Goal: Task Accomplishment & Management: Manage account settings

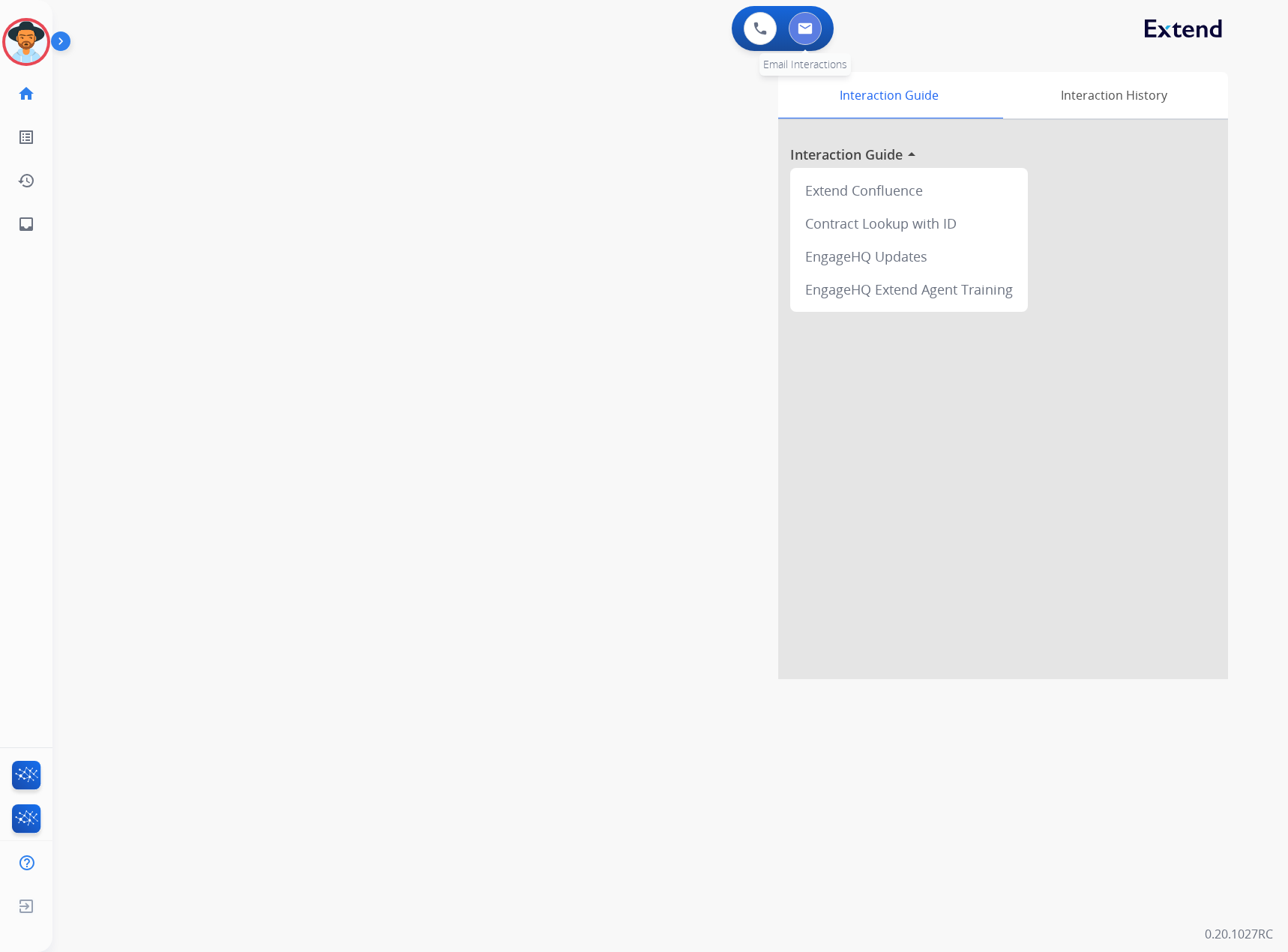
click at [805, 24] on img at bounding box center [806, 28] width 15 height 12
select select "**********"
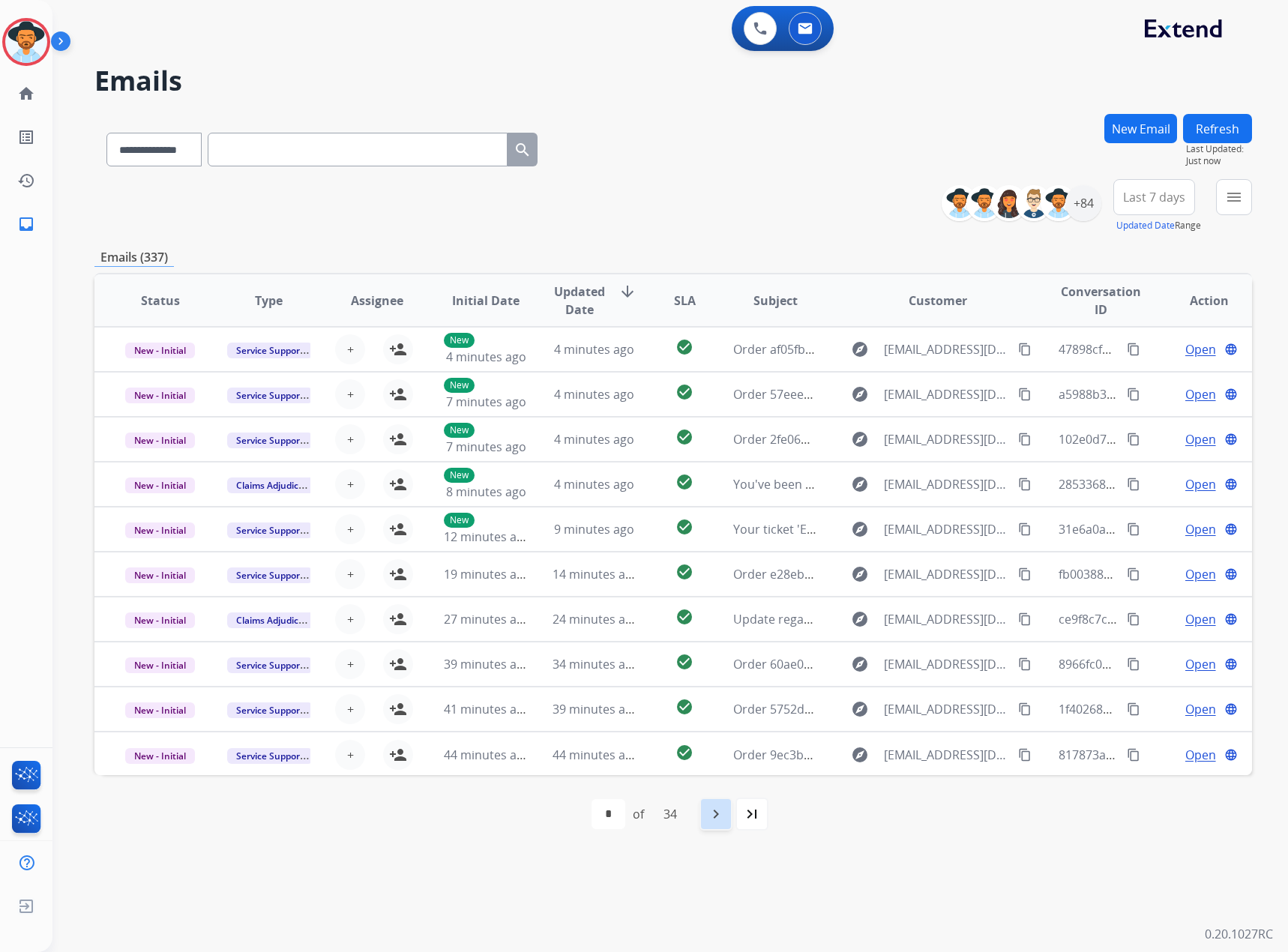
click at [721, 809] on mat-icon "navigate_next" at bounding box center [716, 814] width 18 height 18
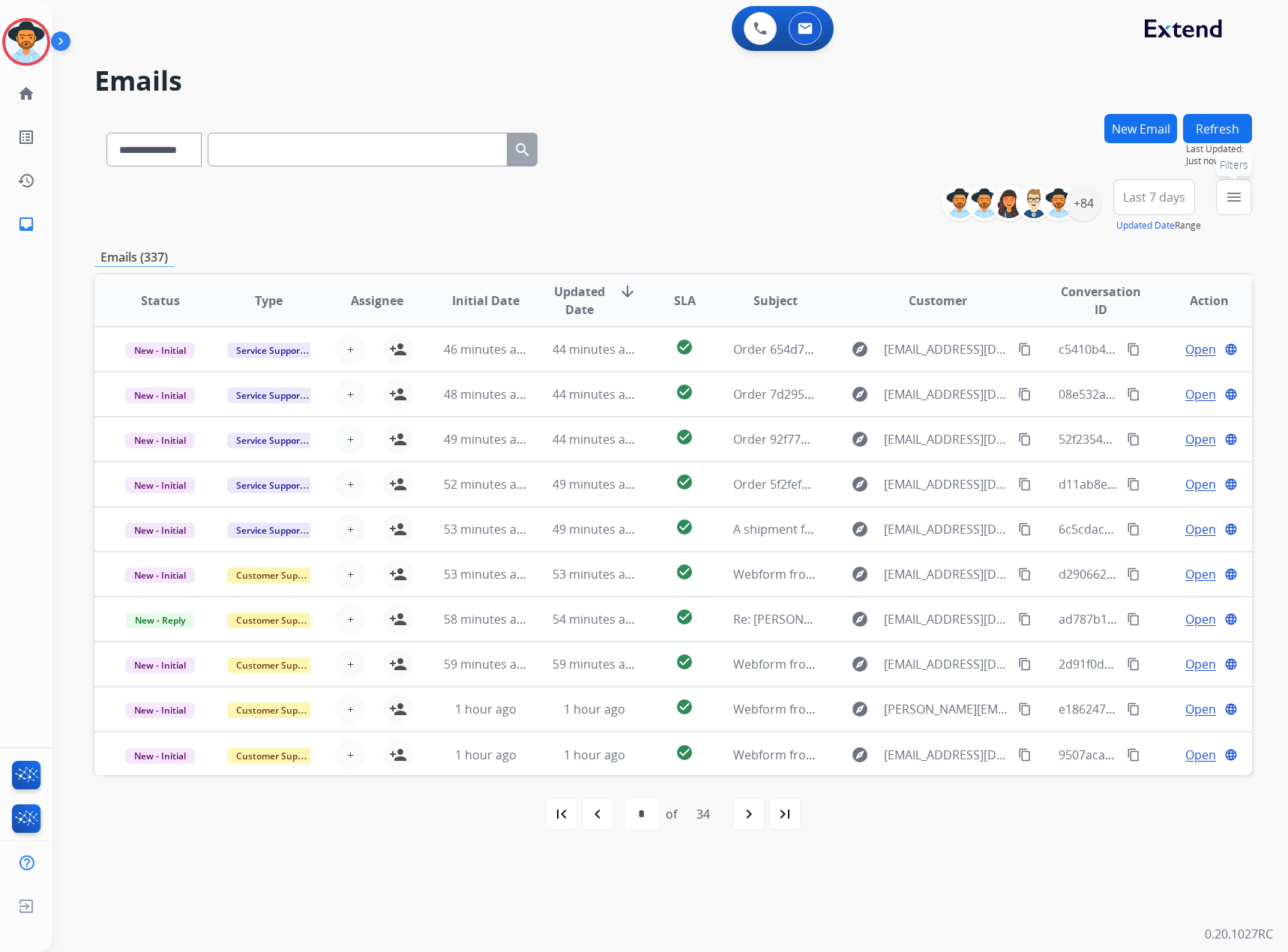
click at [1231, 195] on mat-icon "menu" at bounding box center [1234, 197] width 18 height 18
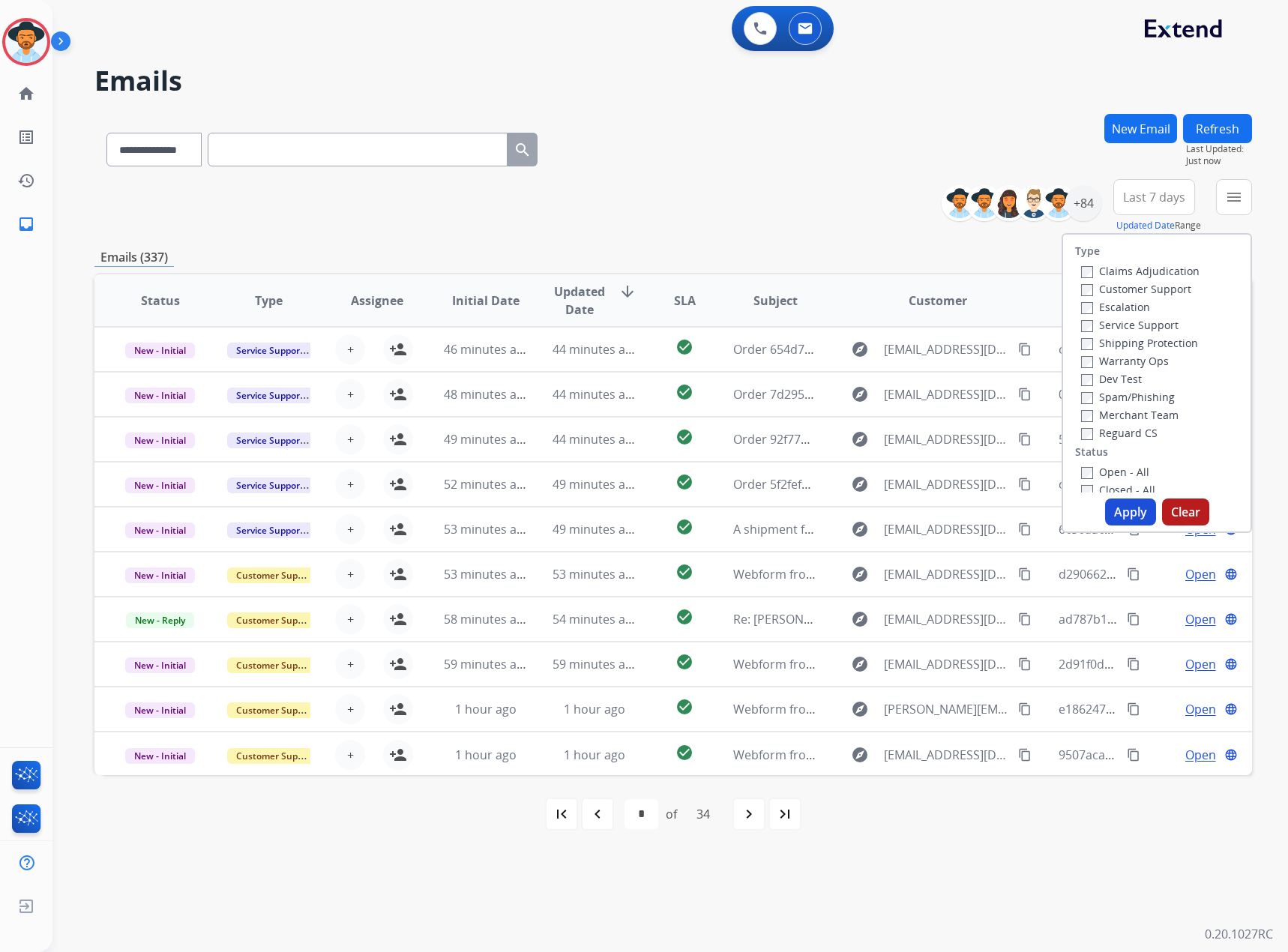
click at [1138, 330] on label "Service Support" at bounding box center [1131, 325] width 98 height 15
click at [1125, 427] on label "New - Initial" at bounding box center [1121, 432] width 79 height 15
click at [1123, 452] on label "New - Reply" at bounding box center [1121, 451] width 78 height 15
click at [1133, 518] on button "Apply" at bounding box center [1131, 511] width 51 height 27
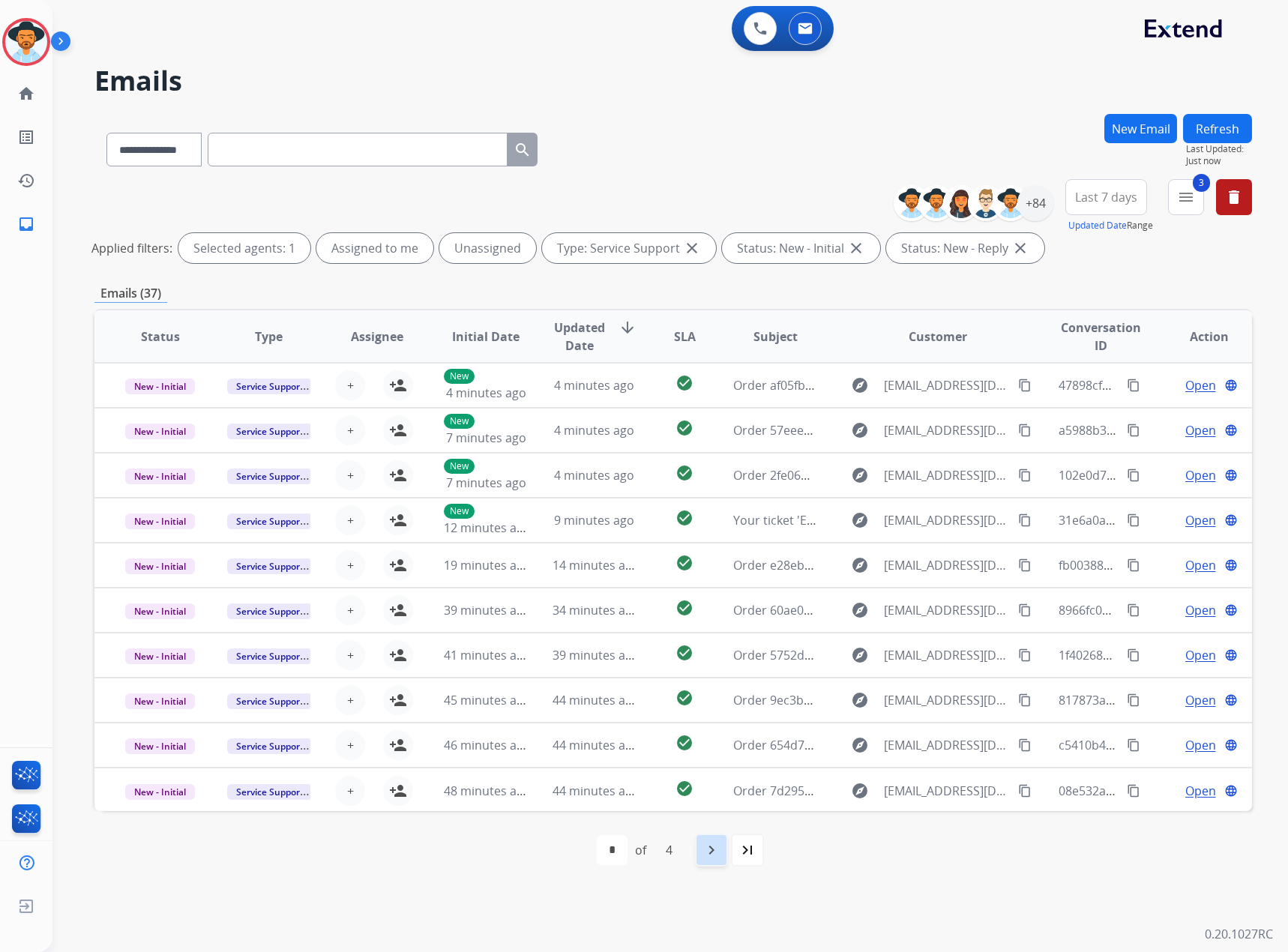
click at [709, 860] on div "navigate_next" at bounding box center [711, 850] width 33 height 33
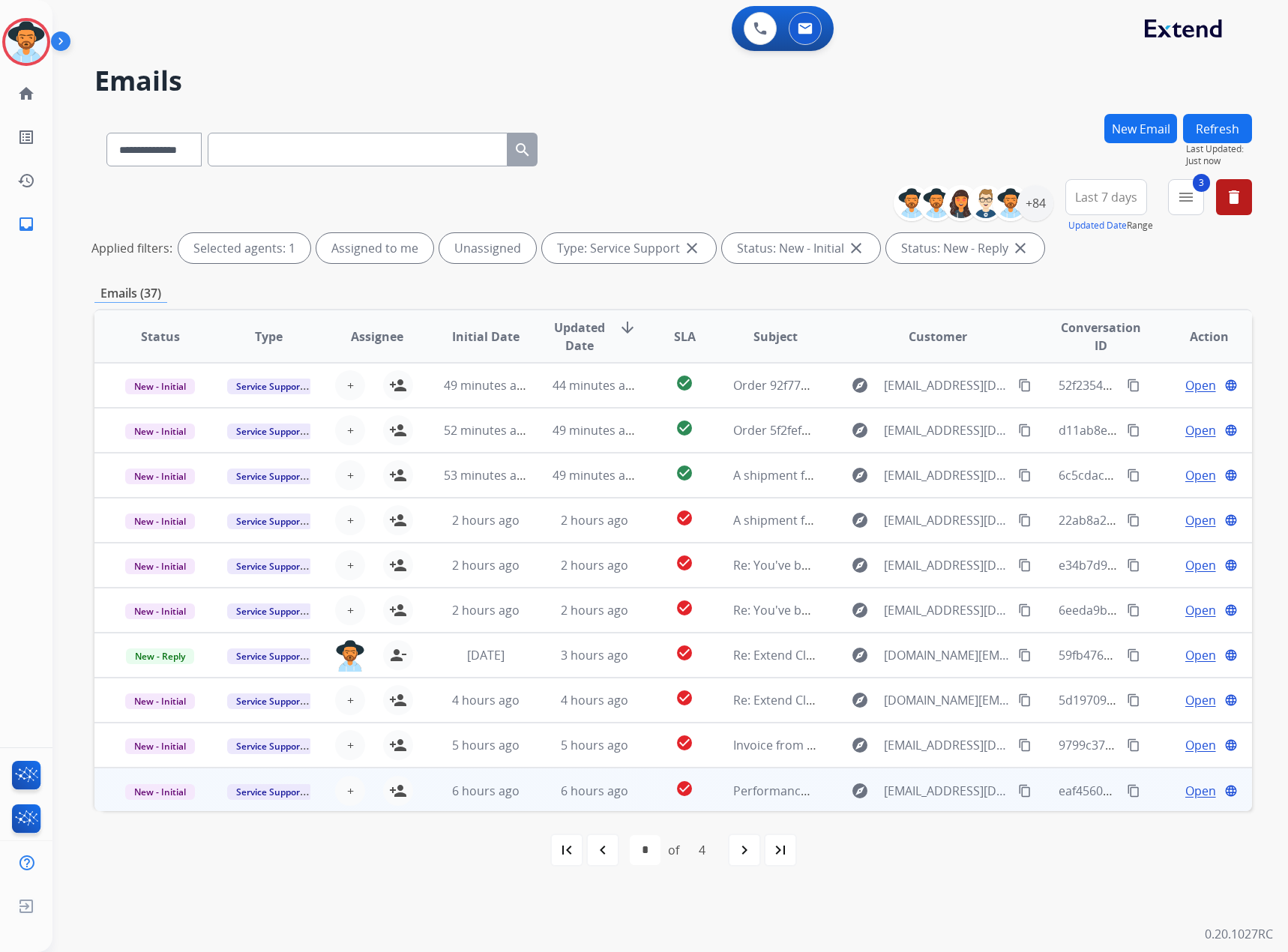
click at [1192, 792] on span "Open" at bounding box center [1201, 791] width 31 height 18
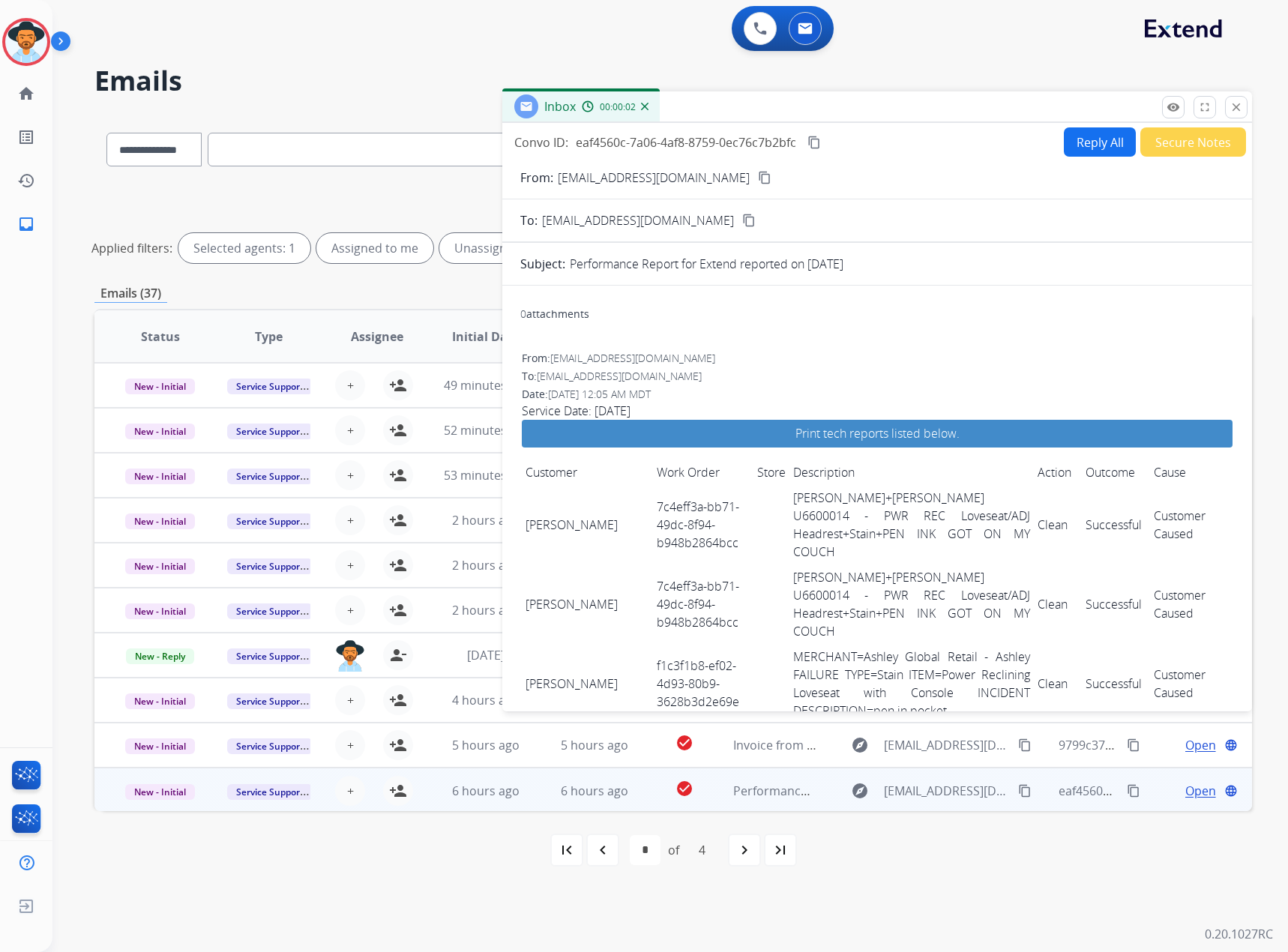
click at [814, 132] on div "Convo ID: eaf4560c-7a06-4af8-8759-0ec76c7b2bfc content_copy Reply All Secure No…" at bounding box center [877, 142] width 750 height 29
click at [814, 138] on mat-icon "content_copy" at bounding box center [814, 143] width 14 height 14
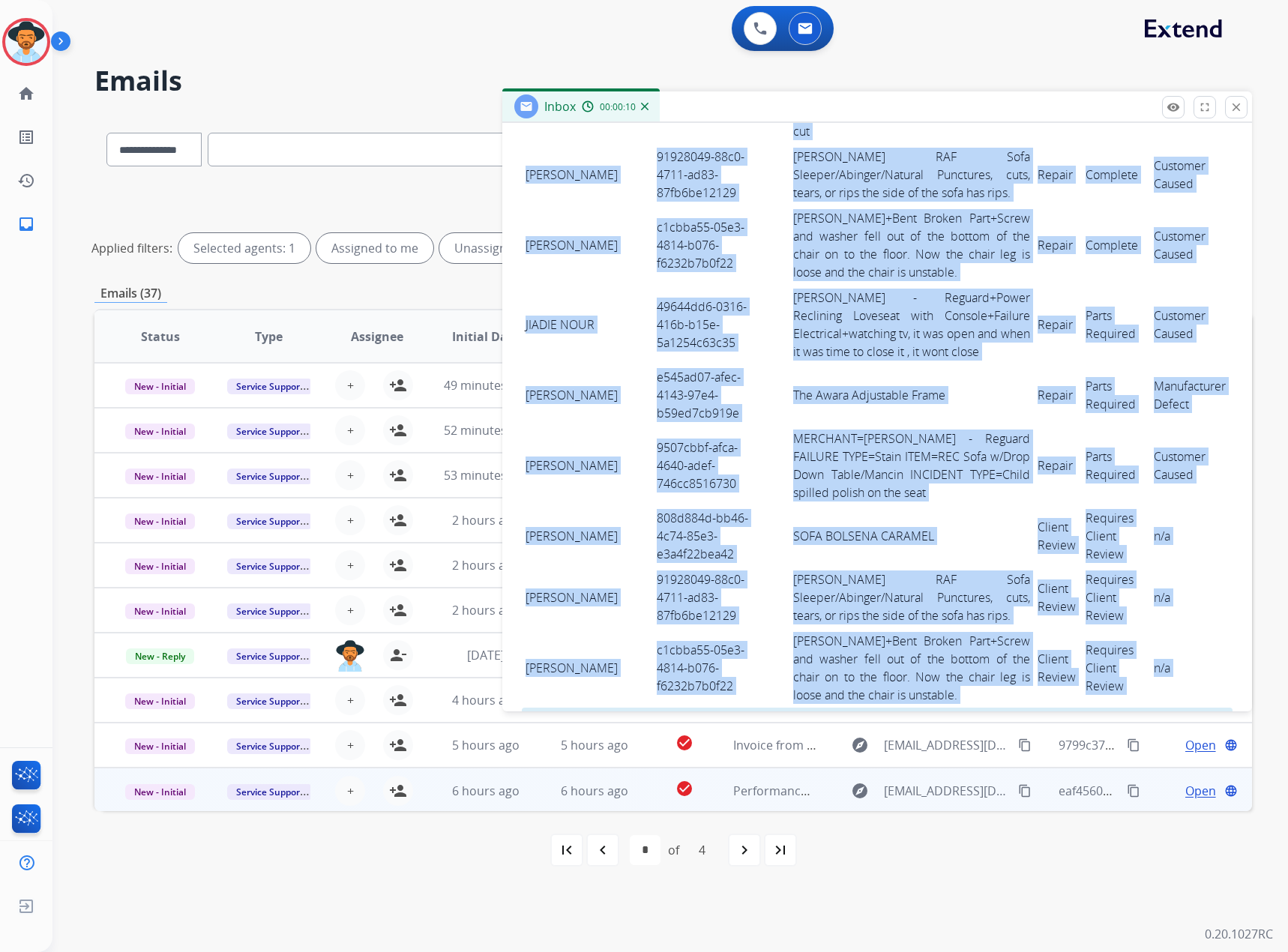
scroll to position [1799, 0]
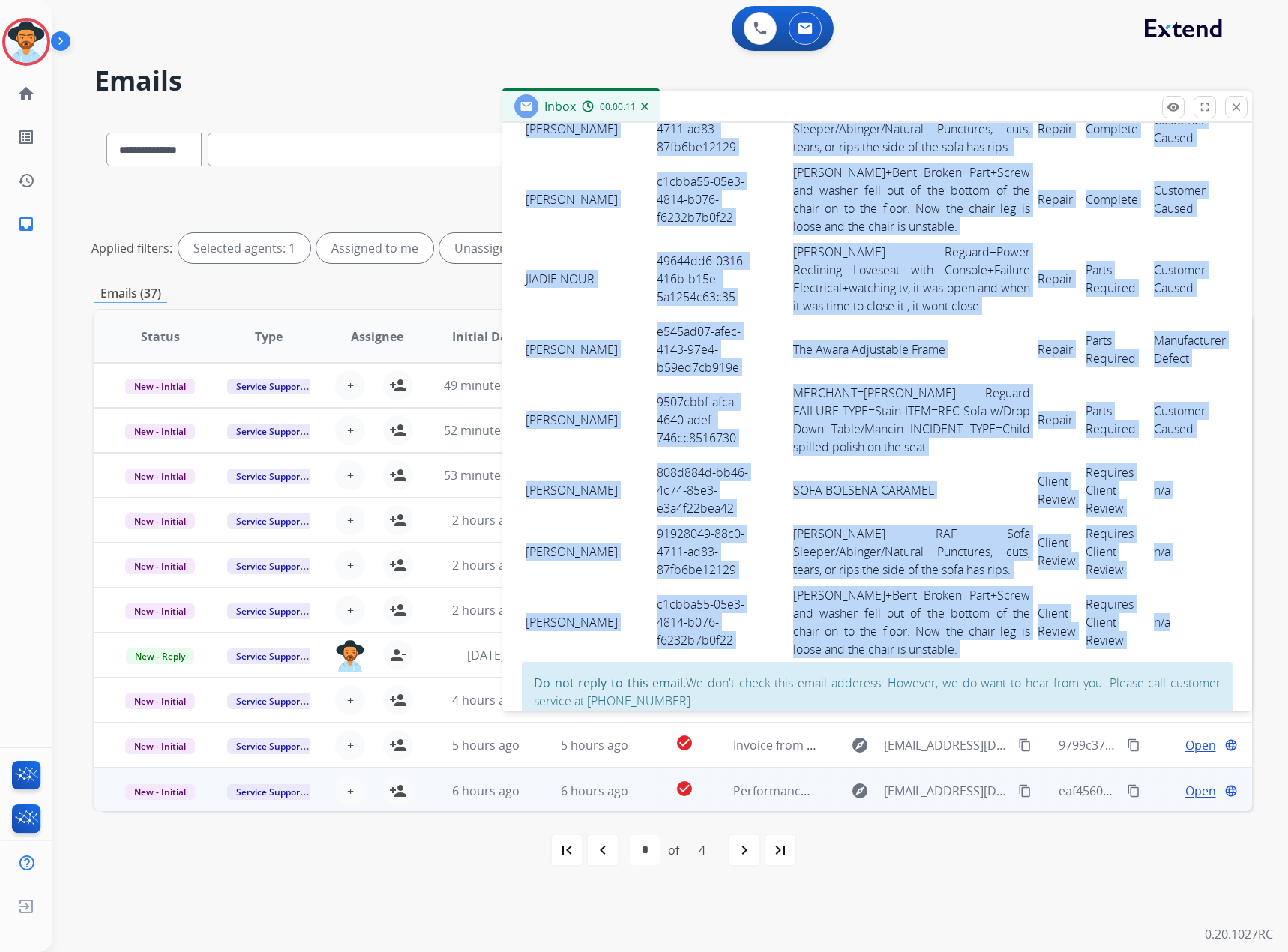
drag, startPoint x: 526, startPoint y: 518, endPoint x: 1158, endPoint y: 575, distance: 634.6
copy tbody "[PERSON_NAME] 7c4eff3a-bb71-49dc-8f94-b948b2864bcc Ashley - Reguard+[PERSON_NAM…"
click at [1238, 108] on mat-icon "close" at bounding box center [1237, 107] width 14 height 14
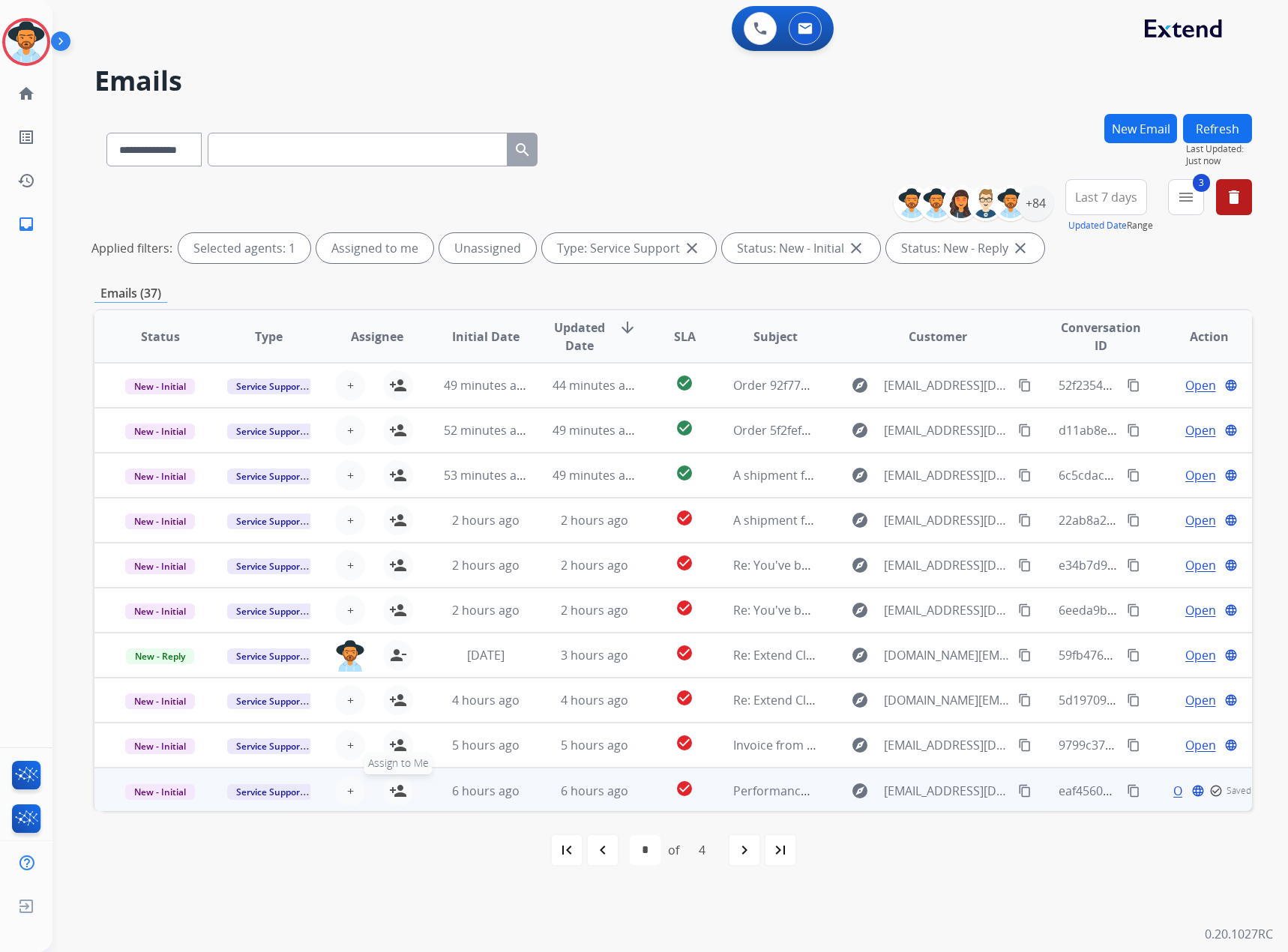
click at [391, 786] on mat-icon "person_add" at bounding box center [398, 791] width 18 height 18
click at [154, 788] on span "New - Initial" at bounding box center [160, 792] width 70 height 16
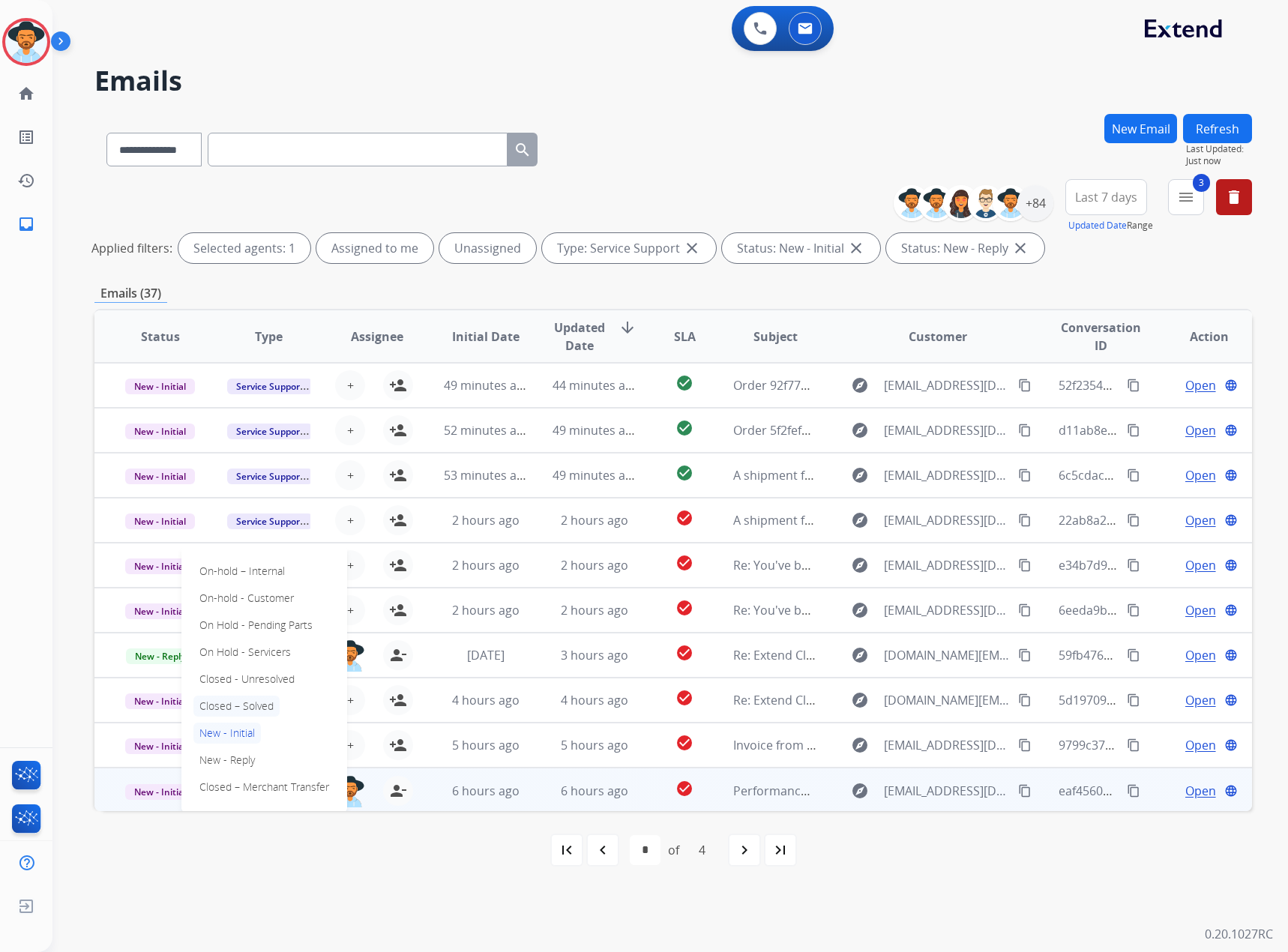
click at [229, 704] on p "Closed – Solved" at bounding box center [236, 705] width 86 height 21
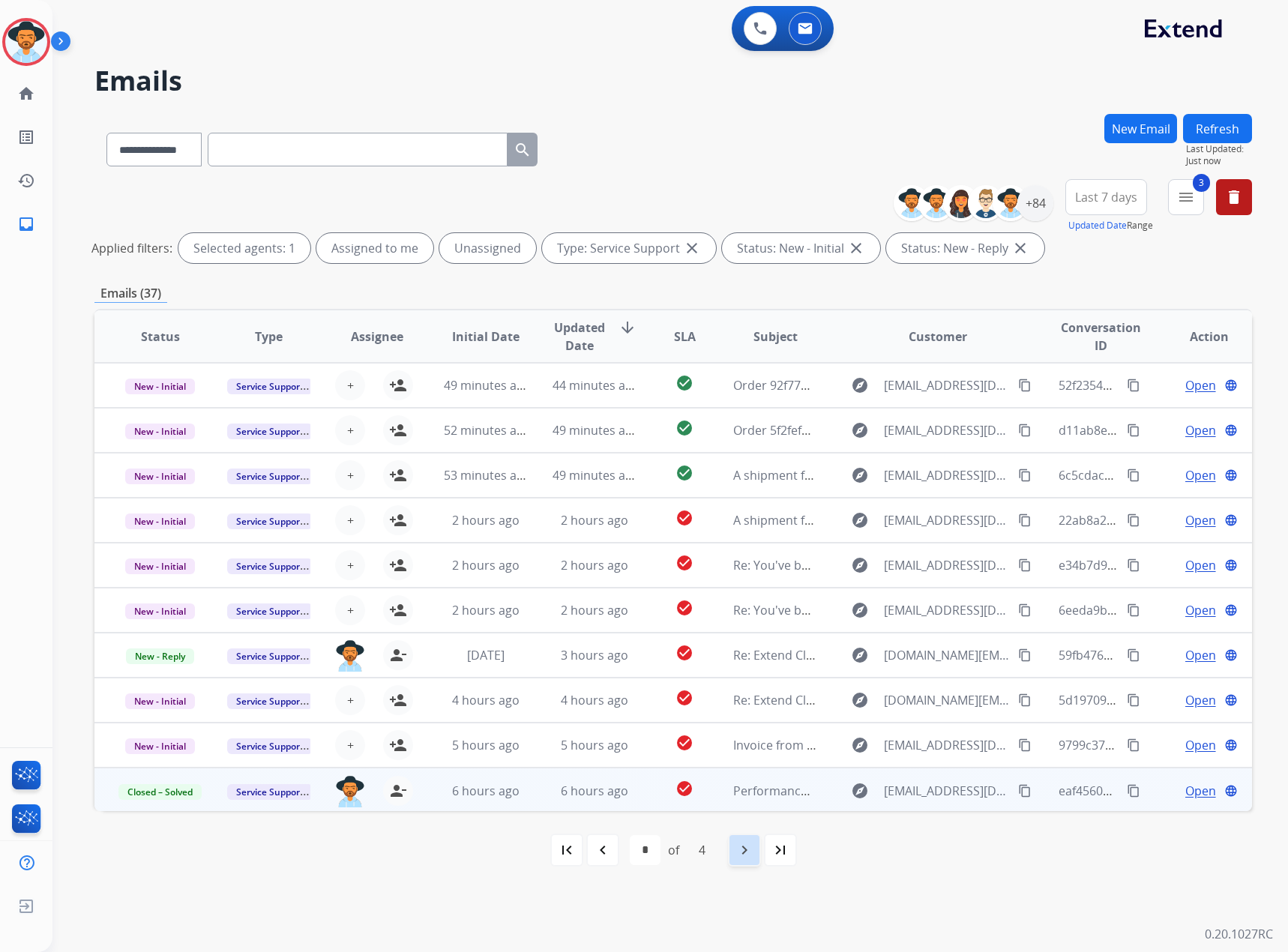
click at [745, 845] on mat-icon "navigate_next" at bounding box center [745, 850] width 18 height 18
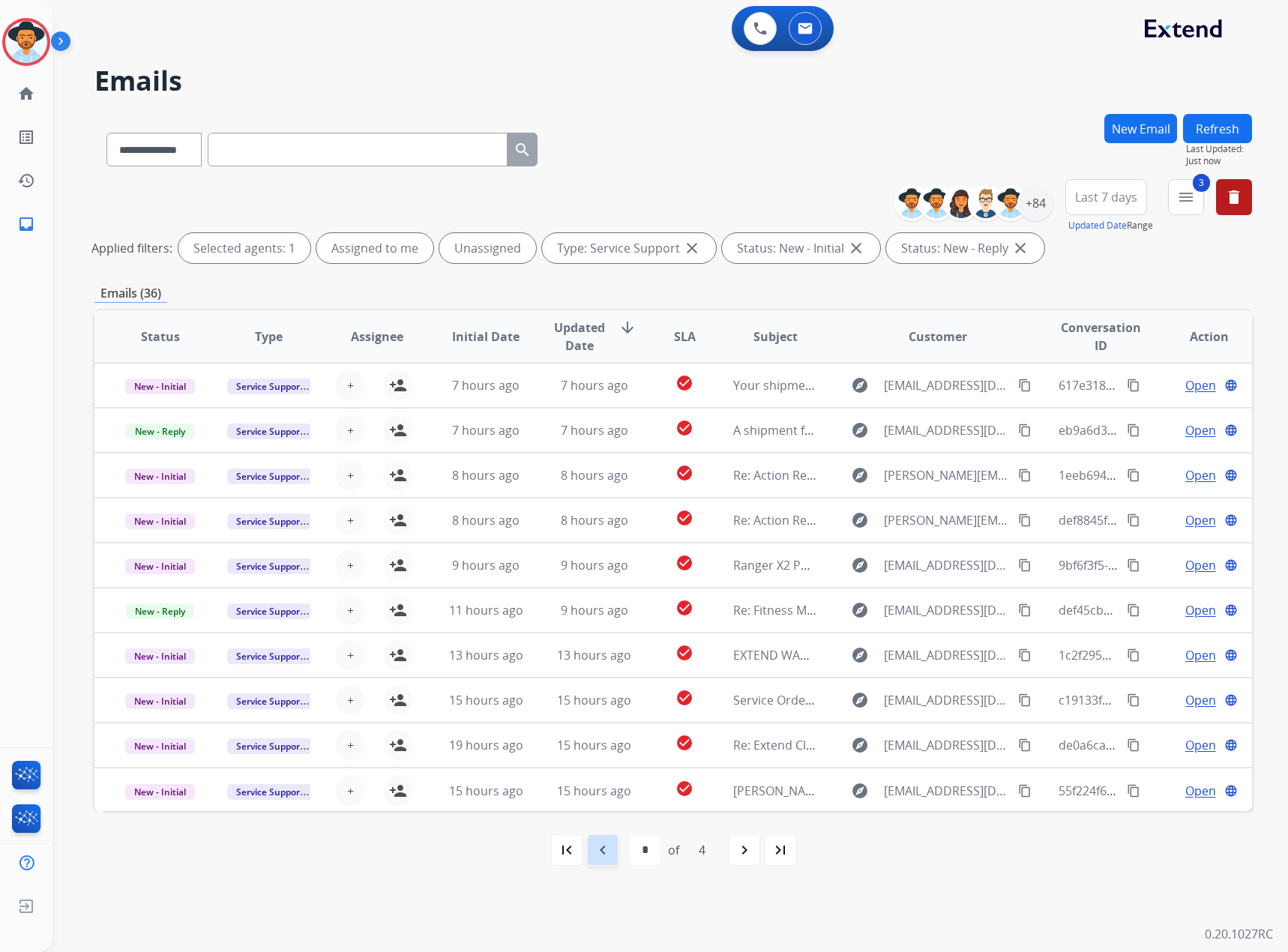
click at [592, 859] on div "navigate_before" at bounding box center [602, 850] width 33 height 33
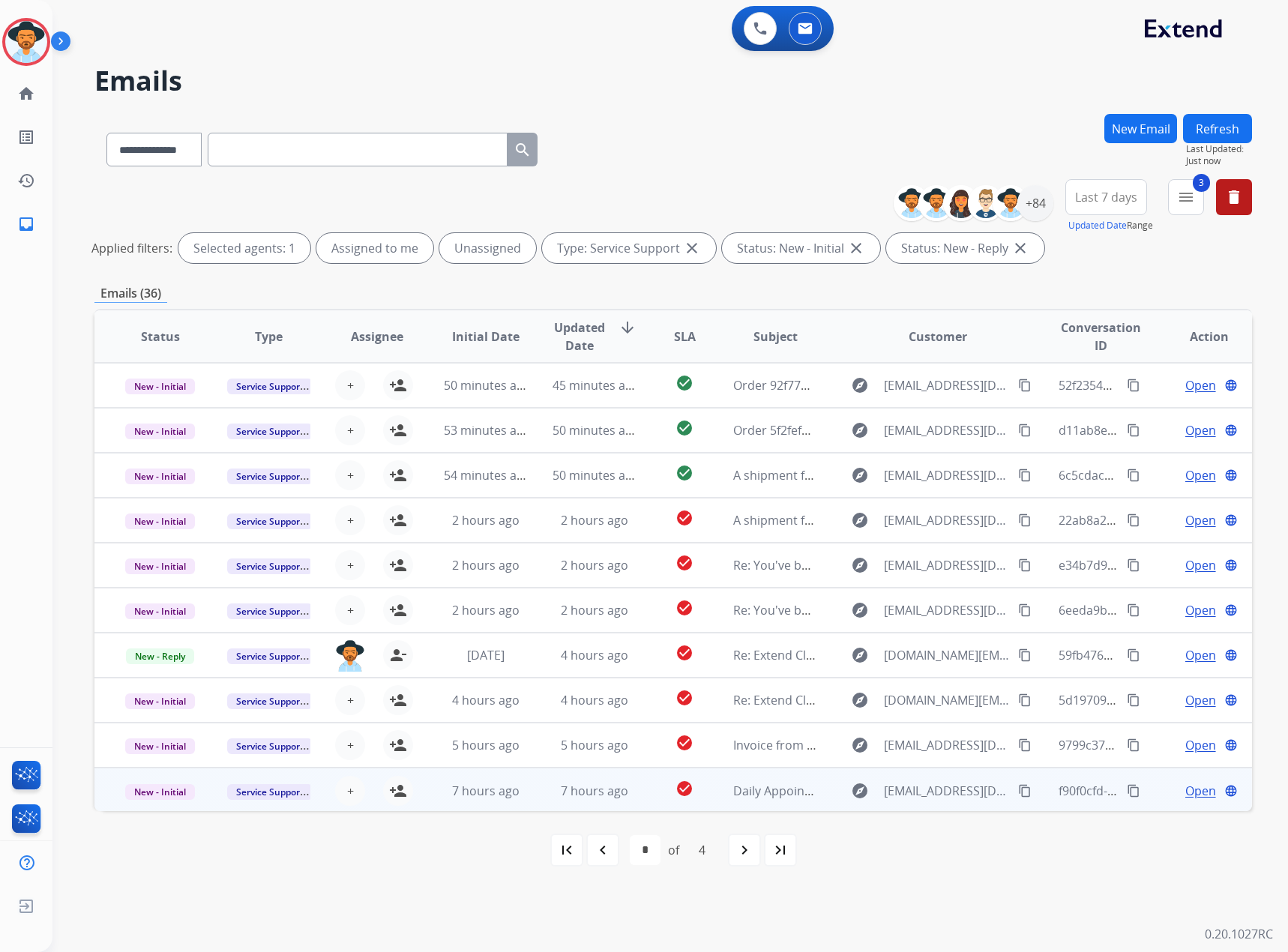
click at [1186, 788] on span "Open" at bounding box center [1201, 791] width 31 height 18
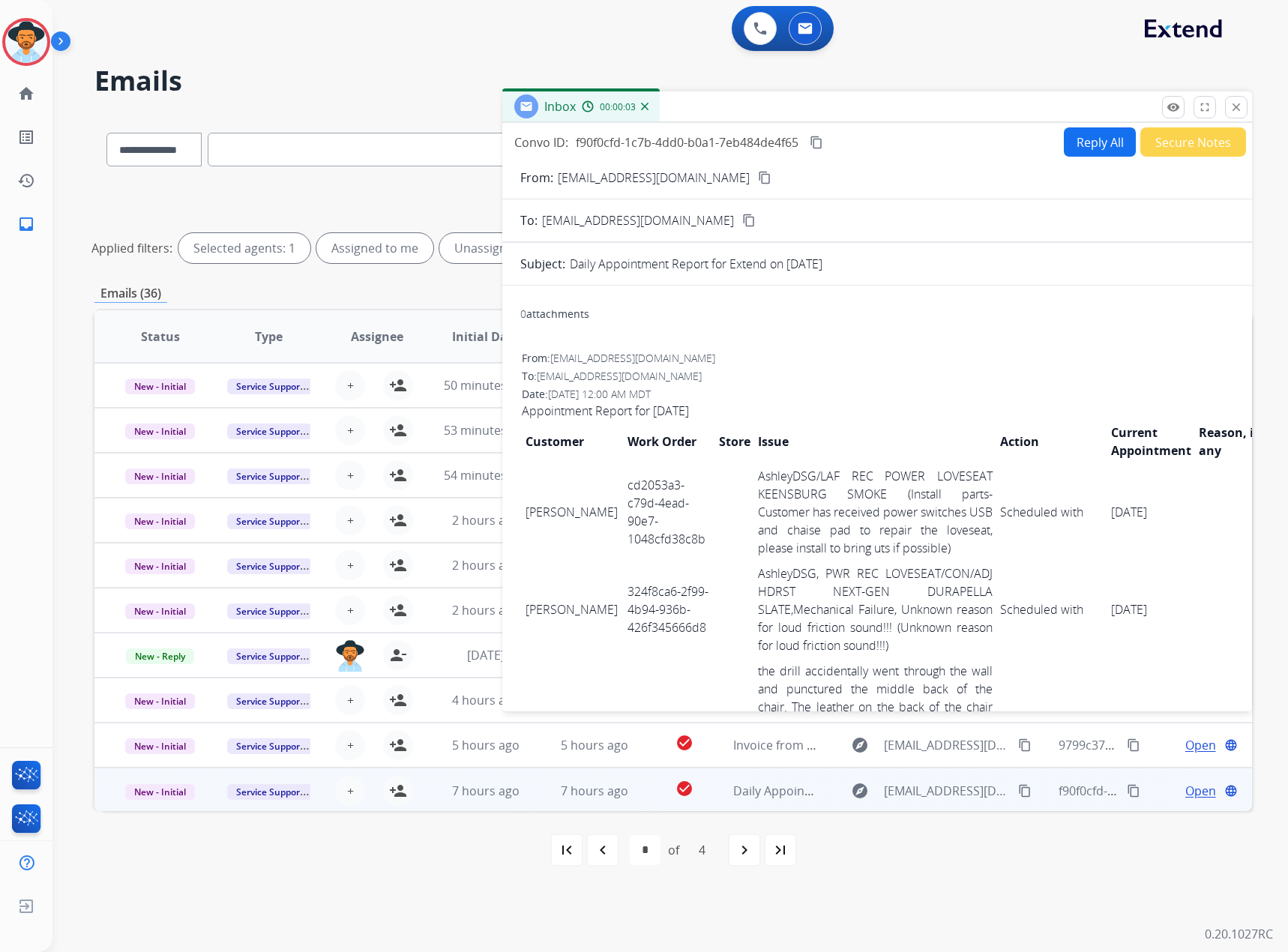
click at [816, 142] on mat-icon "content_copy" at bounding box center [816, 143] width 14 height 14
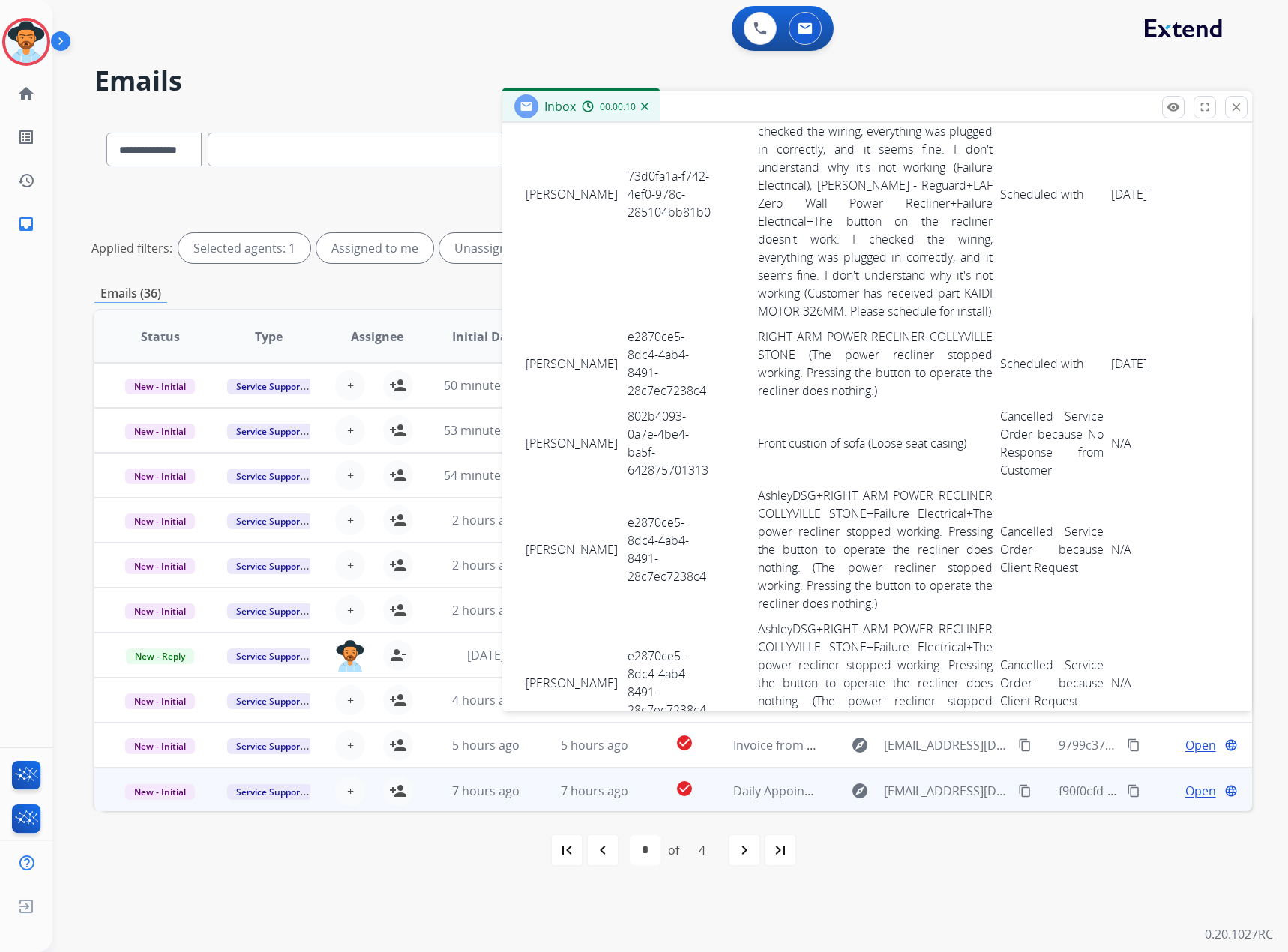
scroll to position [4411, 0]
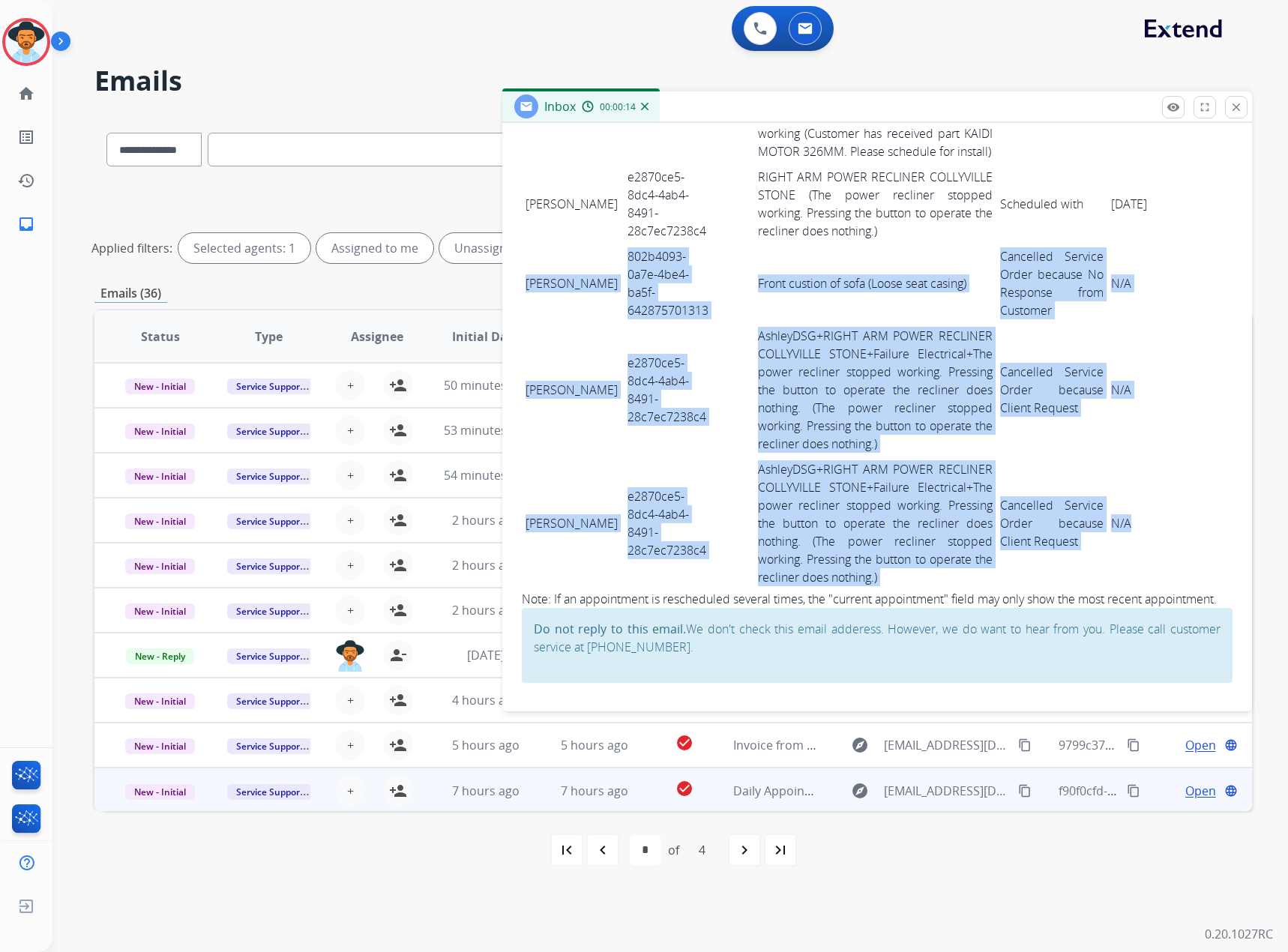
drag, startPoint x: 525, startPoint y: 257, endPoint x: 1092, endPoint y: 510, distance: 620.9
copy tbody "[PERSON_NAME] 802b4093-0a7e-4be4-ba5f-642875701313 Front custion of sofa (Loose…"
click at [1108, 456] on td "N/A" at bounding box center [1151, 523] width 88 height 134
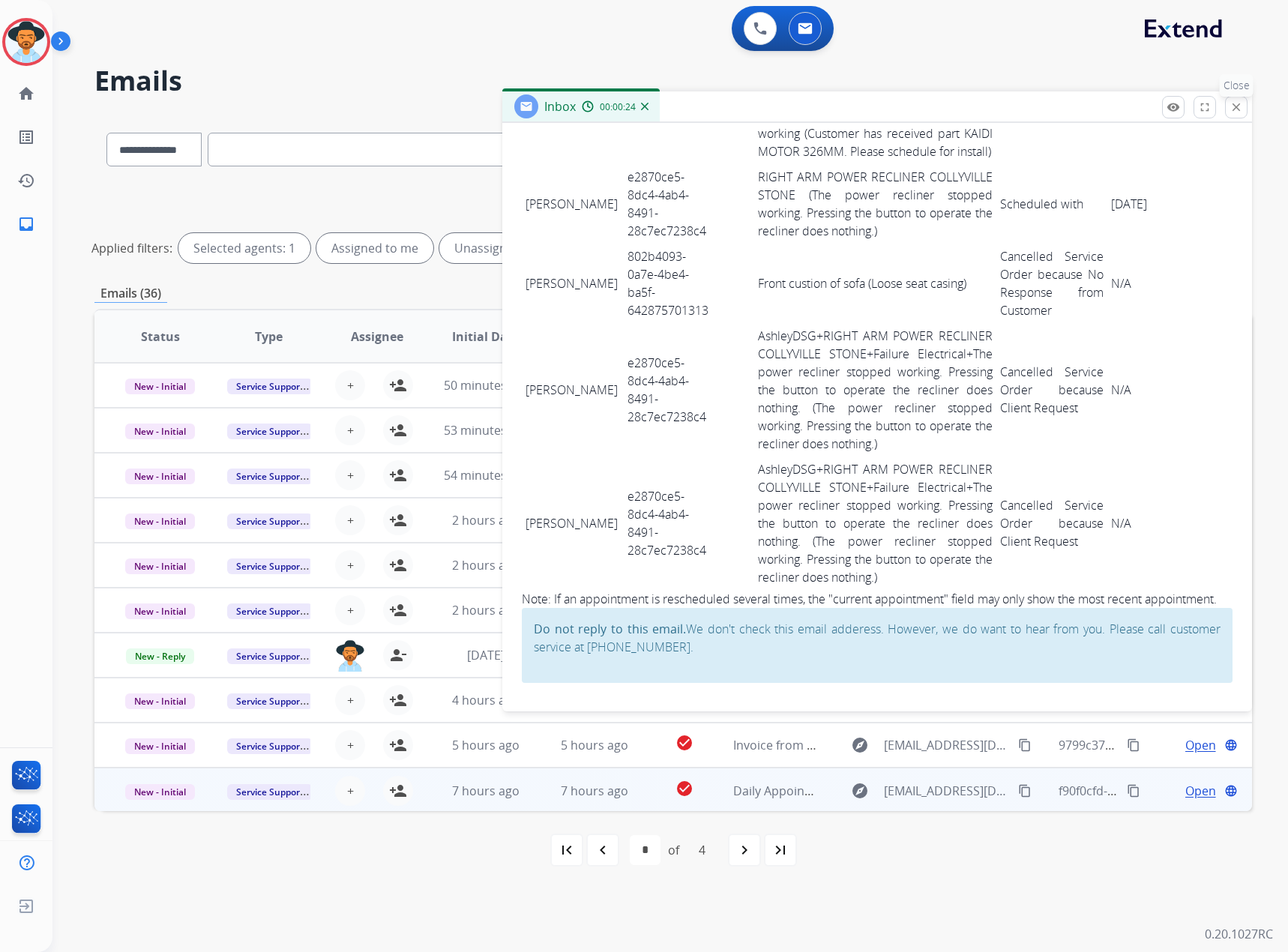
click at [1236, 102] on mat-icon "close" at bounding box center [1237, 107] width 14 height 14
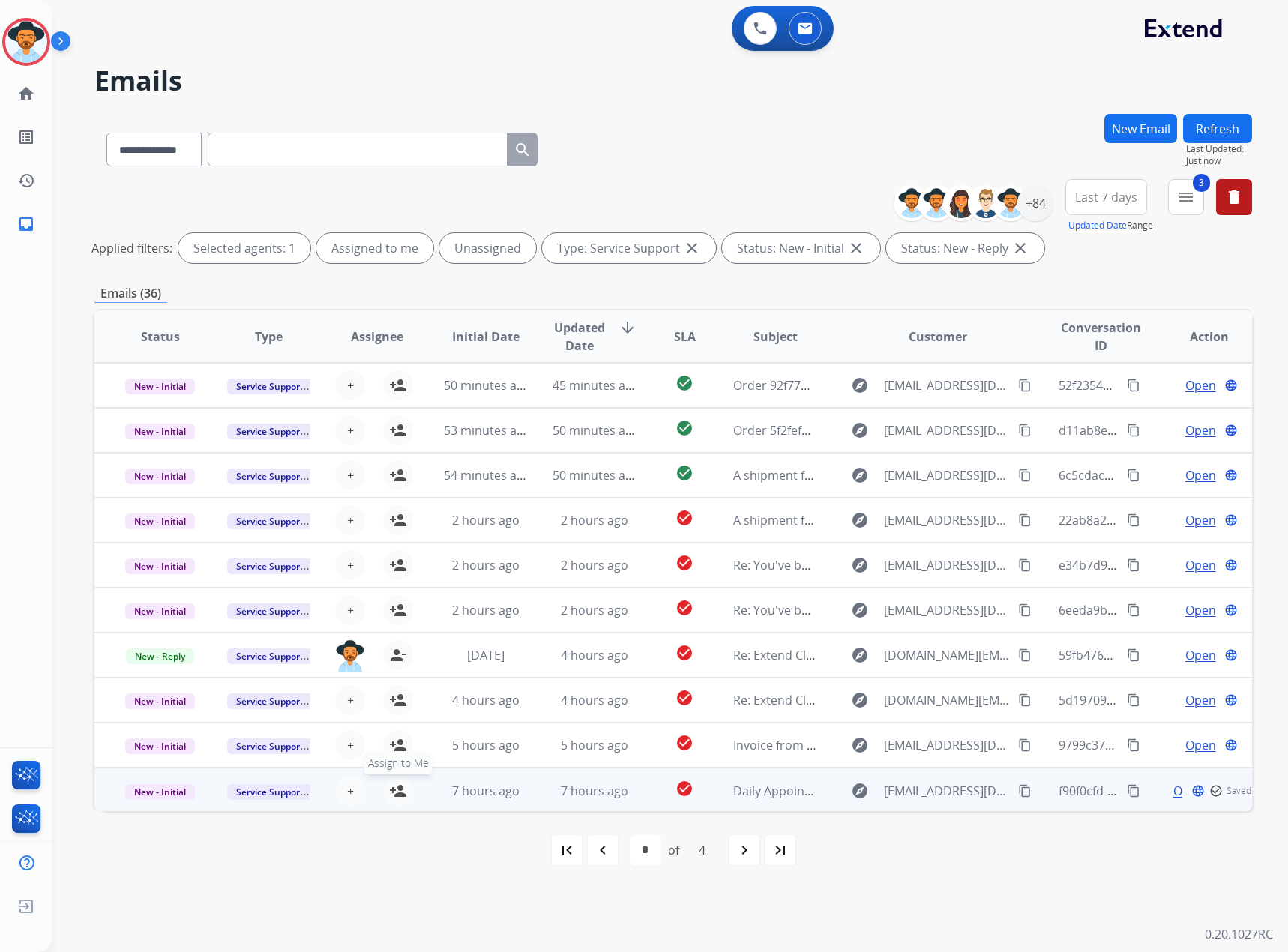
click at [394, 789] on mat-icon "person_add" at bounding box center [398, 791] width 18 height 18
click at [170, 794] on span "New - Initial" at bounding box center [160, 792] width 70 height 16
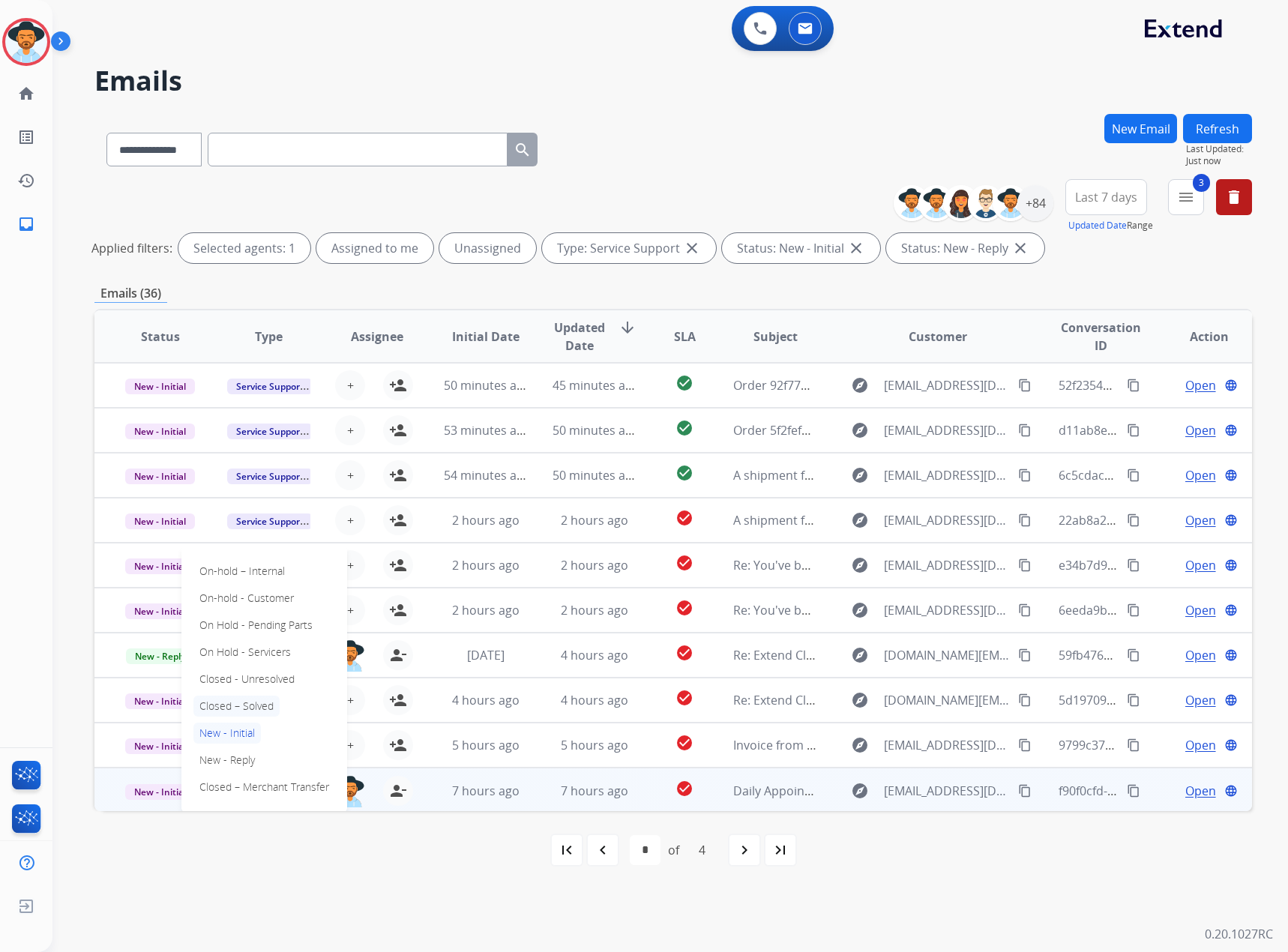
click at [233, 701] on p "Closed – Solved" at bounding box center [236, 705] width 86 height 21
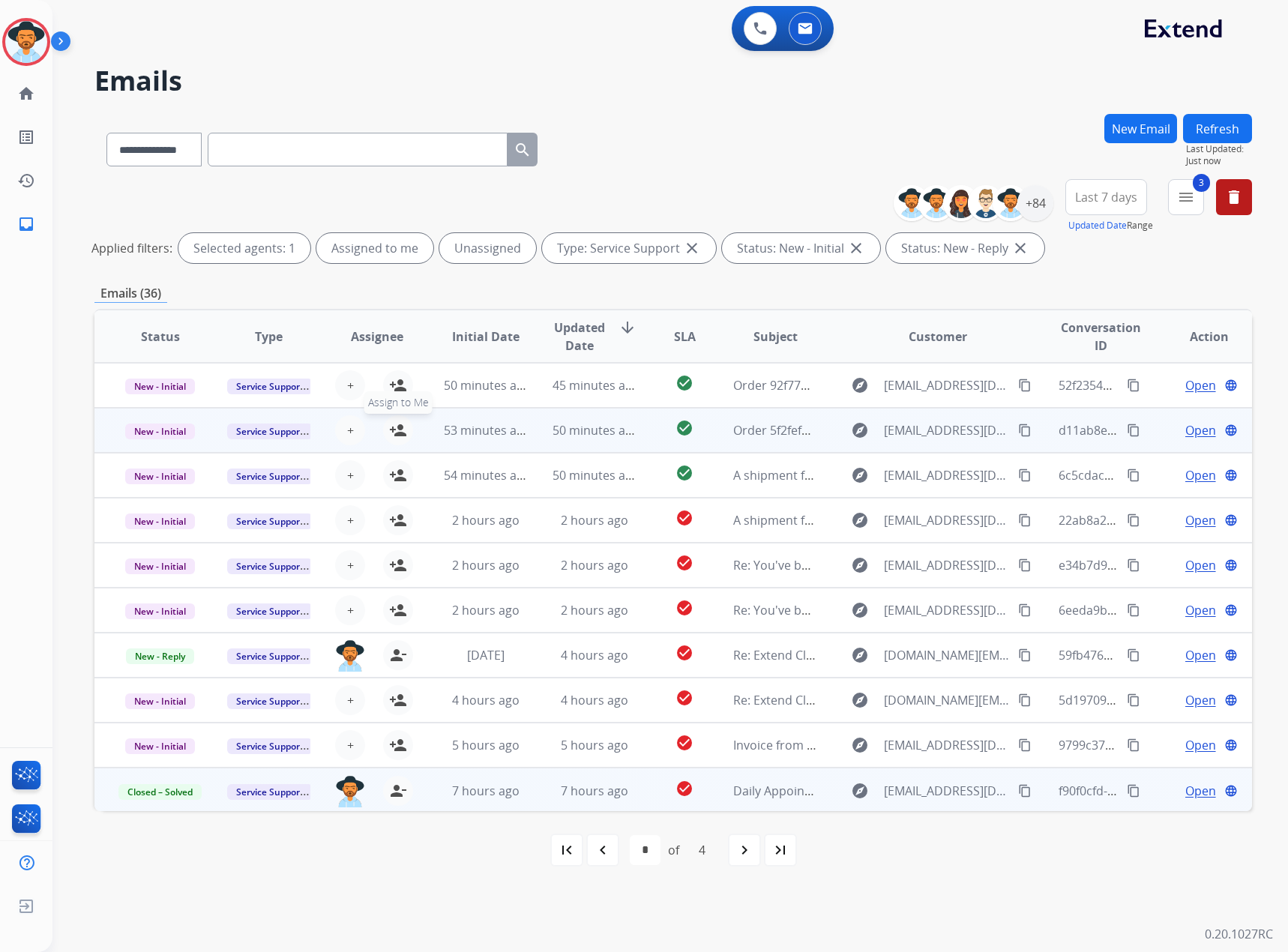
click at [389, 427] on mat-icon "person_add" at bounding box center [398, 430] width 18 height 18
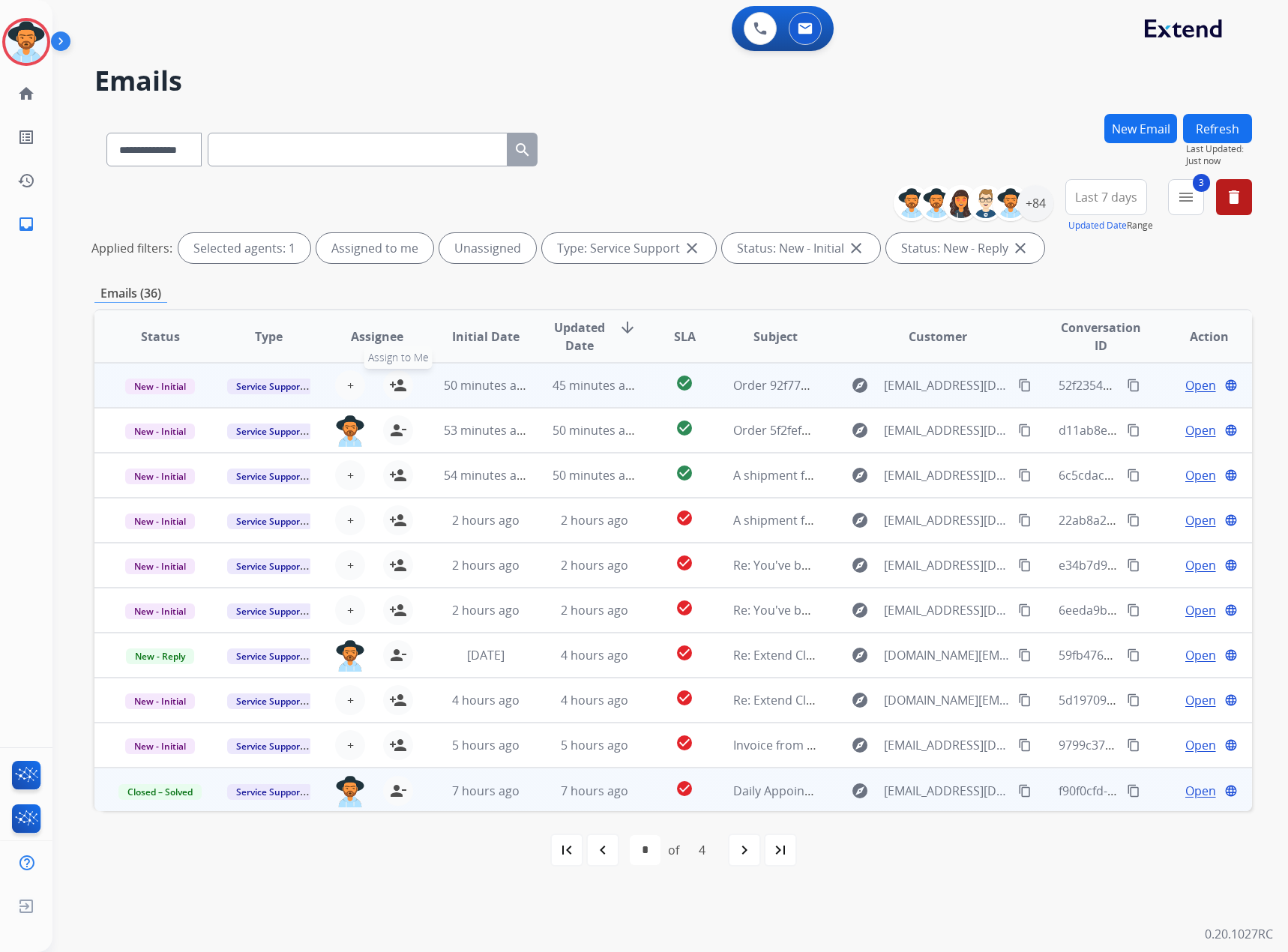
click at [389, 388] on mat-icon "person_add" at bounding box center [398, 385] width 18 height 18
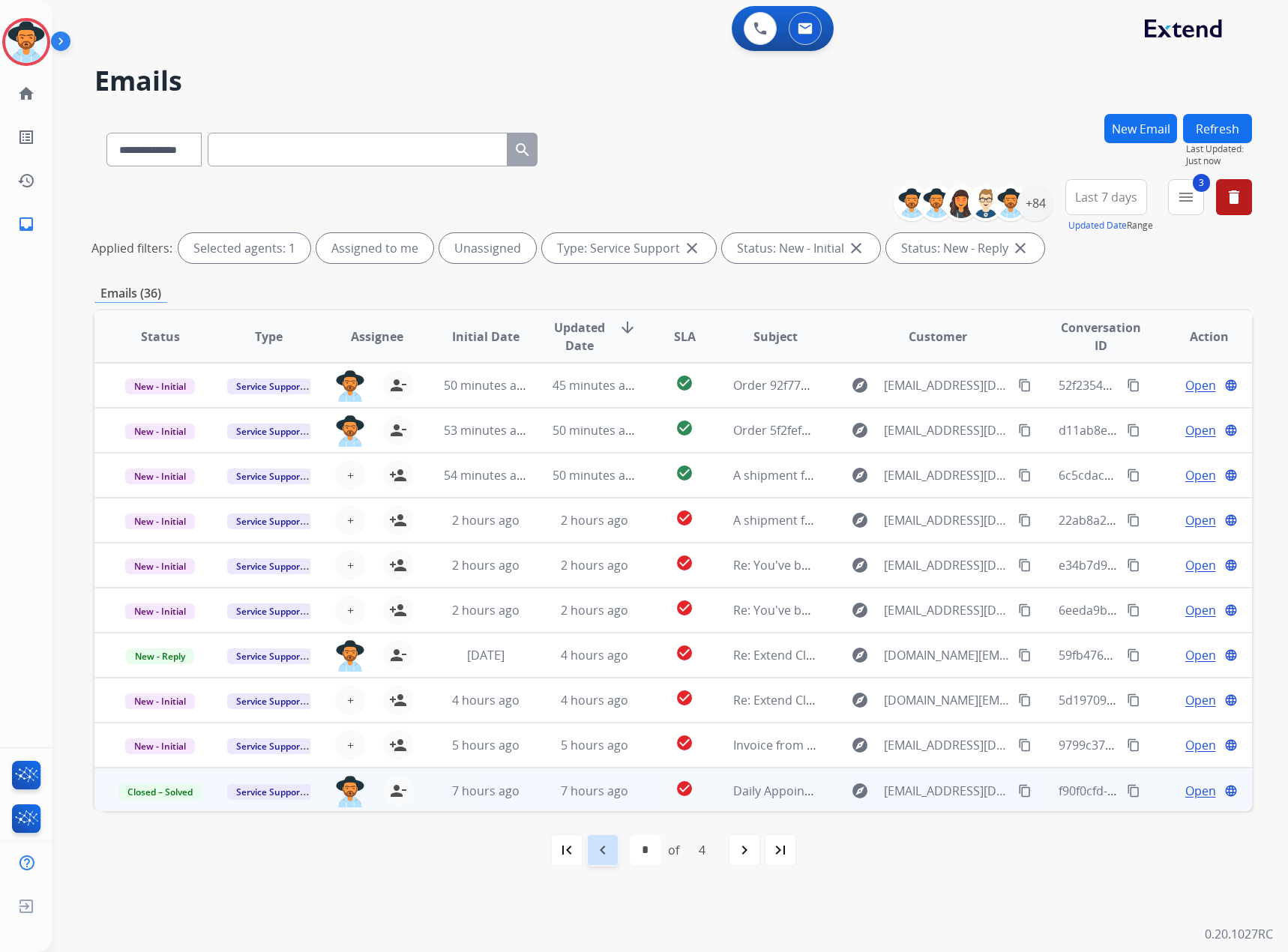
click at [589, 853] on div "navigate_before" at bounding box center [602, 850] width 33 height 33
select select "*"
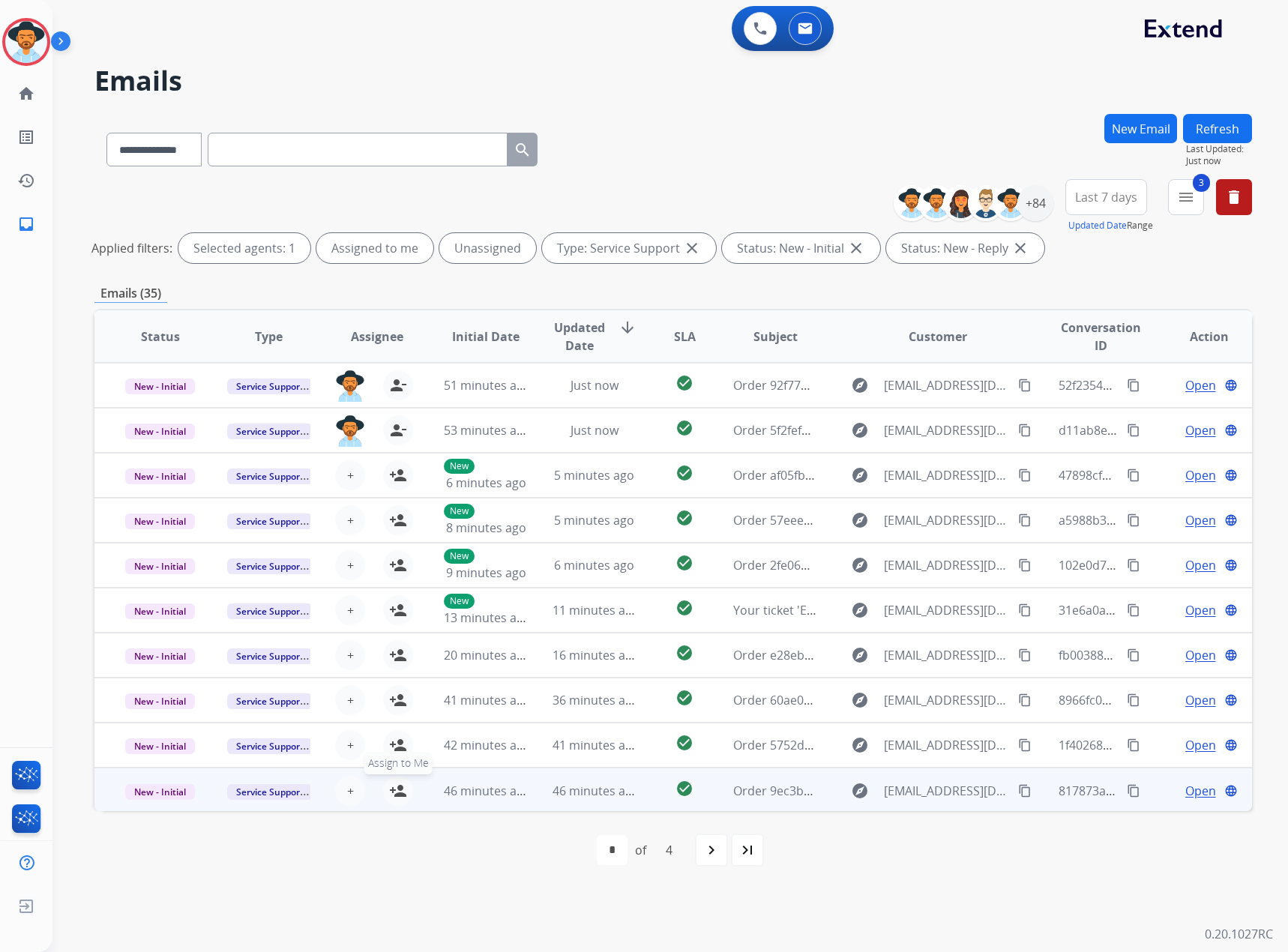
click at [400, 790] on mat-icon "person_add" at bounding box center [398, 791] width 18 height 18
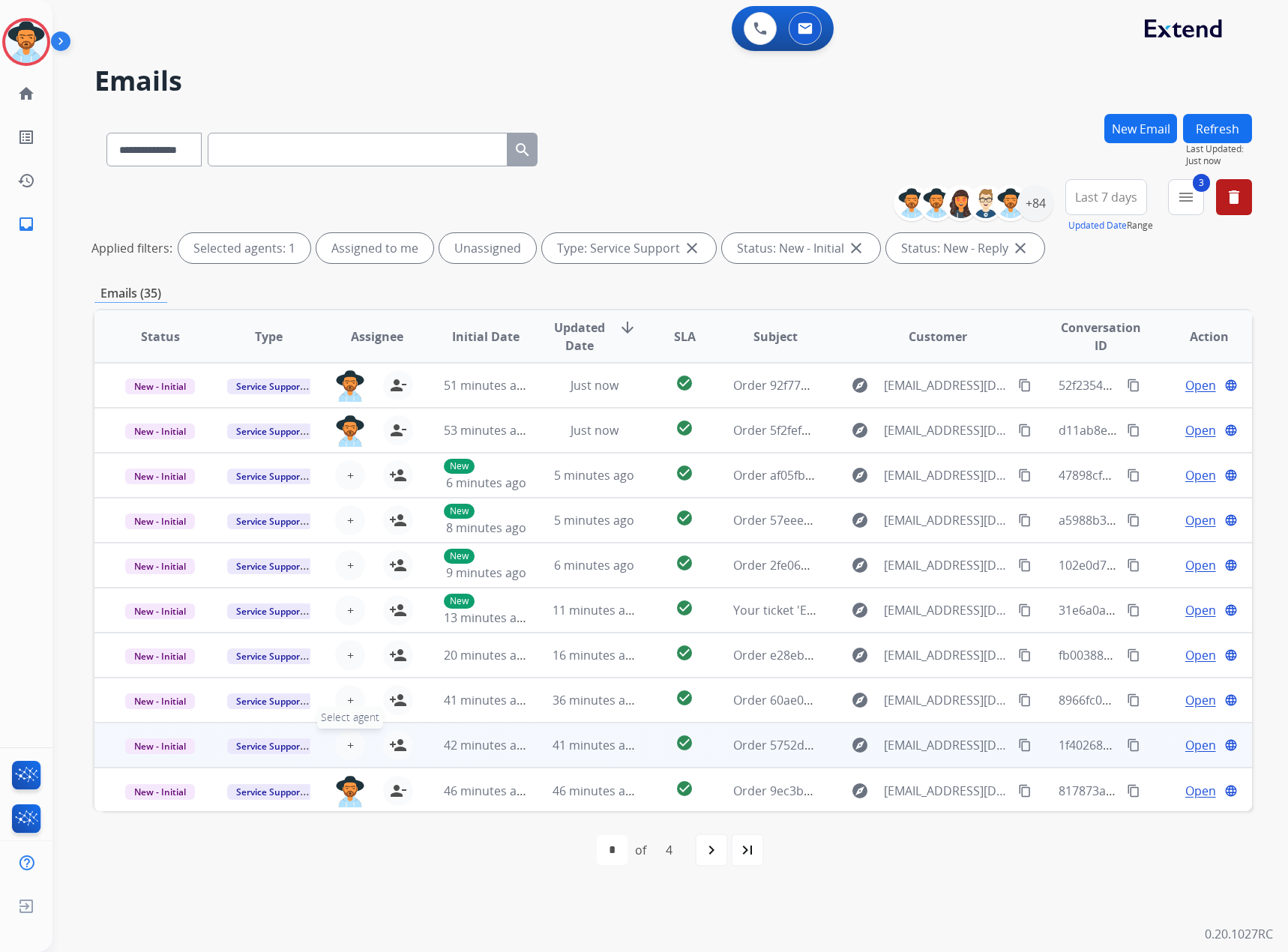
click at [348, 749] on span "+" at bounding box center [350, 745] width 7 height 18
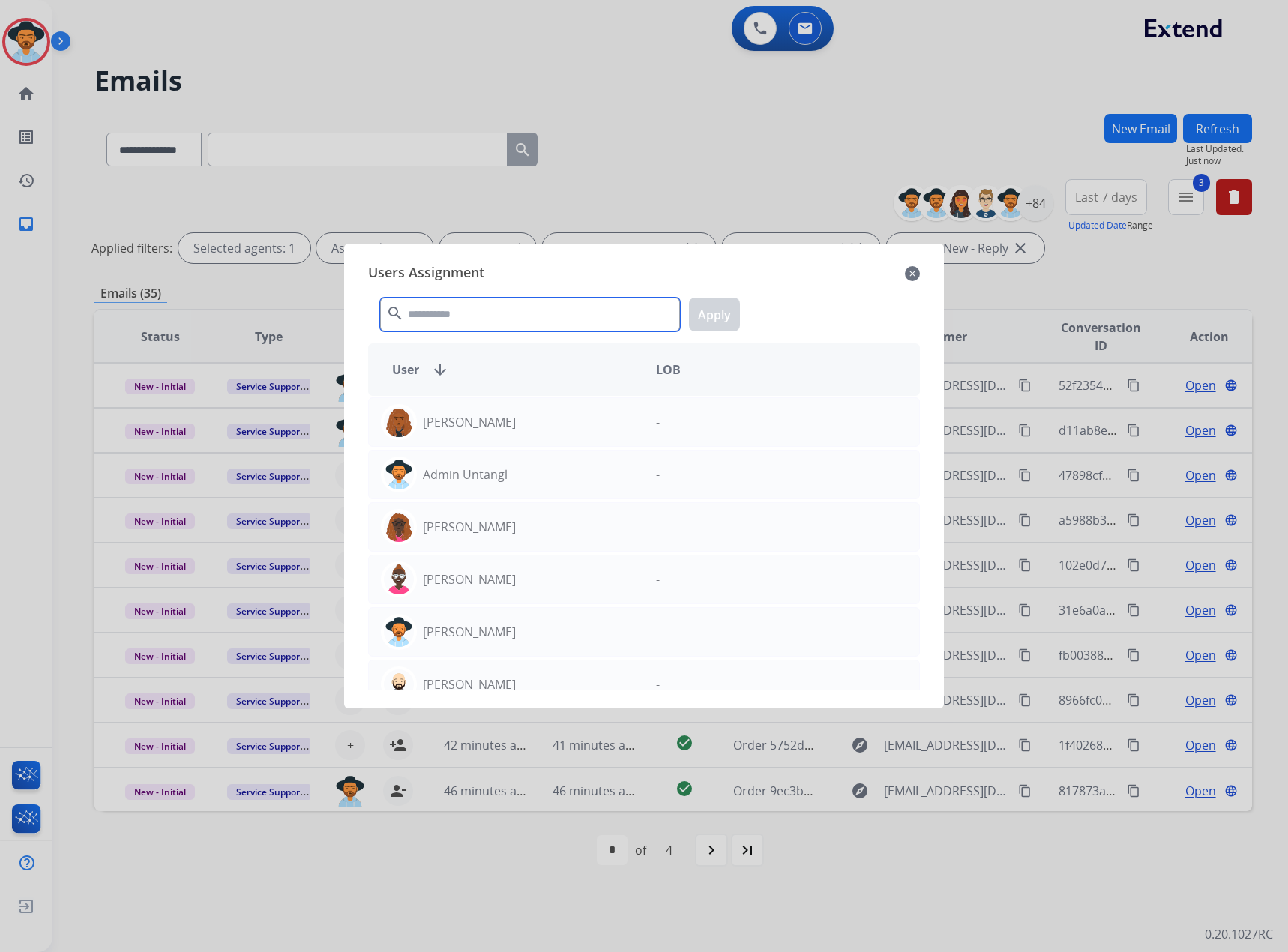
click at [468, 309] on input "text" at bounding box center [530, 314] width 300 height 34
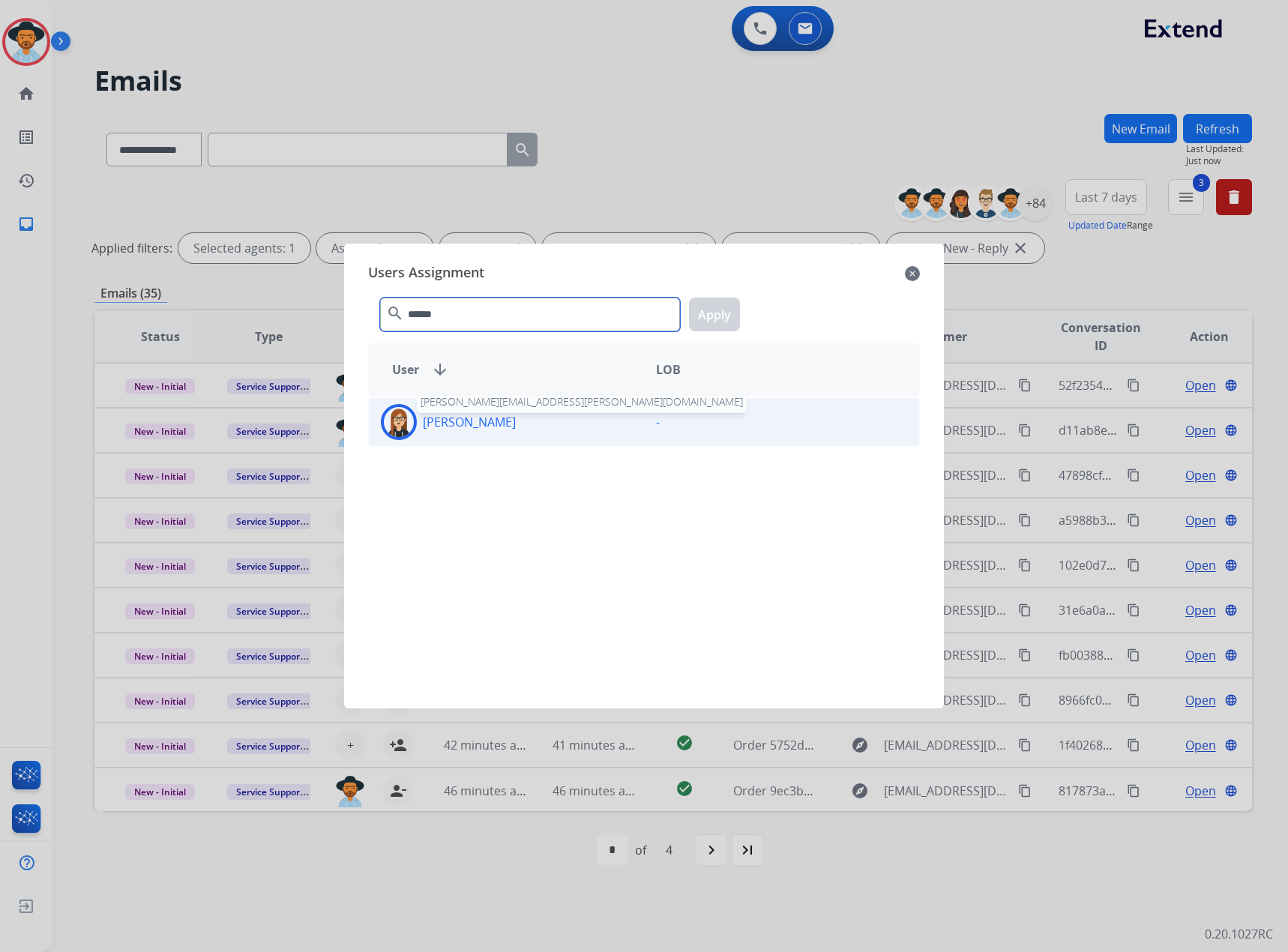
type input "******"
click at [490, 422] on p "[PERSON_NAME]" at bounding box center [469, 422] width 93 height 18
click at [730, 304] on button "Apply" at bounding box center [714, 314] width 51 height 34
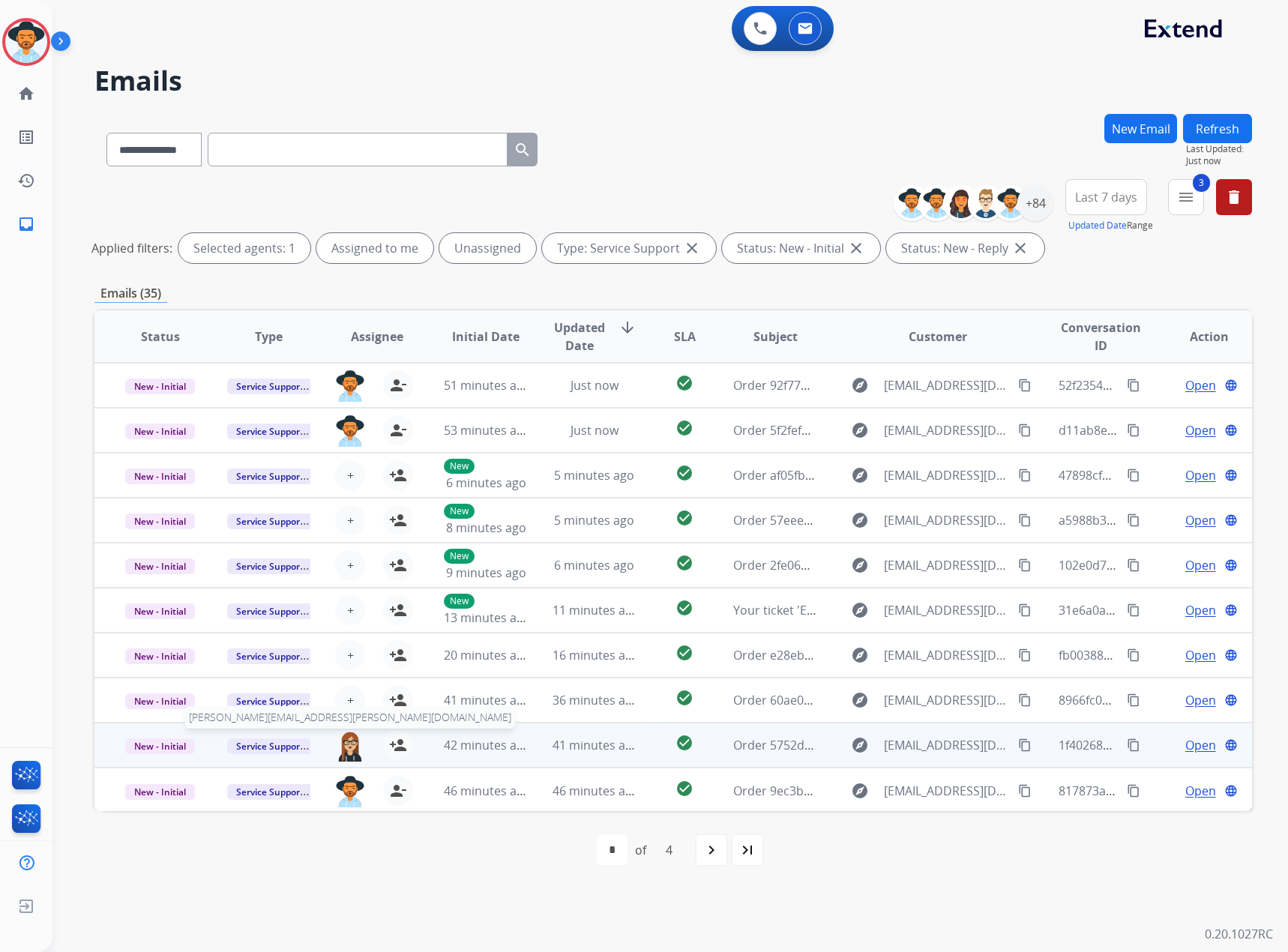
click at [343, 707] on table "Status Type Assignee Initial Date Updated Date arrow_downward SLA Subject Custo…" at bounding box center [673, 561] width 1158 height 502
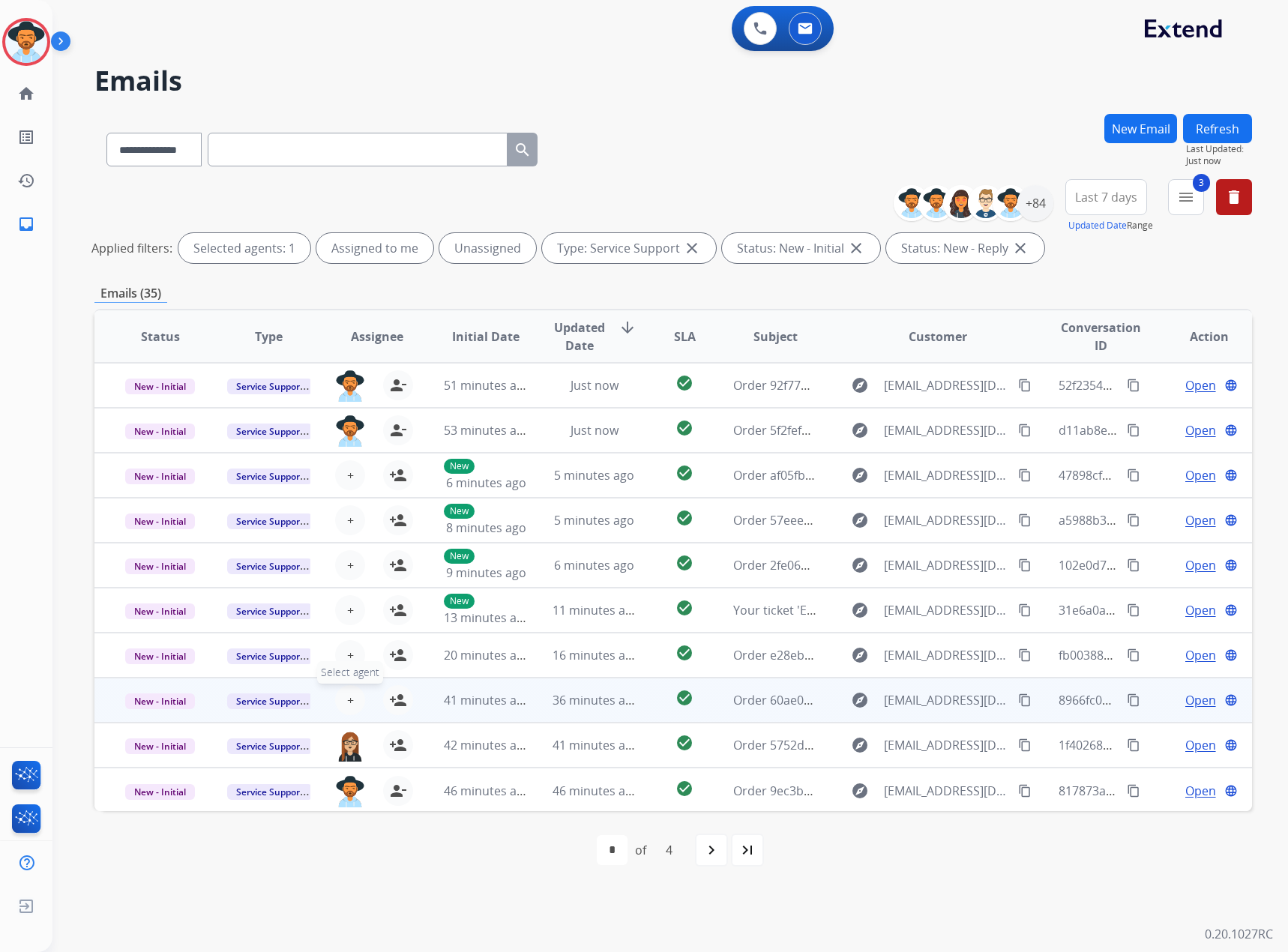
click at [349, 695] on span "+" at bounding box center [350, 700] width 7 height 18
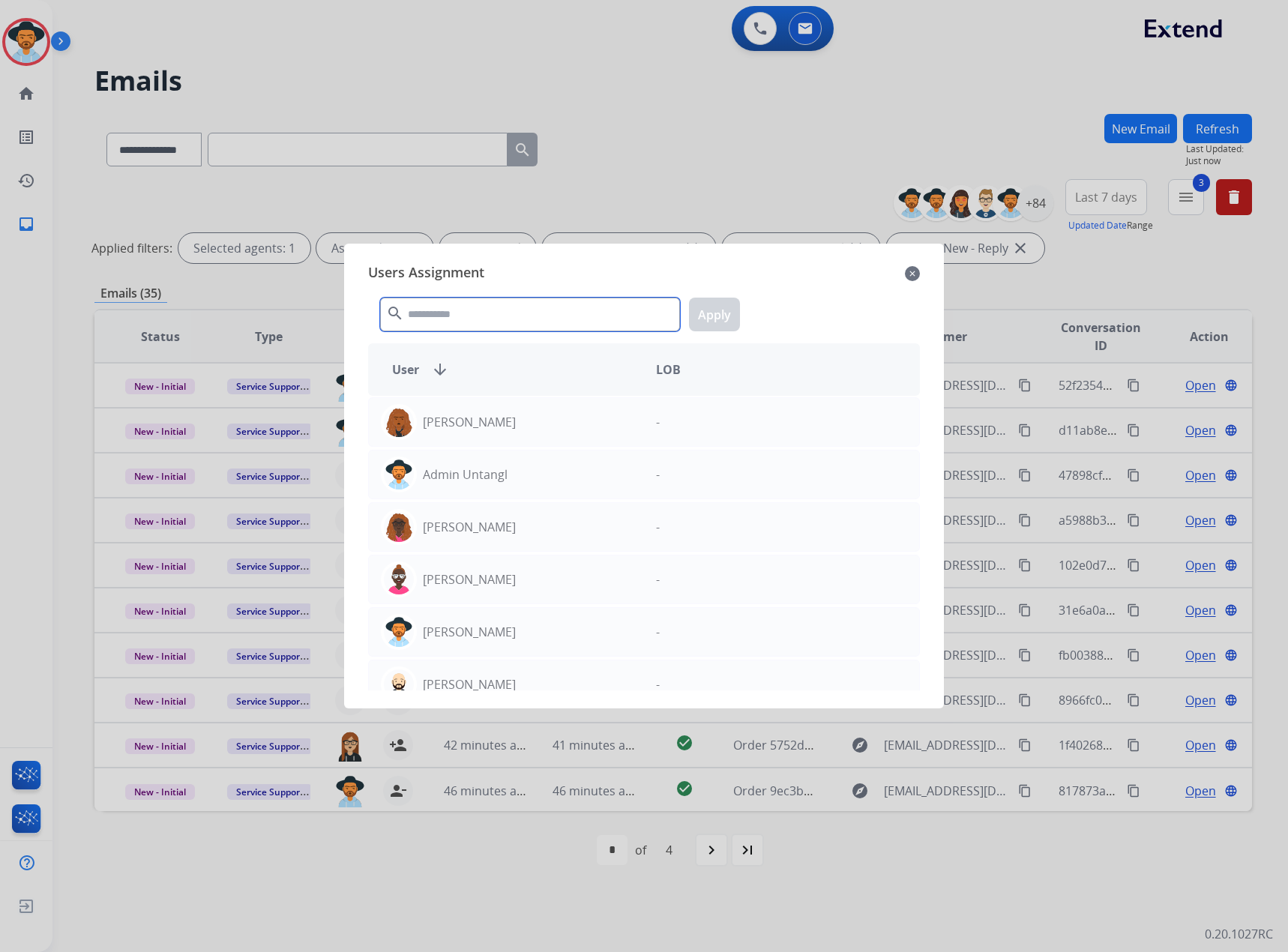
click at [517, 311] on input "text" at bounding box center [530, 314] width 300 height 34
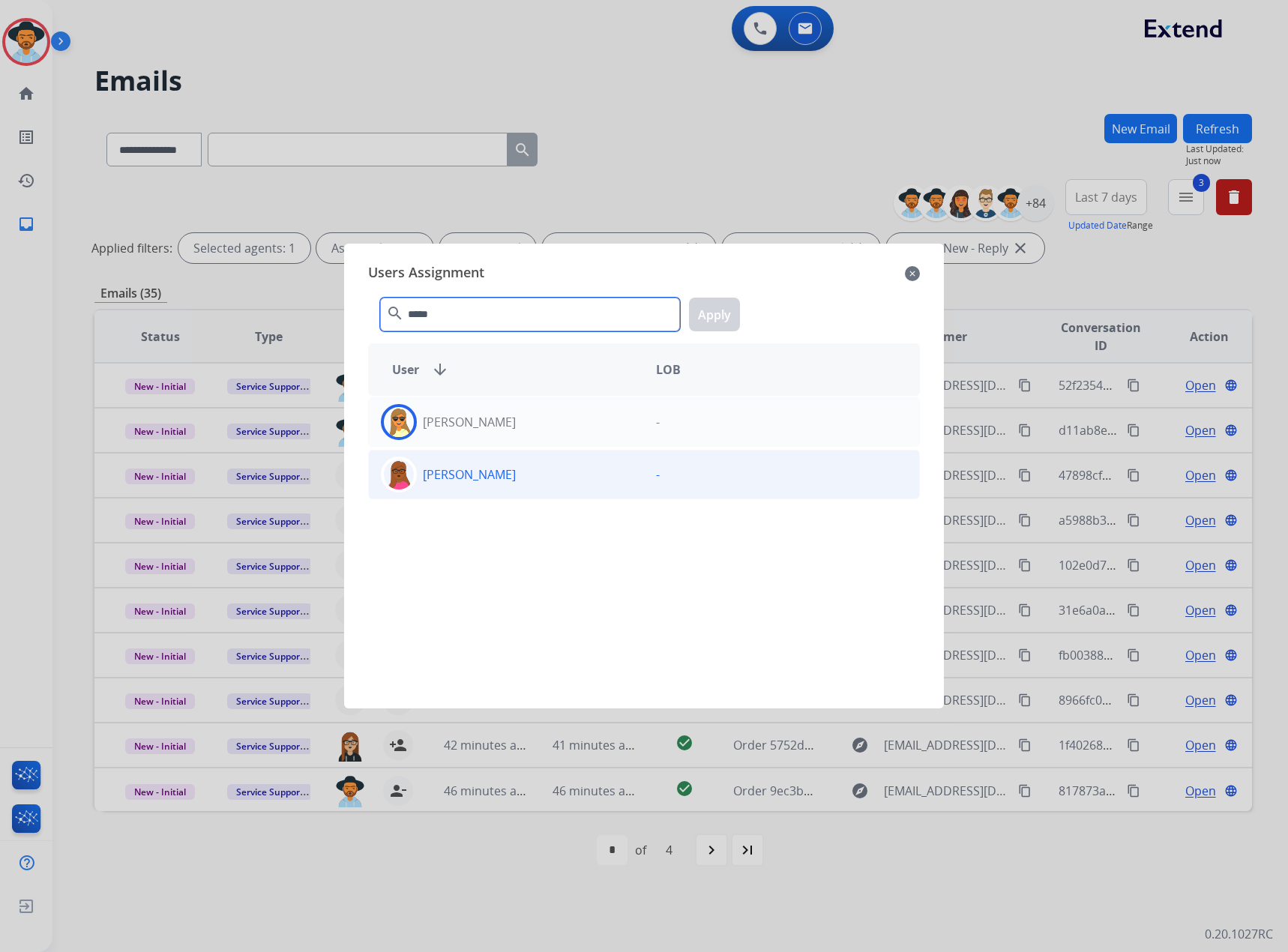
type input "*****"
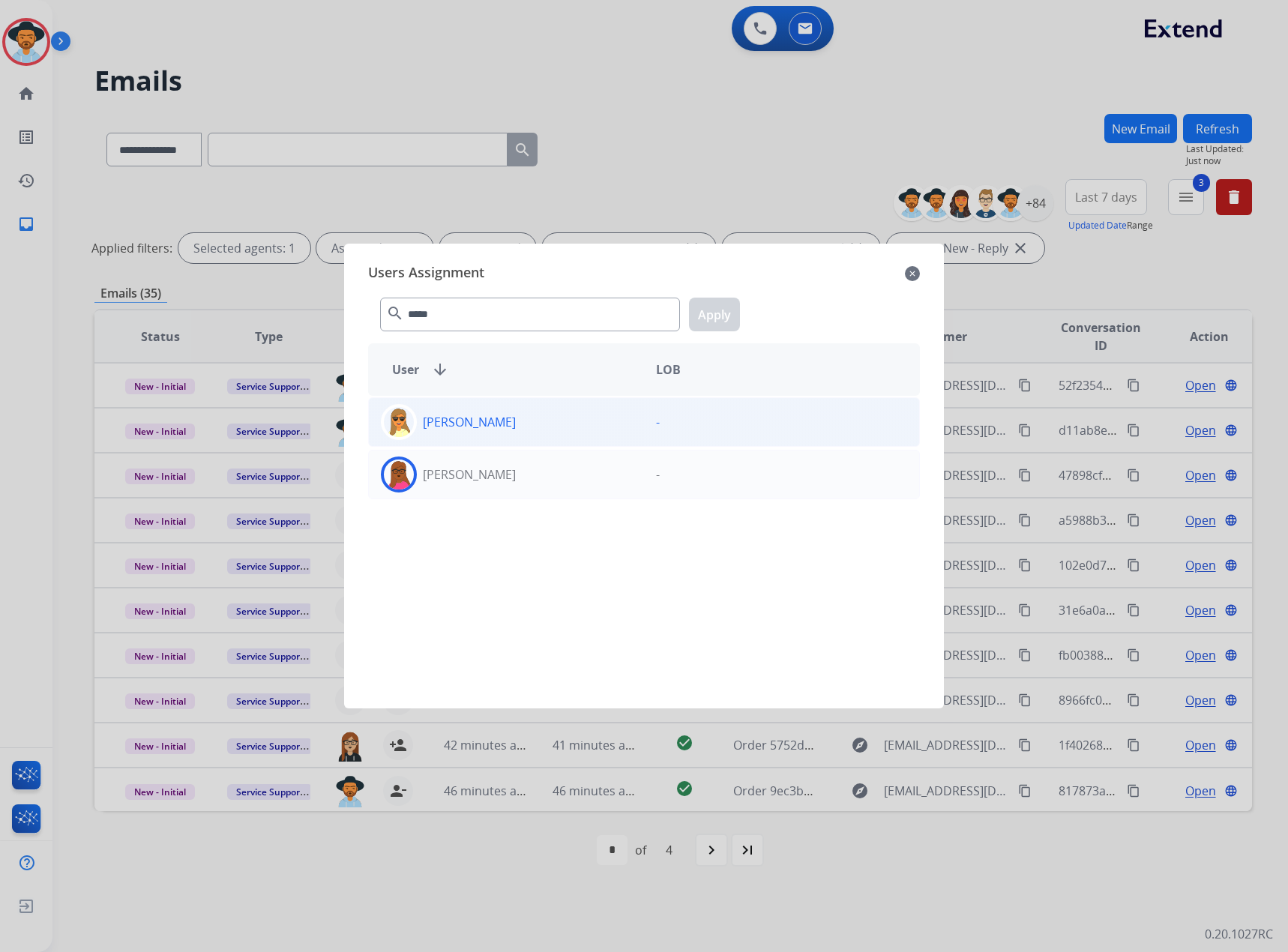
drag, startPoint x: 521, startPoint y: 468, endPoint x: 570, endPoint y: 407, distance: 78.2
click at [518, 470] on div "[PERSON_NAME]" at bounding box center [507, 474] width 275 height 36
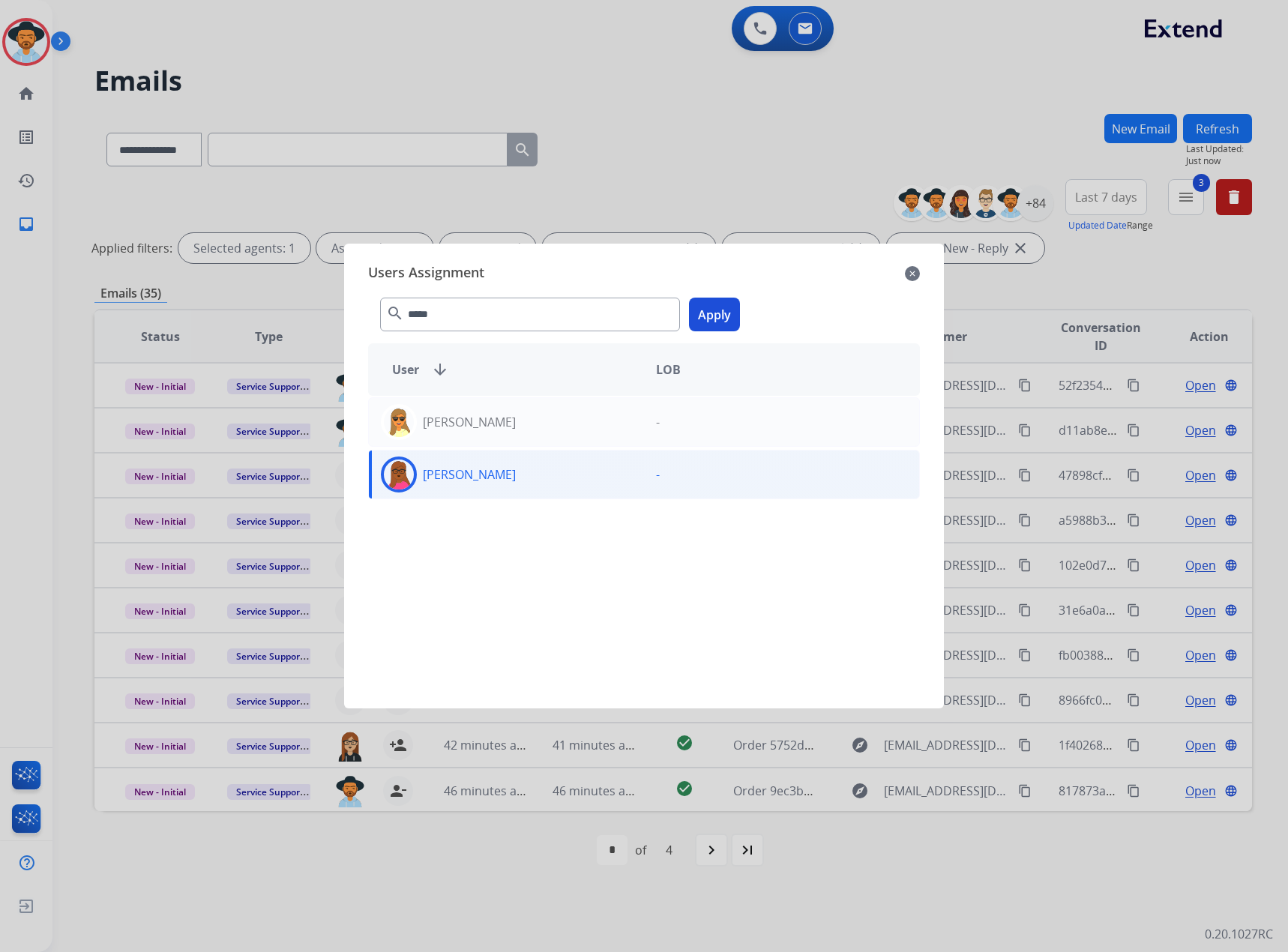
click at [716, 320] on button "Apply" at bounding box center [714, 314] width 51 height 34
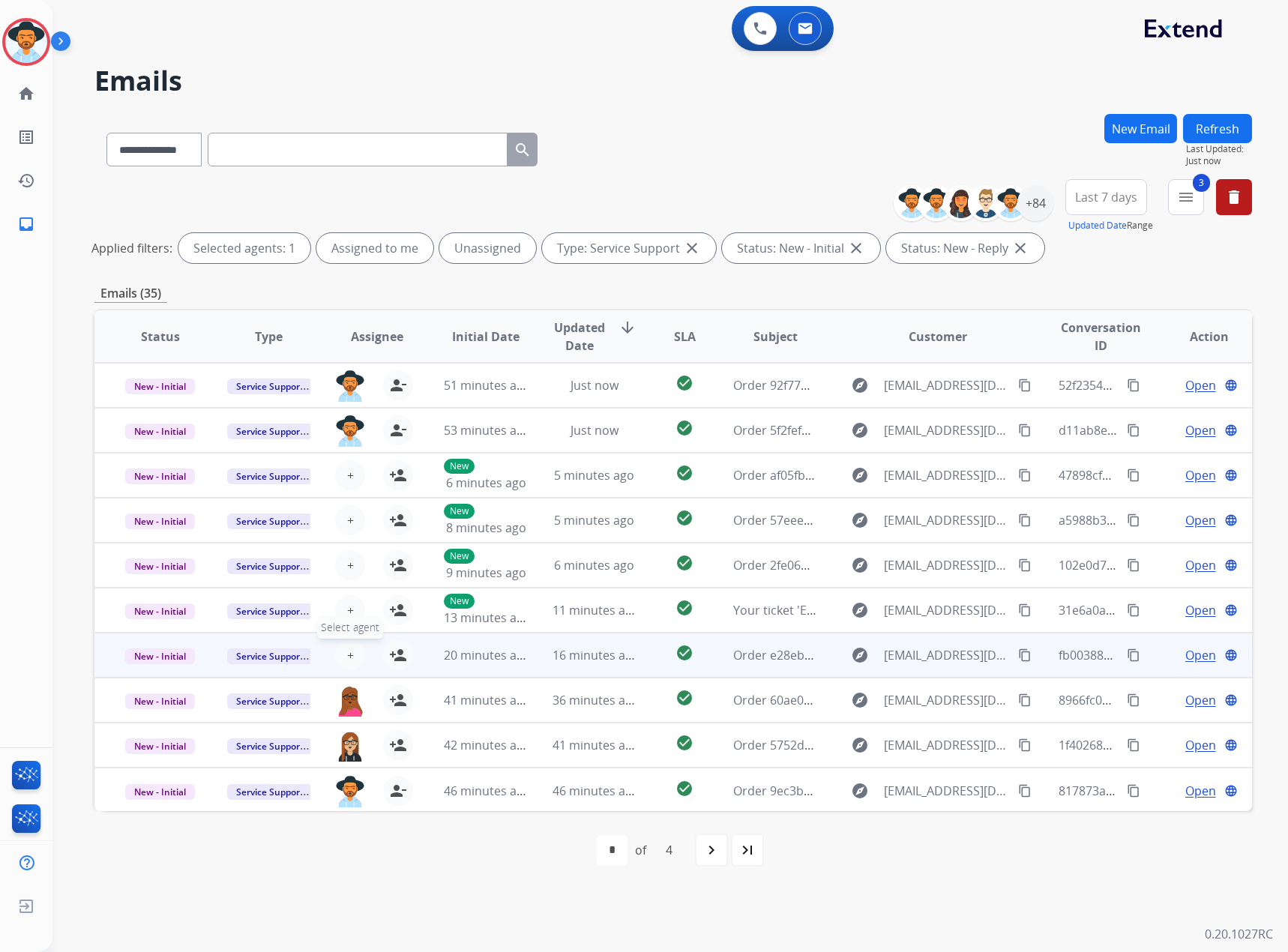
click at [349, 657] on span "+" at bounding box center [350, 656] width 7 height 18
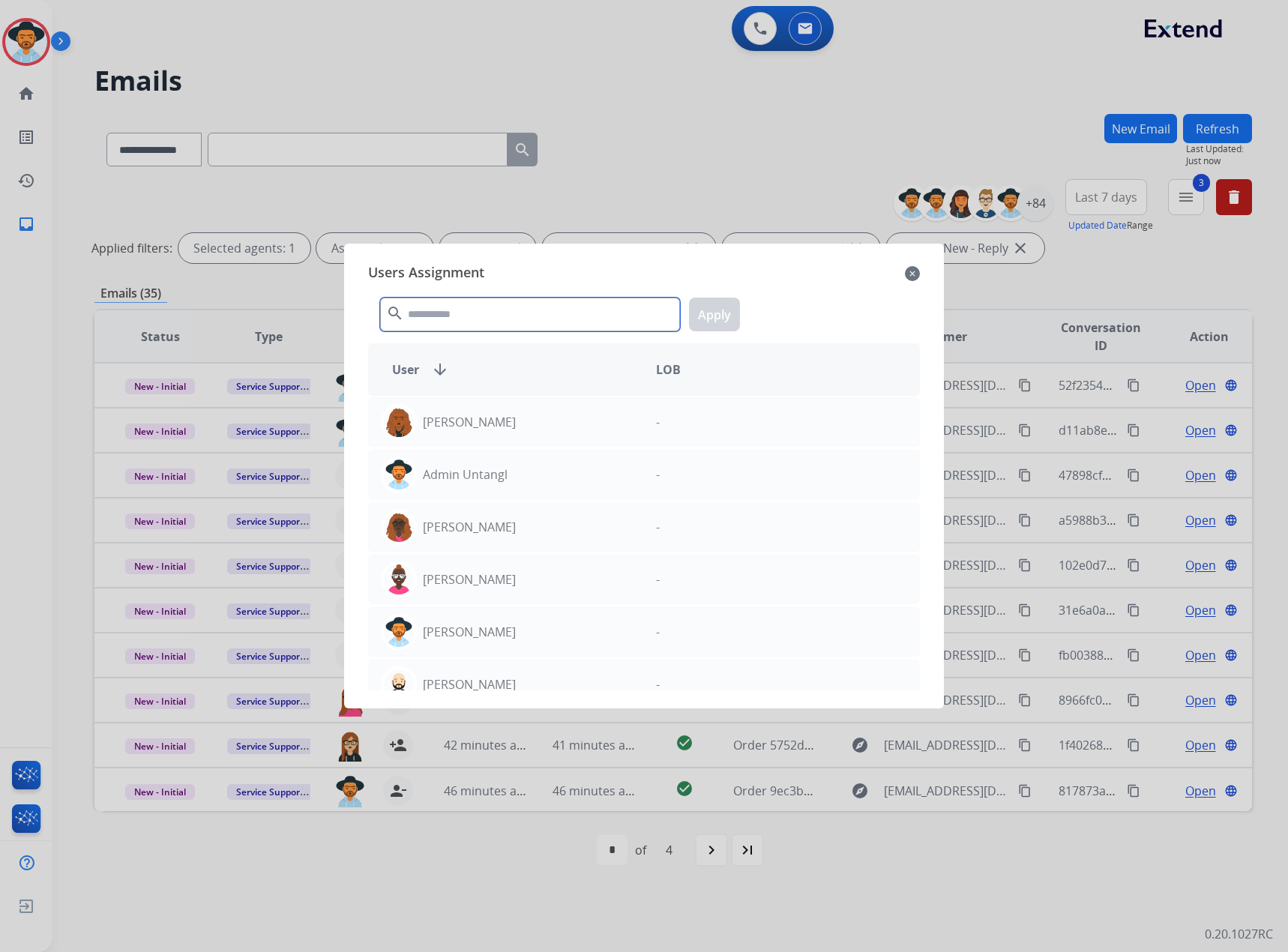
click at [454, 315] on input "text" at bounding box center [530, 314] width 300 height 34
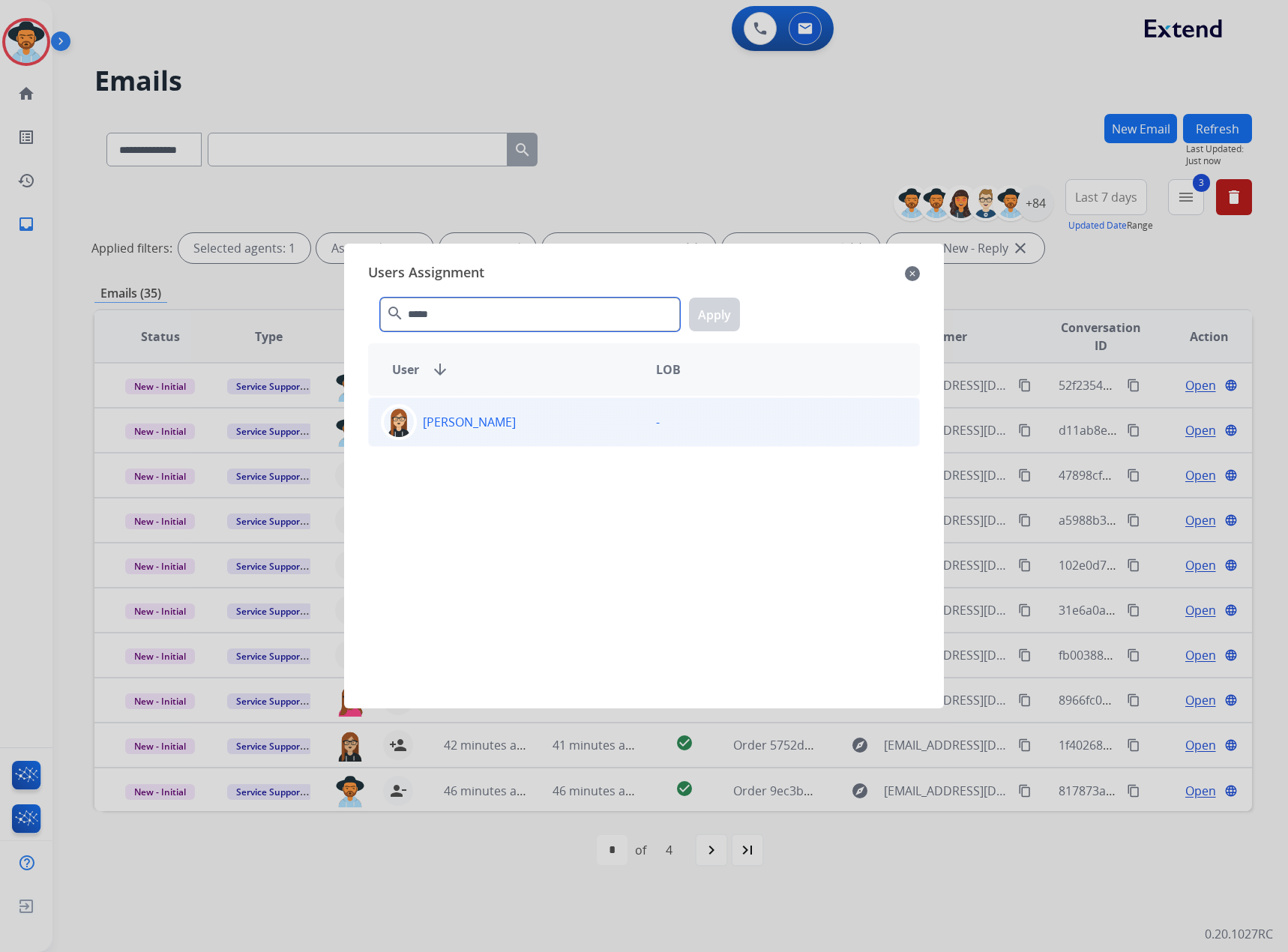
type input "*****"
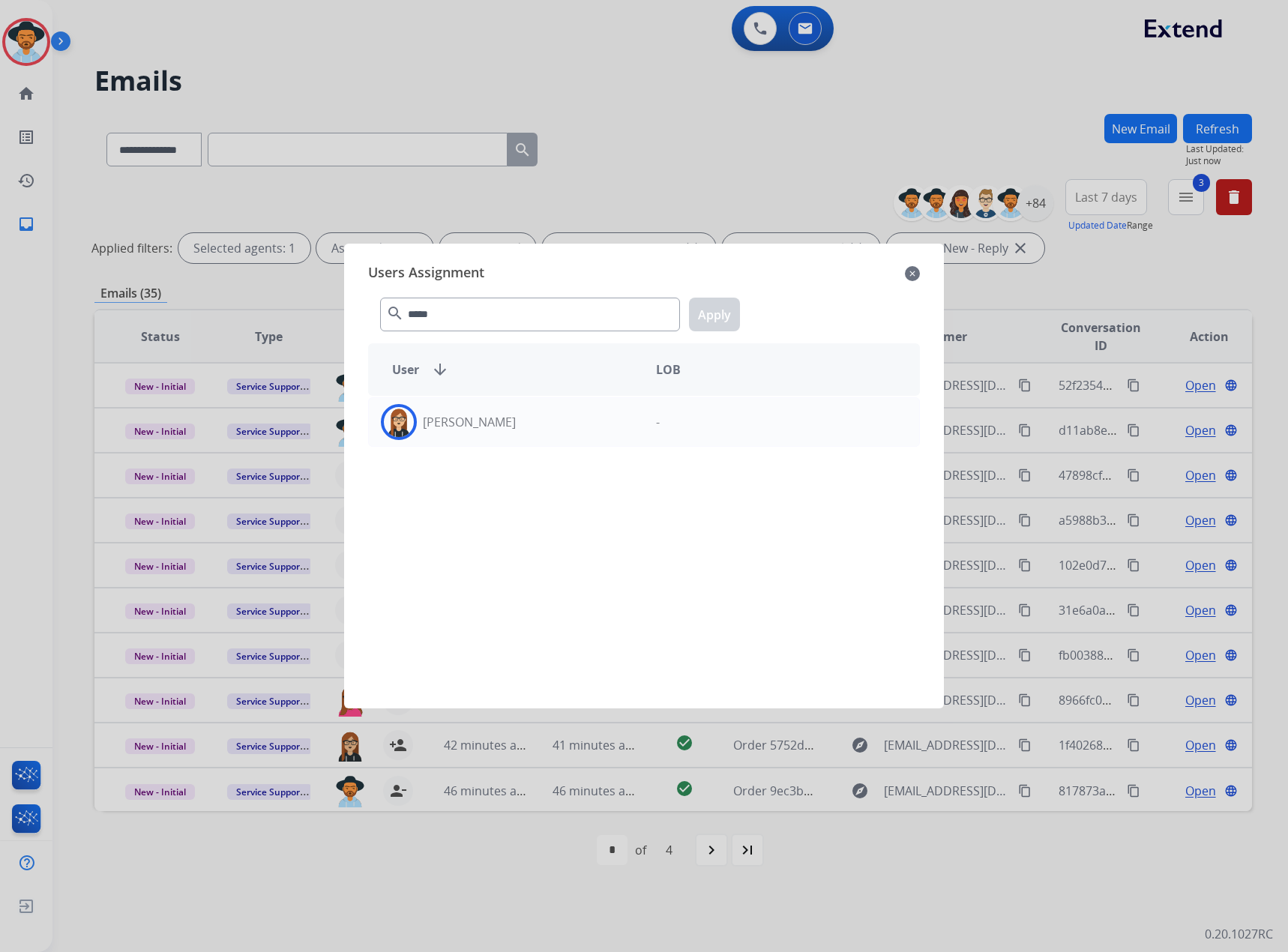
click at [481, 398] on div "[PERSON_NAME] -" at bounding box center [644, 422] width 552 height 50
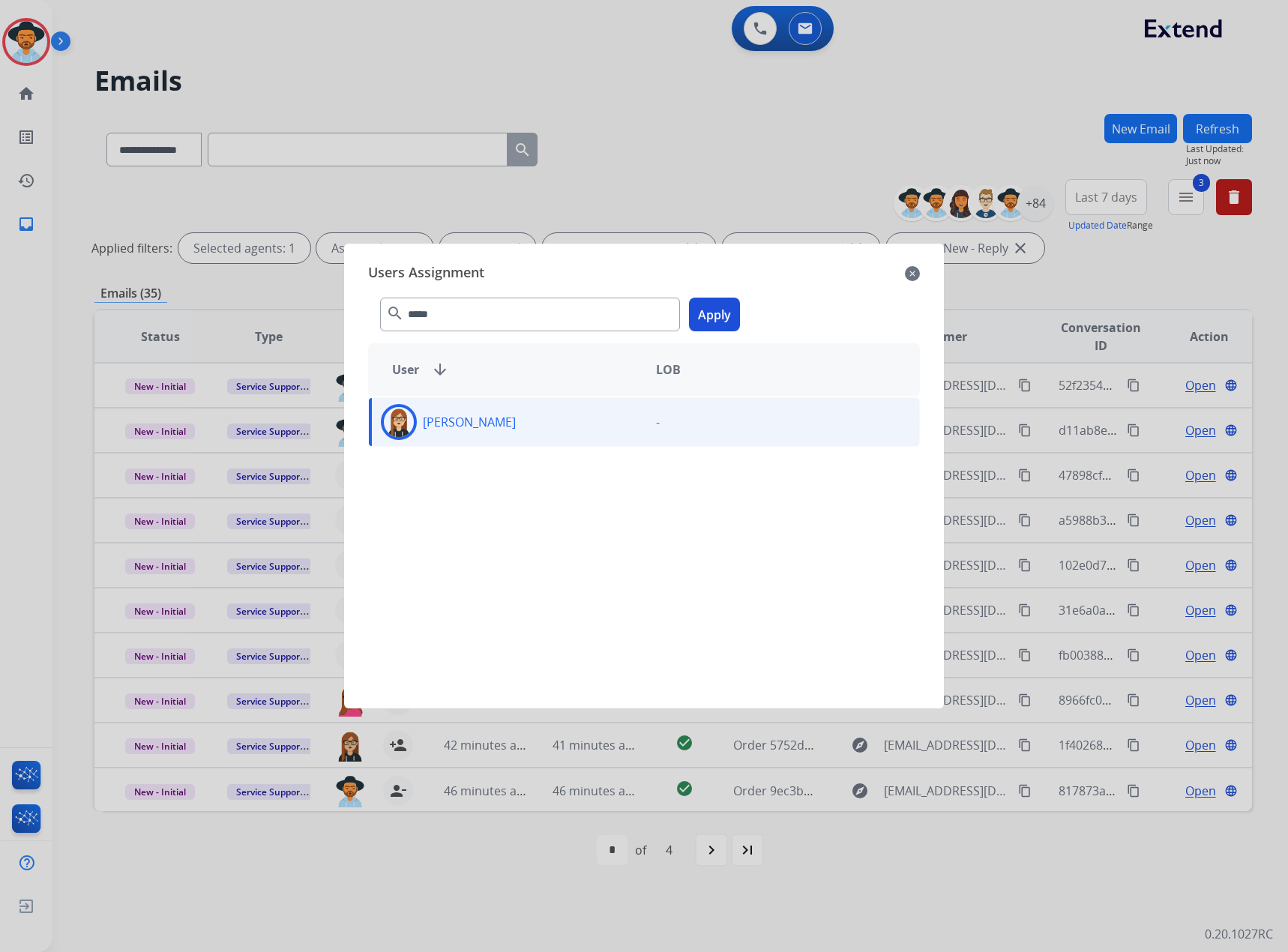
click at [715, 303] on button "Apply" at bounding box center [714, 314] width 51 height 34
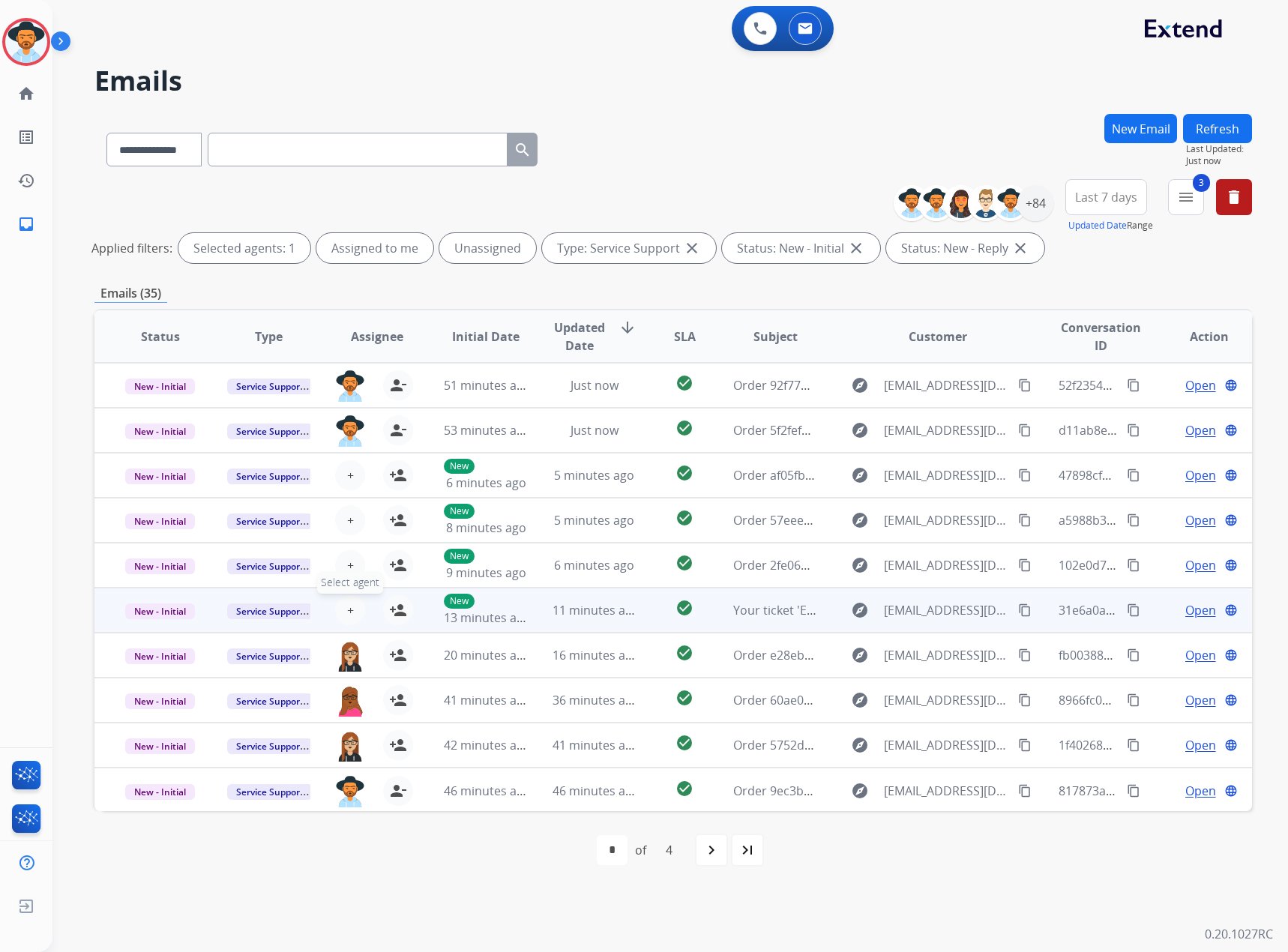
click at [351, 601] on button "+ Select agent" at bounding box center [349, 610] width 30 height 30
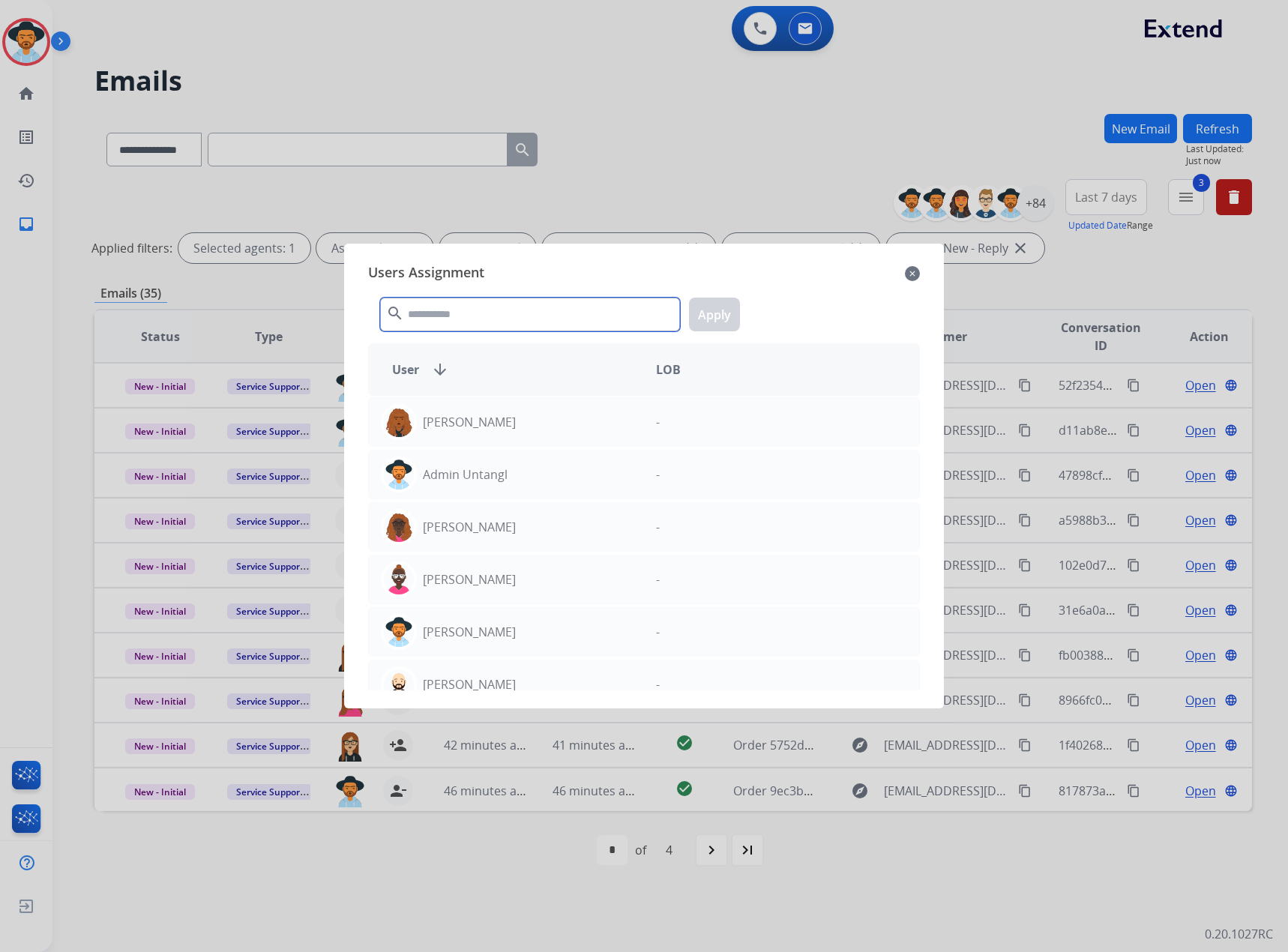
click at [516, 319] on input "text" at bounding box center [530, 314] width 300 height 34
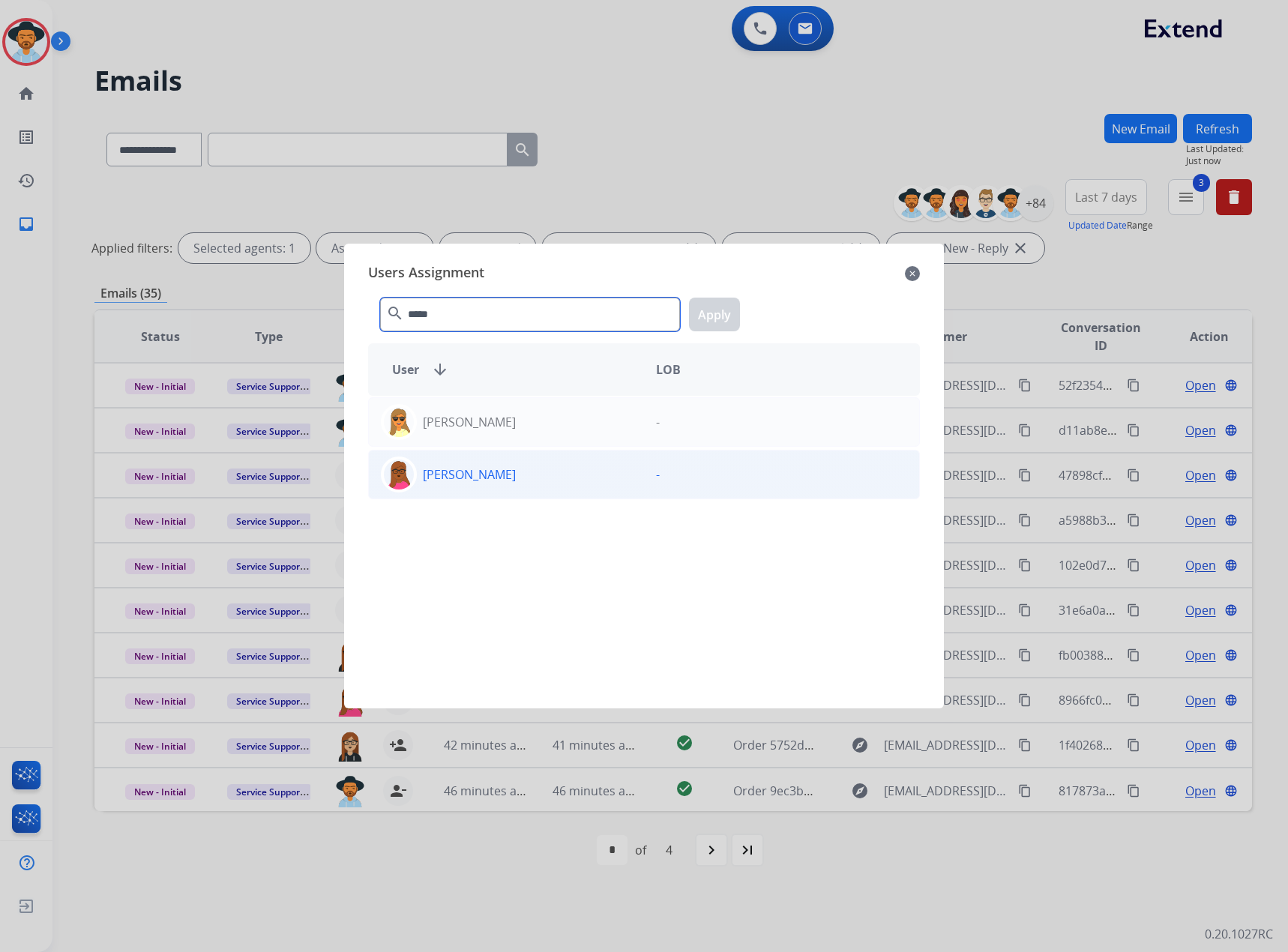
type input "*****"
click at [473, 491] on div "[PERSON_NAME]" at bounding box center [507, 474] width 275 height 36
click at [705, 303] on button "Apply" at bounding box center [714, 314] width 51 height 34
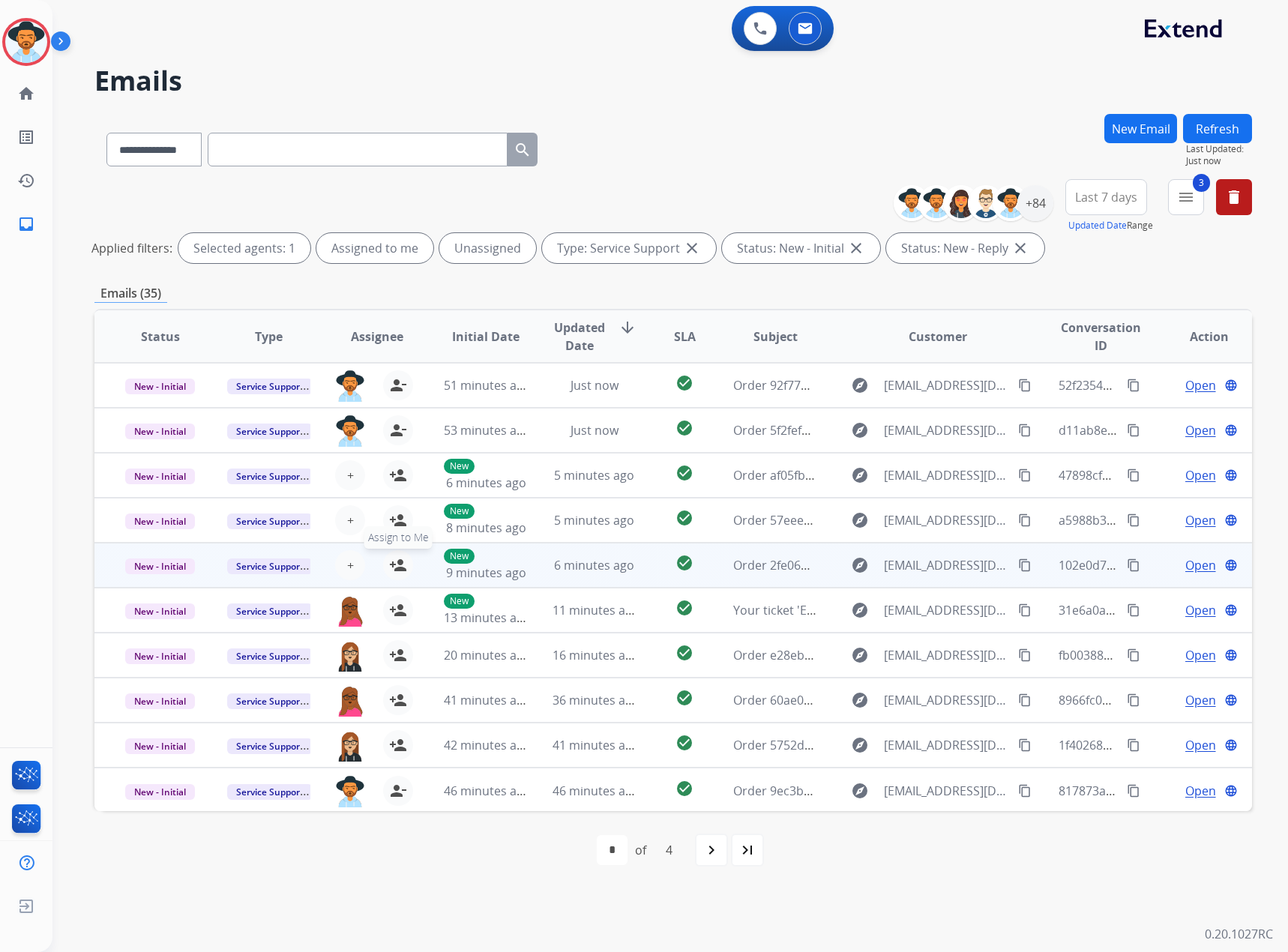
click at [390, 560] on mat-icon "person_add" at bounding box center [398, 565] width 18 height 18
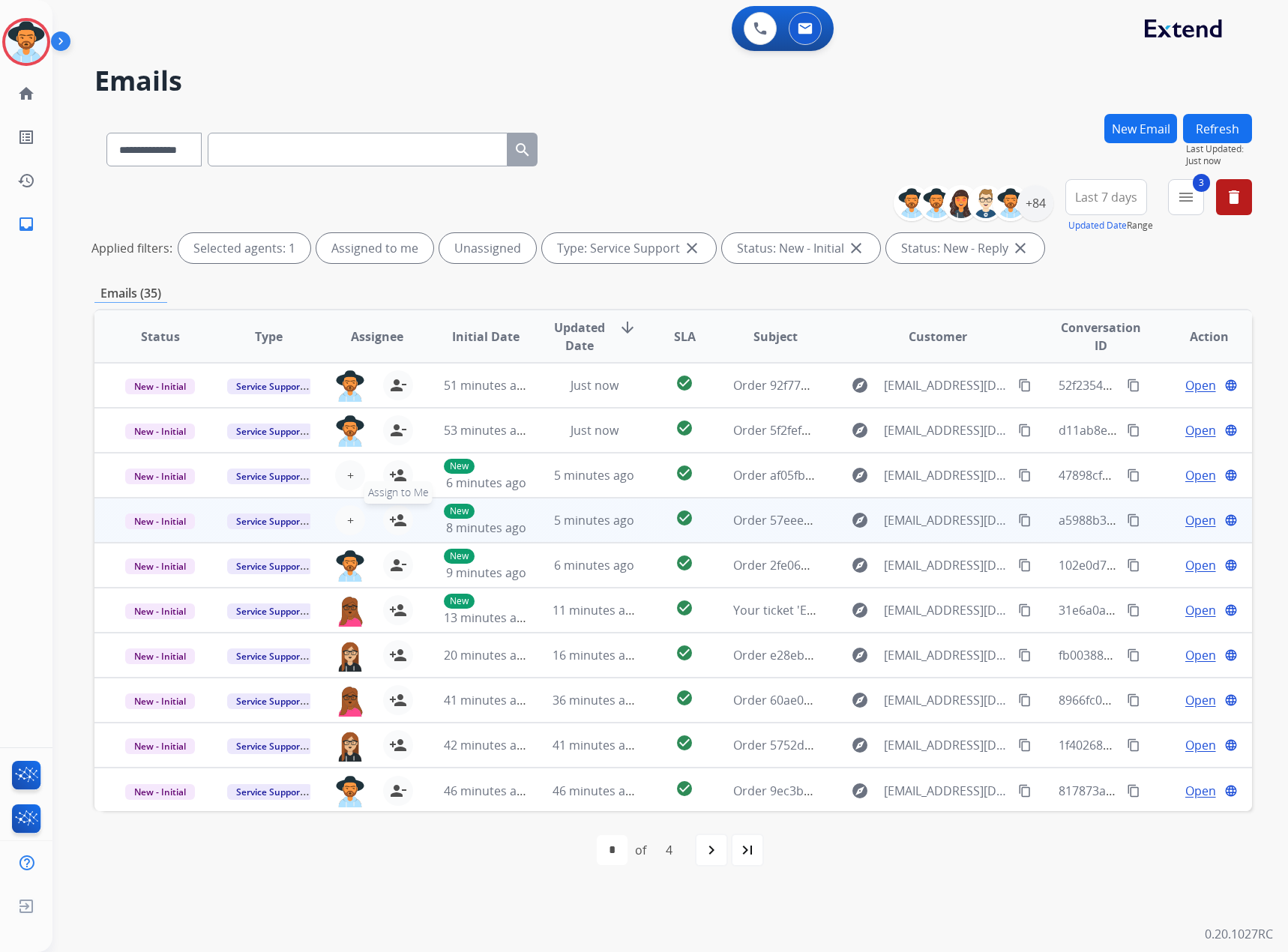
drag, startPoint x: 394, startPoint y: 518, endPoint x: 401, endPoint y: 495, distance: 24.0
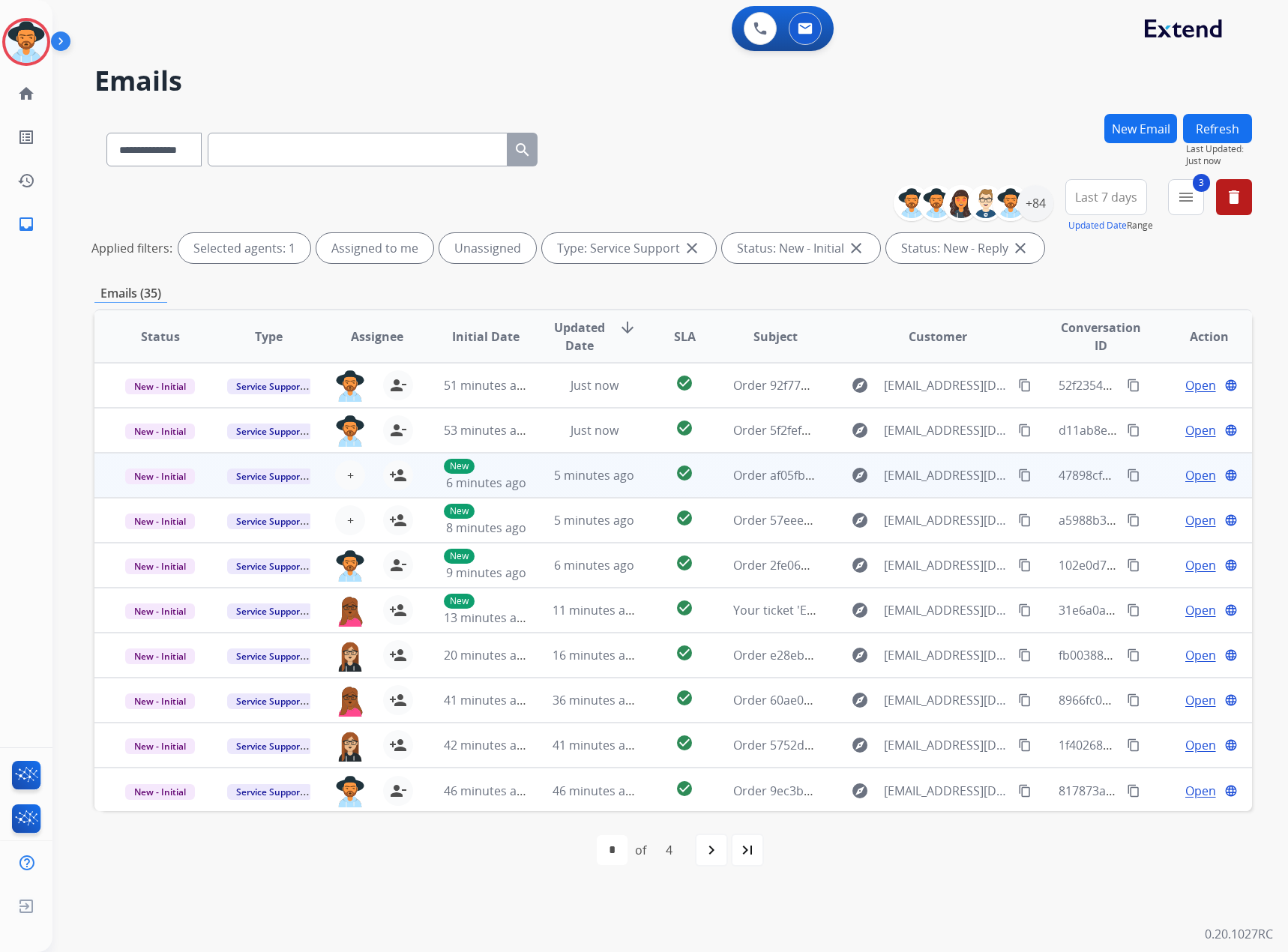
click at [396, 516] on mat-icon "person_add" at bounding box center [398, 520] width 18 height 18
click at [402, 476] on mat-icon "person_add" at bounding box center [398, 475] width 18 height 18
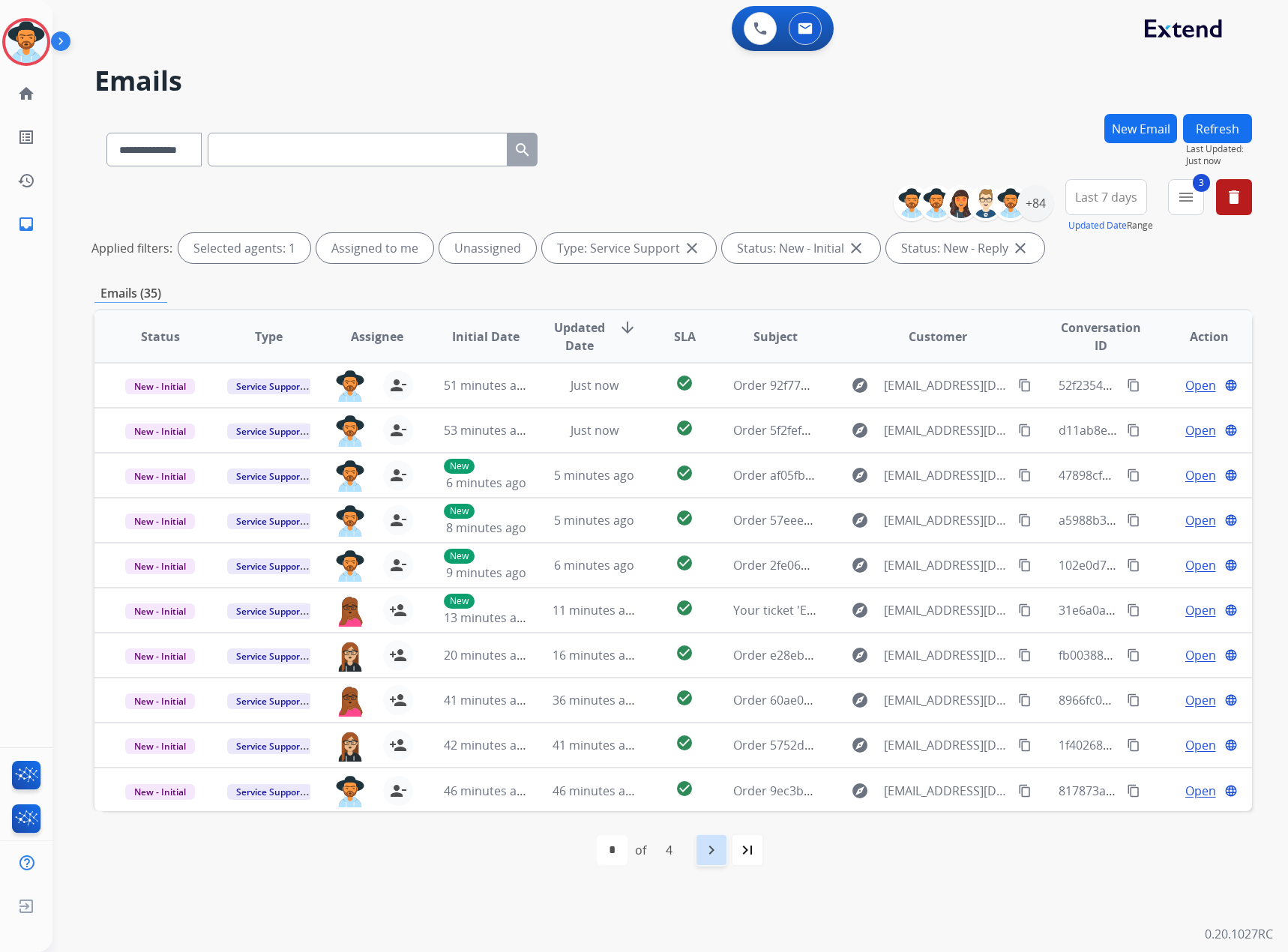
click at [709, 857] on mat-icon "navigate_next" at bounding box center [712, 850] width 18 height 18
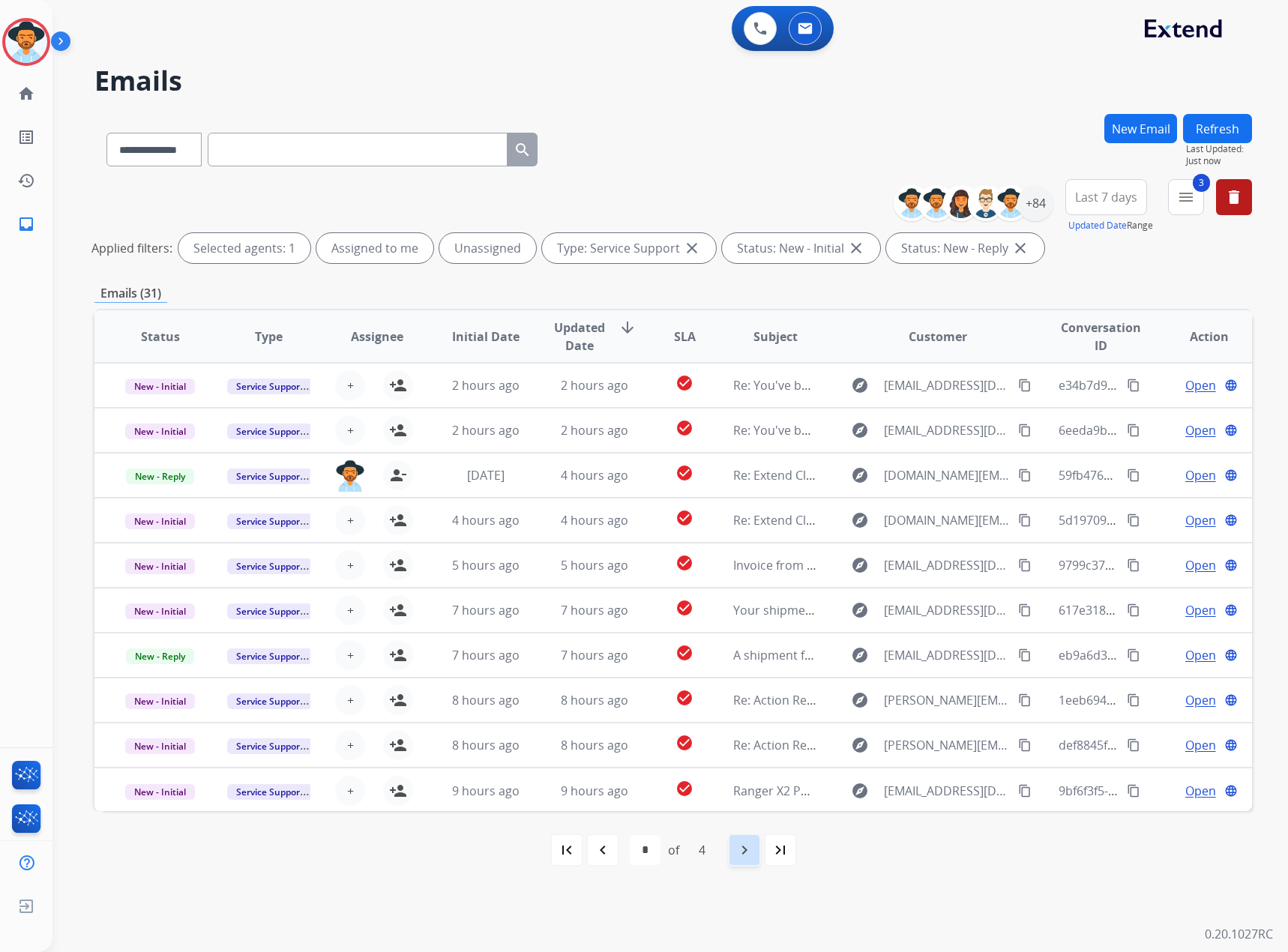
click at [743, 847] on mat-icon "navigate_next" at bounding box center [745, 850] width 18 height 18
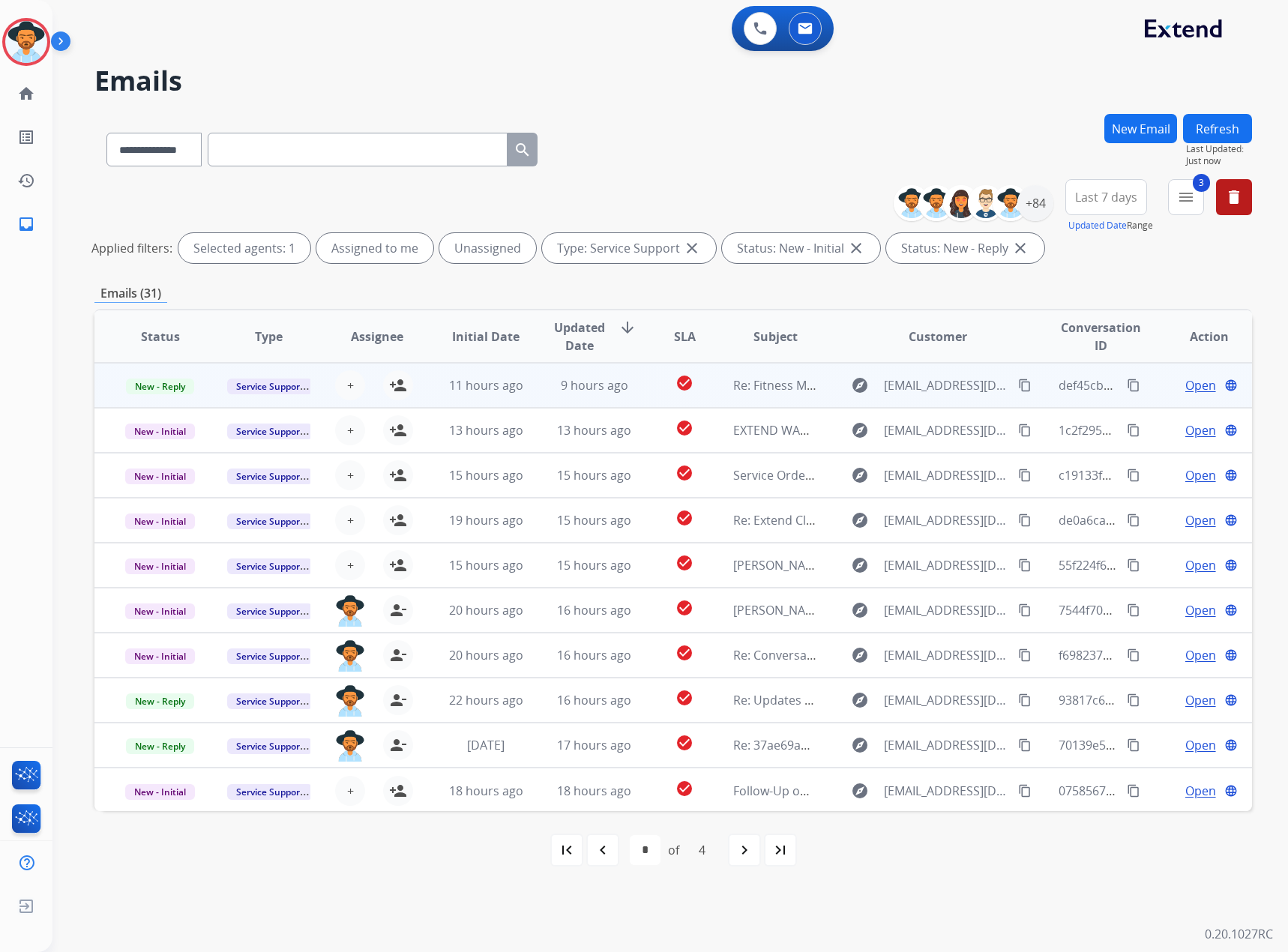
click at [1195, 385] on span "Open" at bounding box center [1201, 385] width 31 height 18
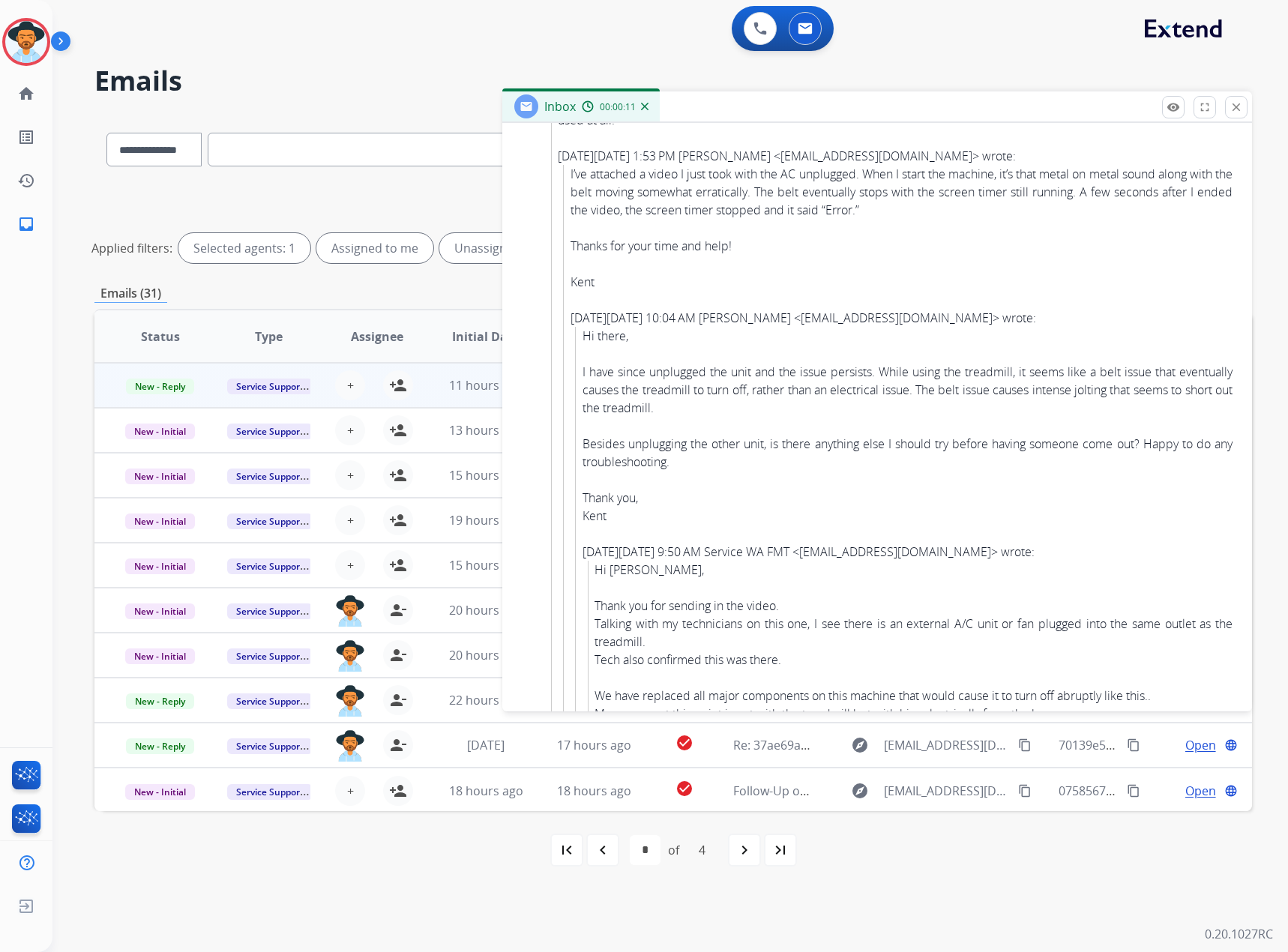
scroll to position [1424, 0]
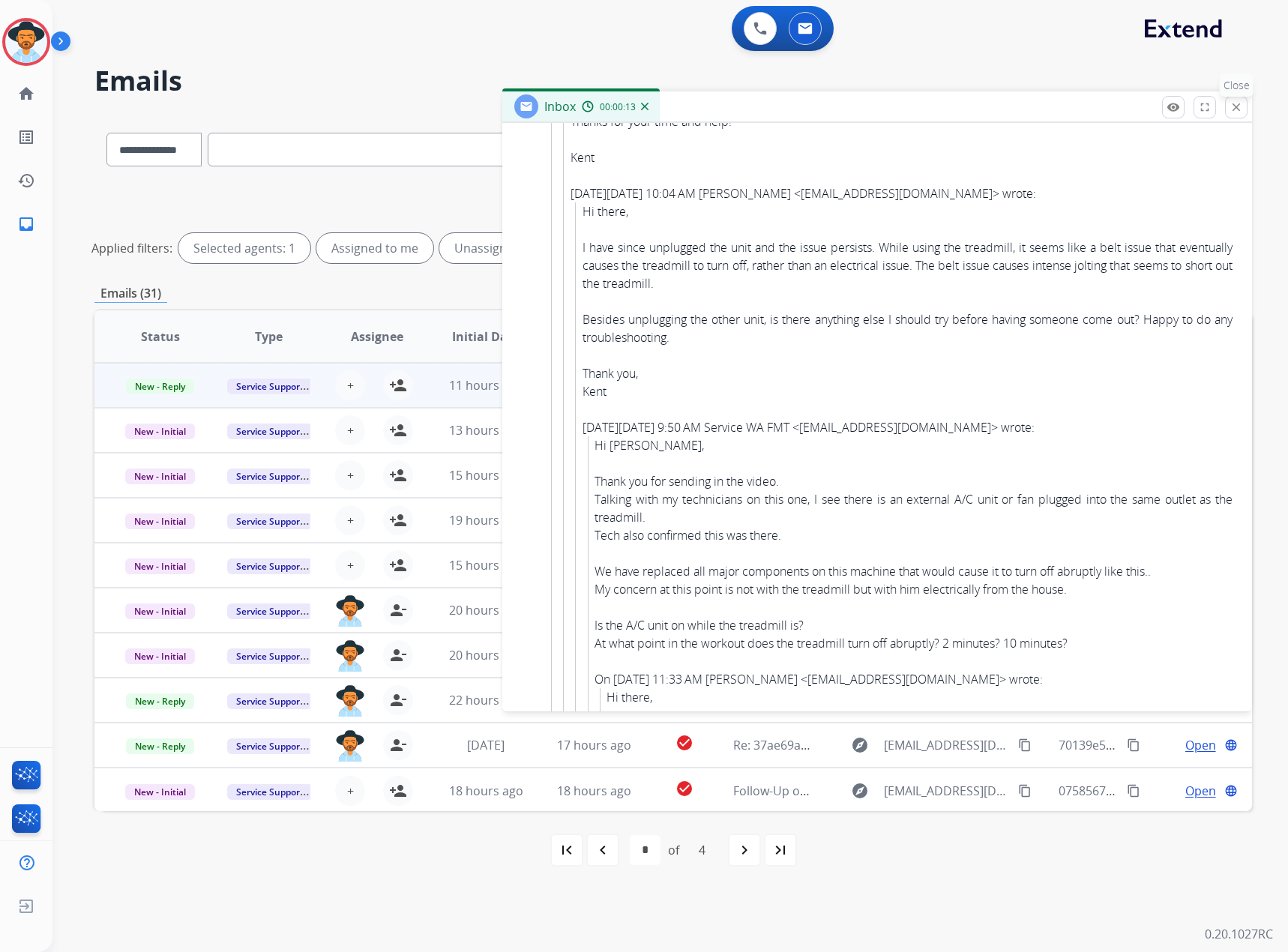
click at [1235, 108] on mat-icon "close" at bounding box center [1237, 107] width 14 height 14
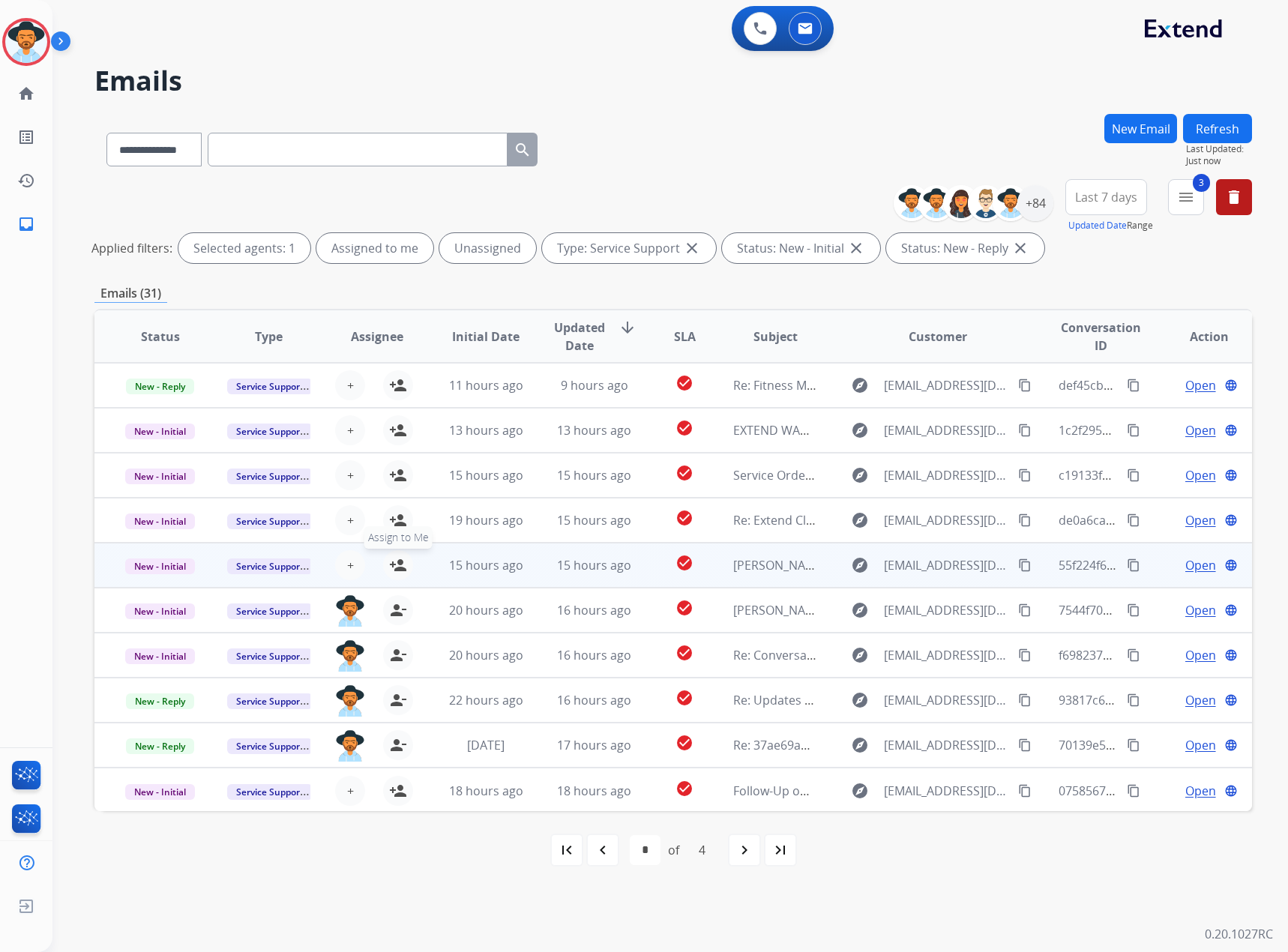
click at [398, 570] on mat-icon "person_add" at bounding box center [398, 565] width 18 height 18
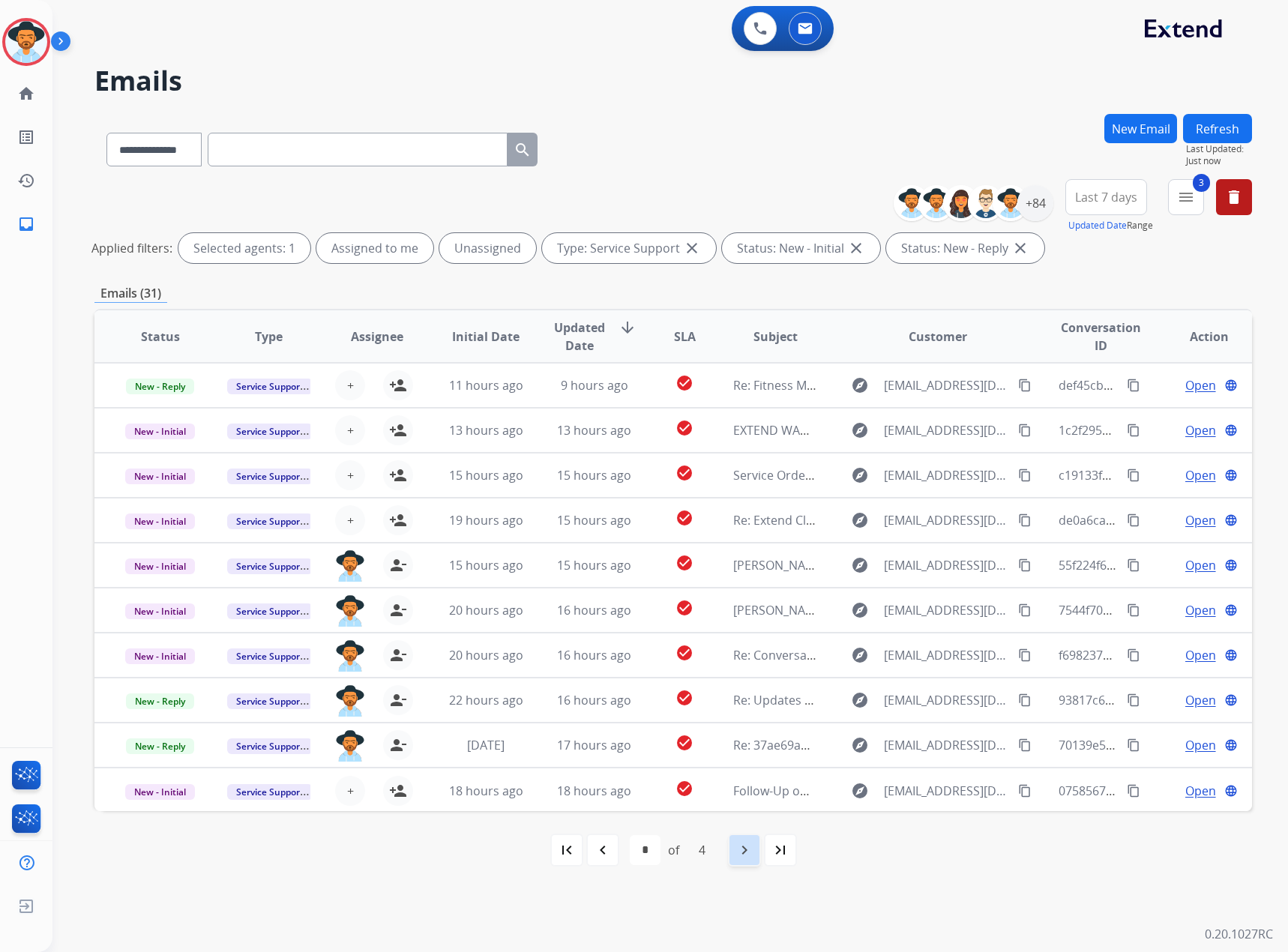
click at [740, 848] on mat-icon "navigate_next" at bounding box center [745, 850] width 18 height 18
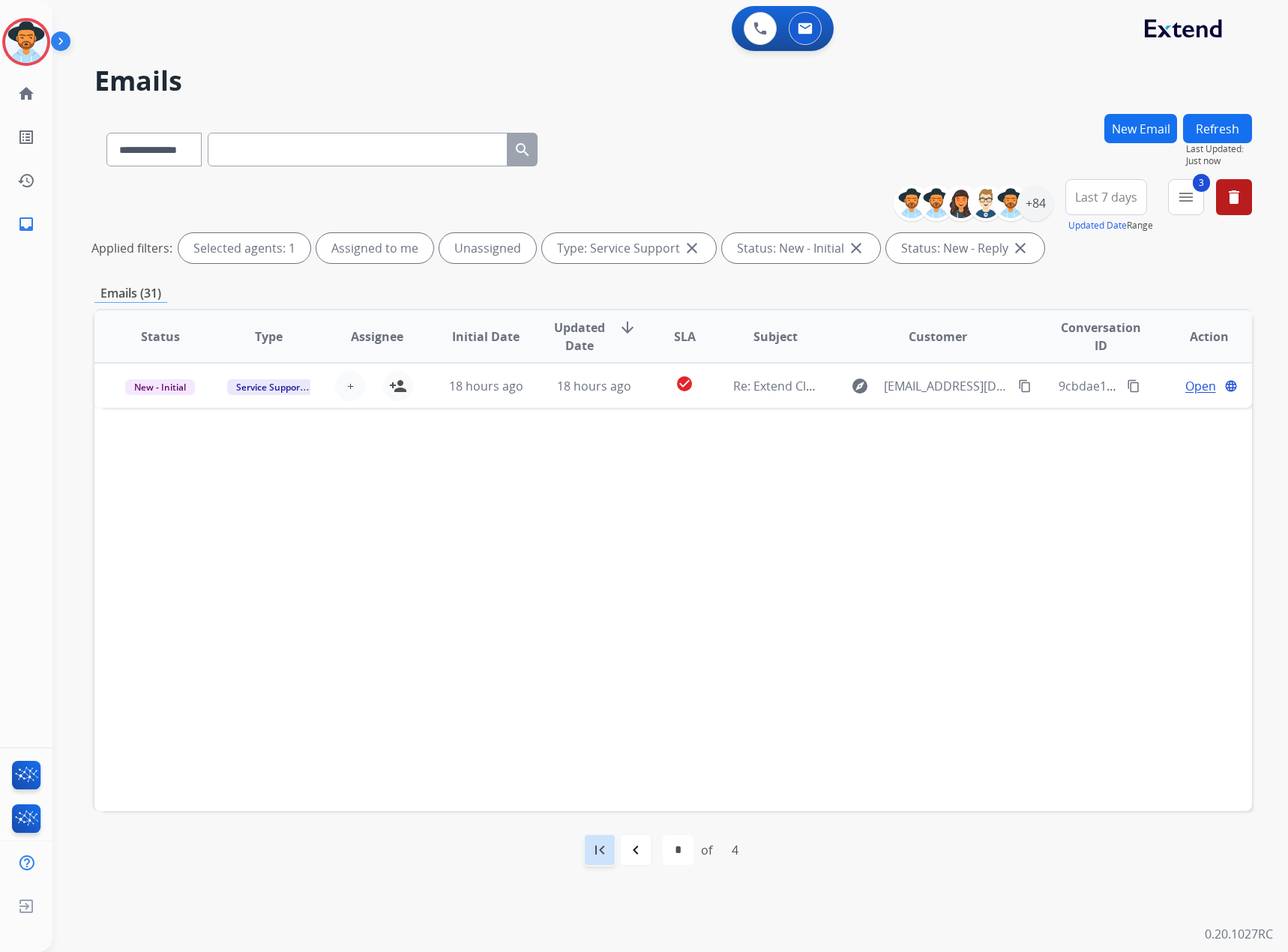
click at [604, 846] on mat-icon "first_page" at bounding box center [600, 850] width 18 height 18
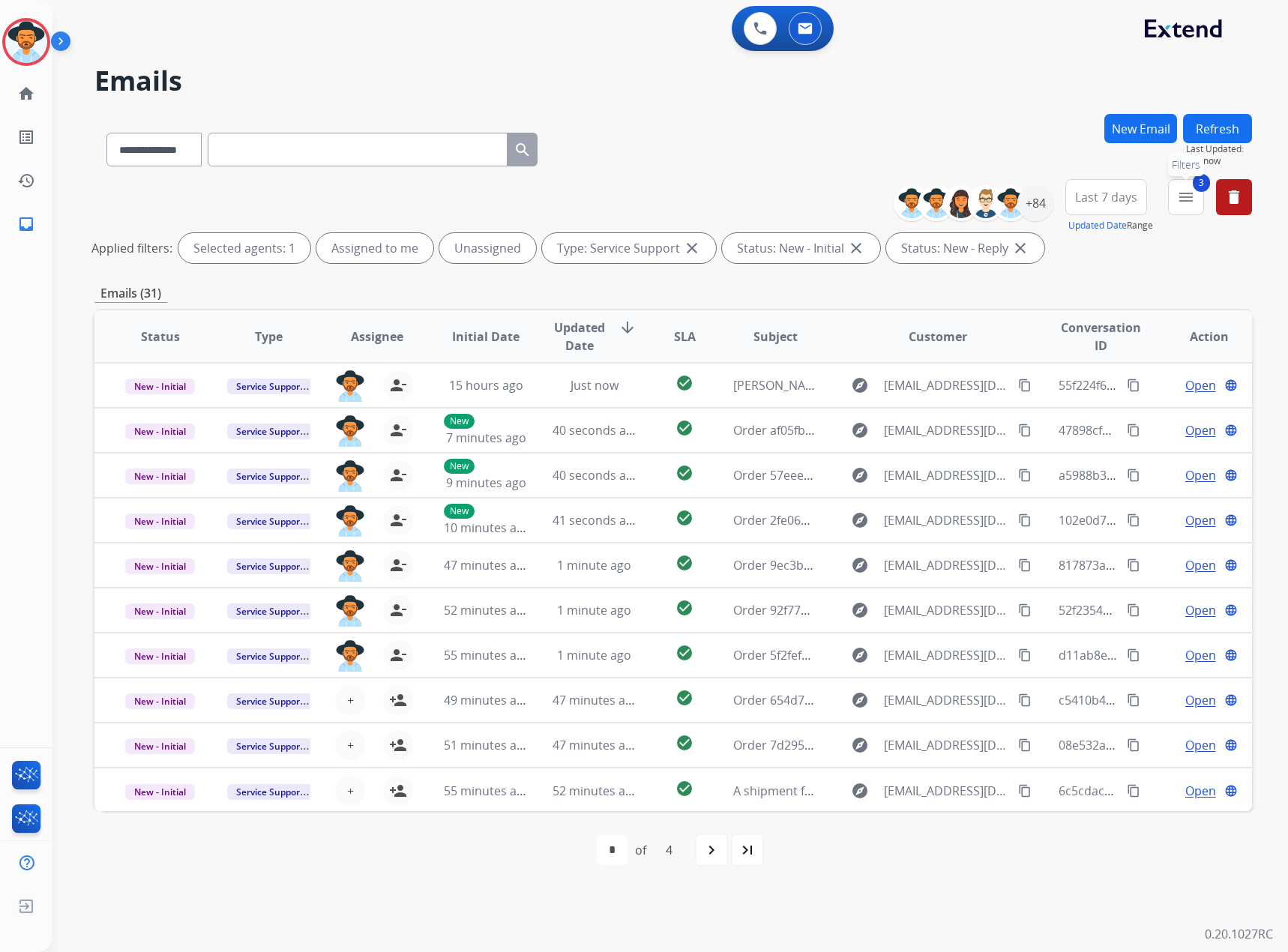
click at [1192, 190] on mat-icon "menu" at bounding box center [1186, 197] width 18 height 18
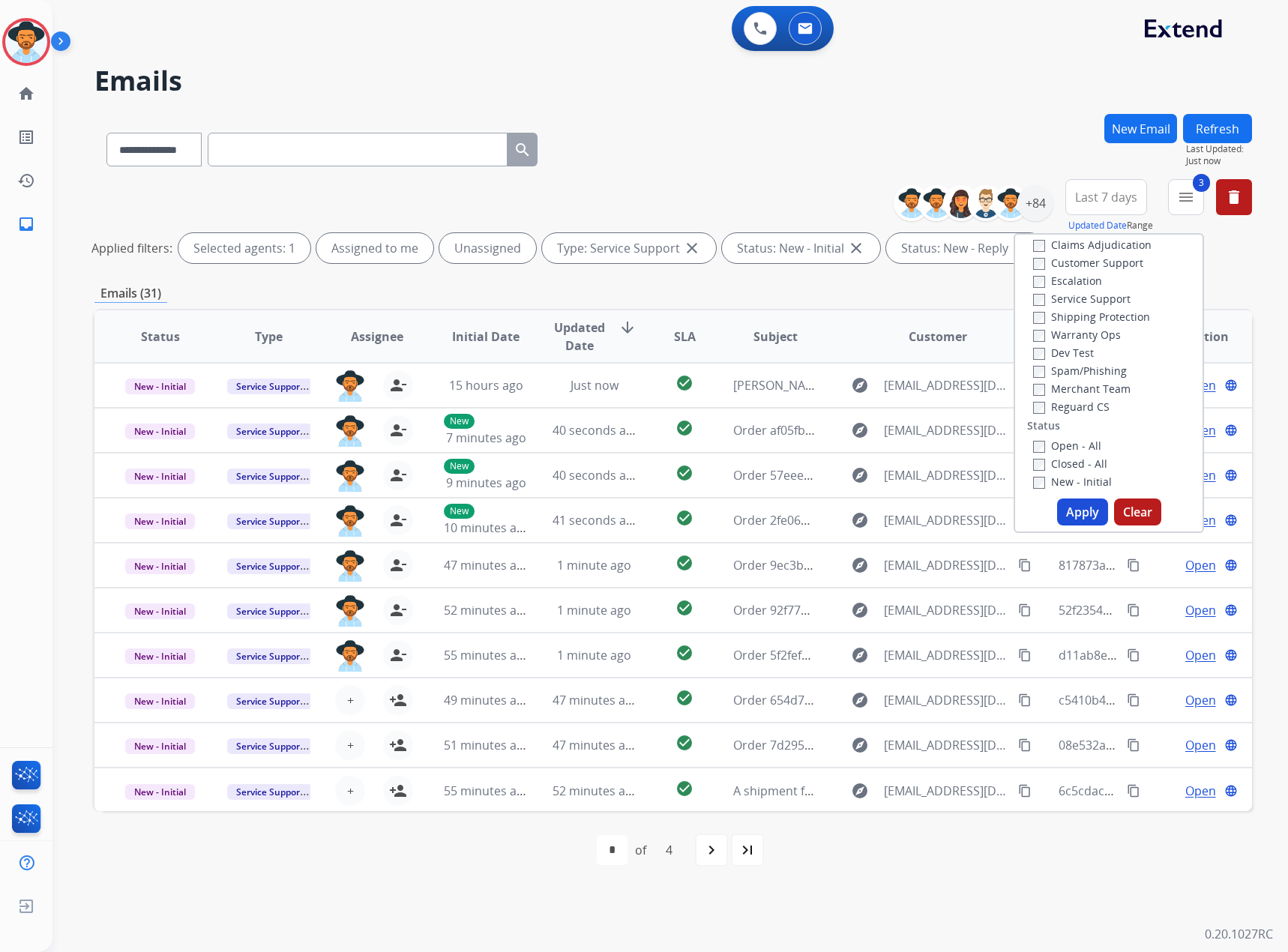
scroll to position [0, 0]
click at [1079, 321] on label "Service Support" at bounding box center [1082, 325] width 98 height 15
click at [1092, 270] on label "Claims Adjudication" at bounding box center [1092, 270] width 118 height 15
click at [1092, 508] on button "Apply" at bounding box center [1082, 511] width 51 height 27
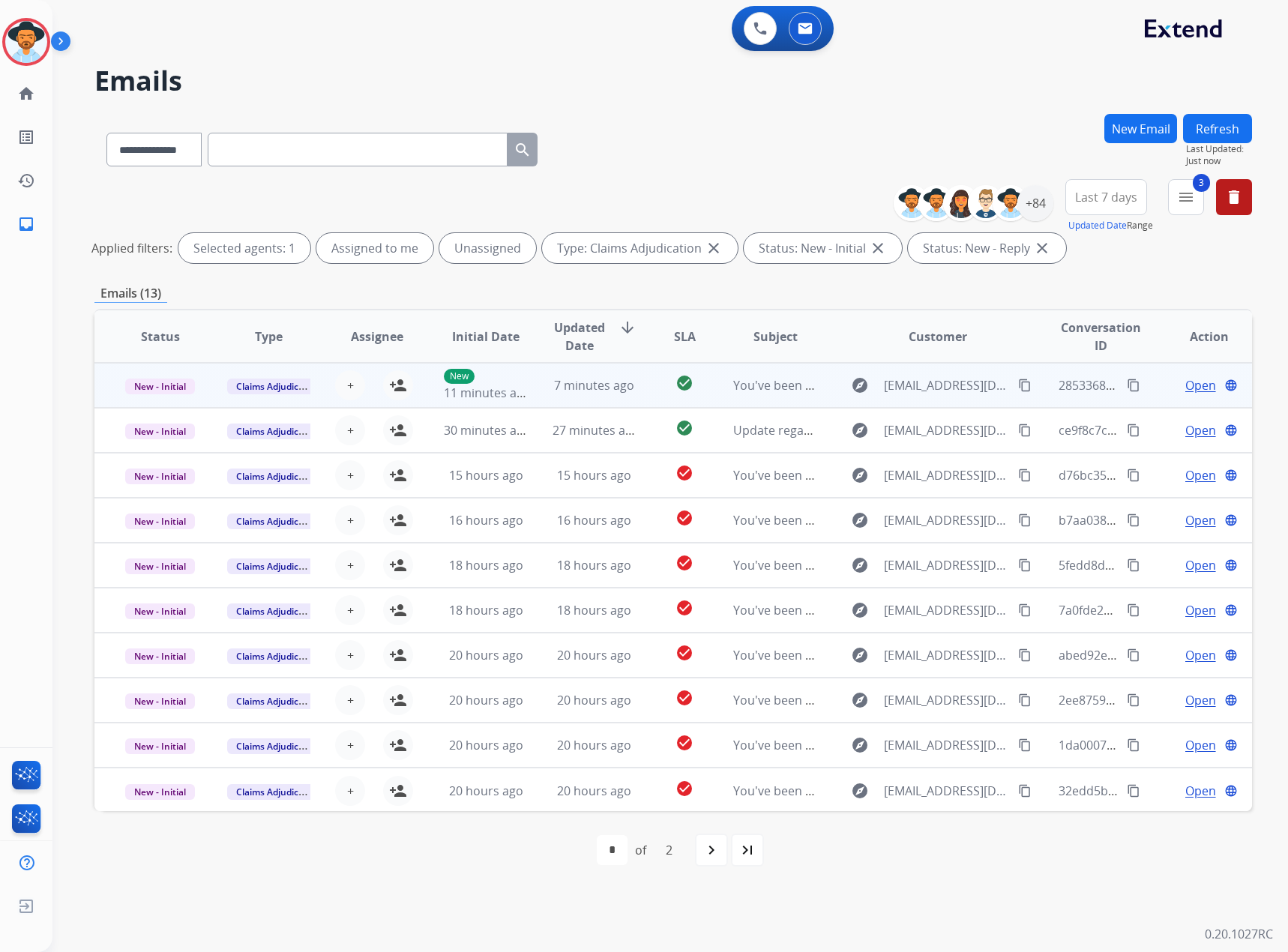
click at [1186, 388] on span "Open" at bounding box center [1201, 385] width 31 height 18
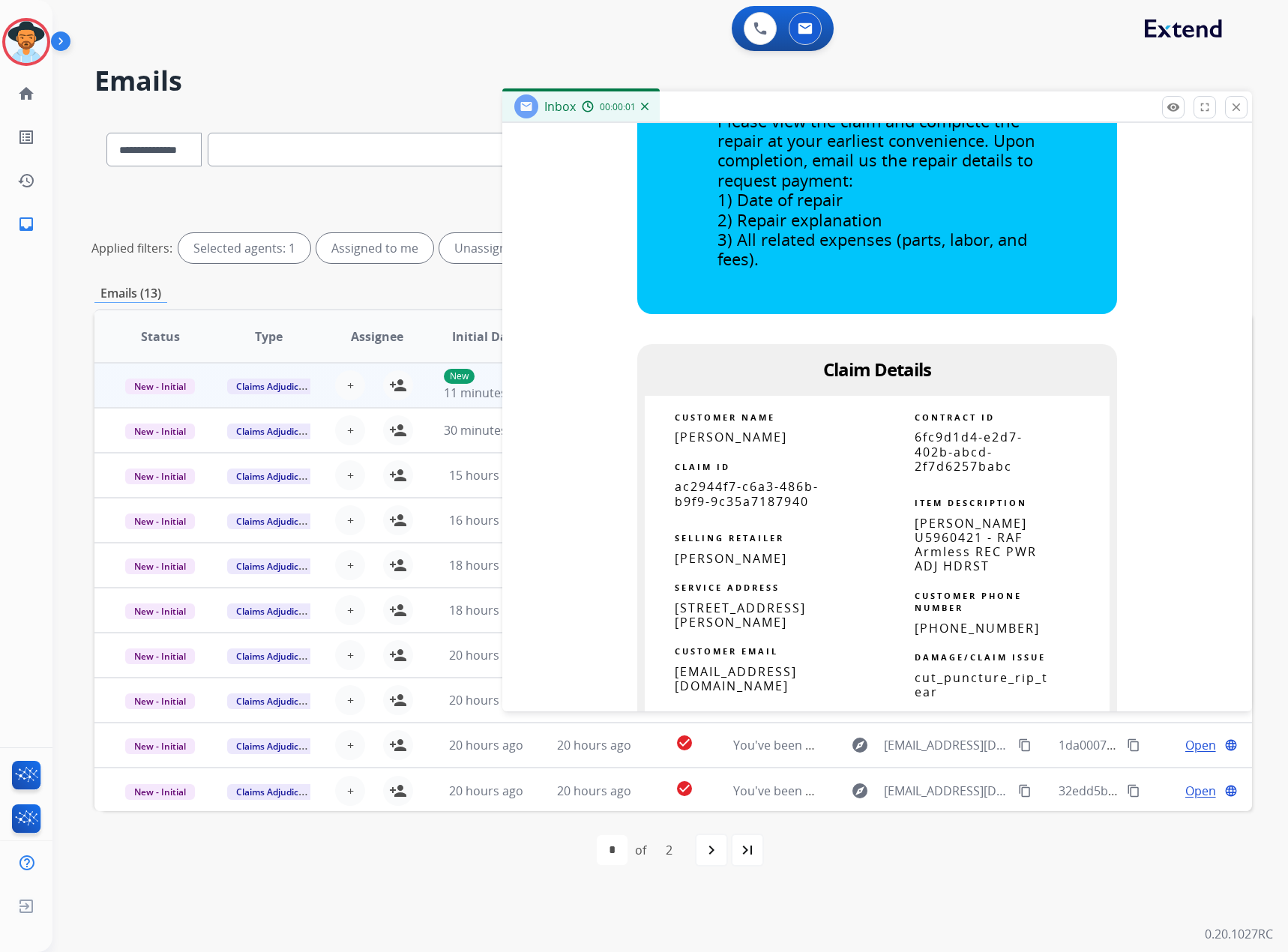
scroll to position [675, 0]
click at [1228, 105] on button "close Close" at bounding box center [1236, 107] width 22 height 22
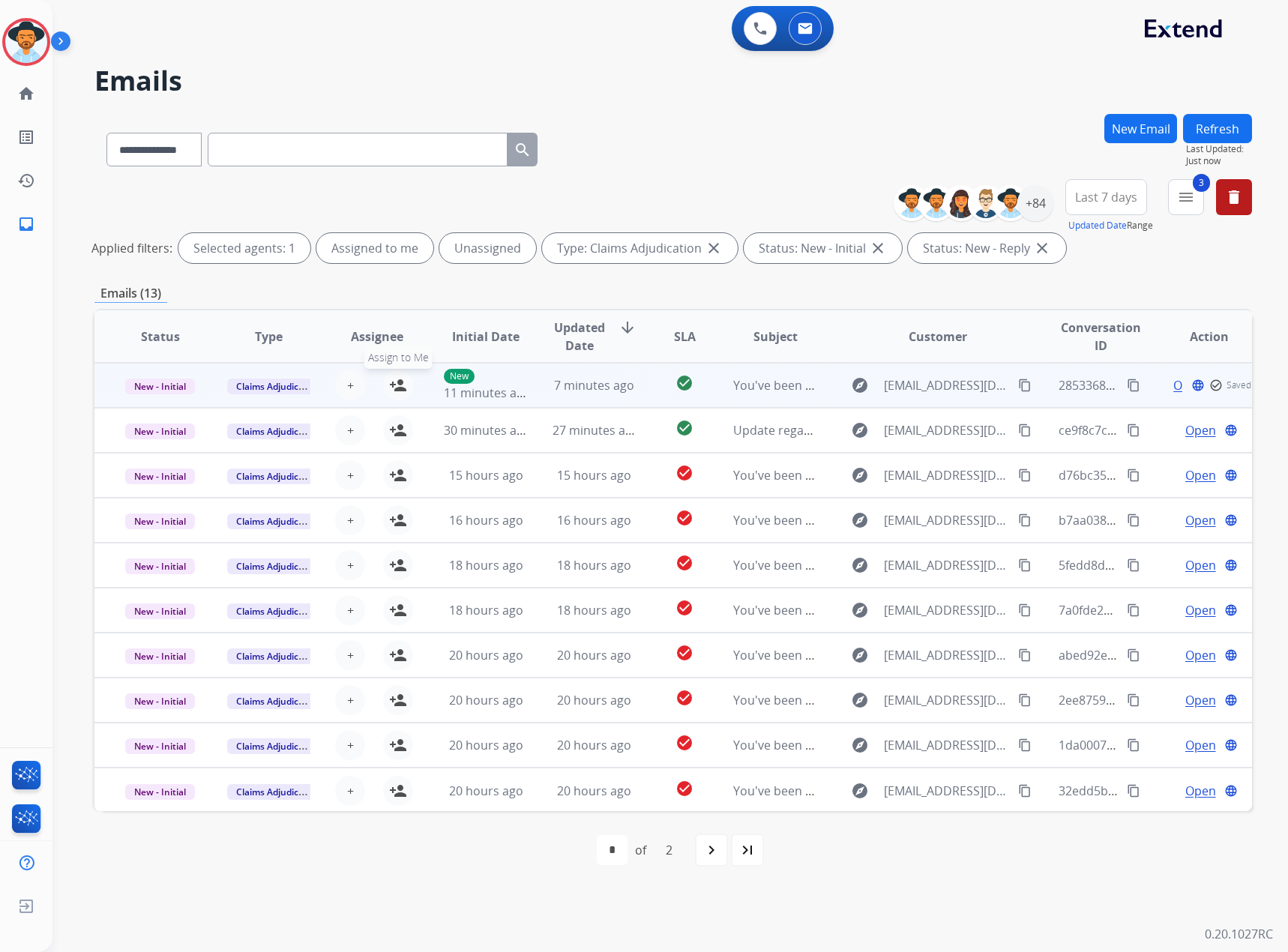
click at [400, 383] on mat-icon "person_add" at bounding box center [398, 385] width 18 height 18
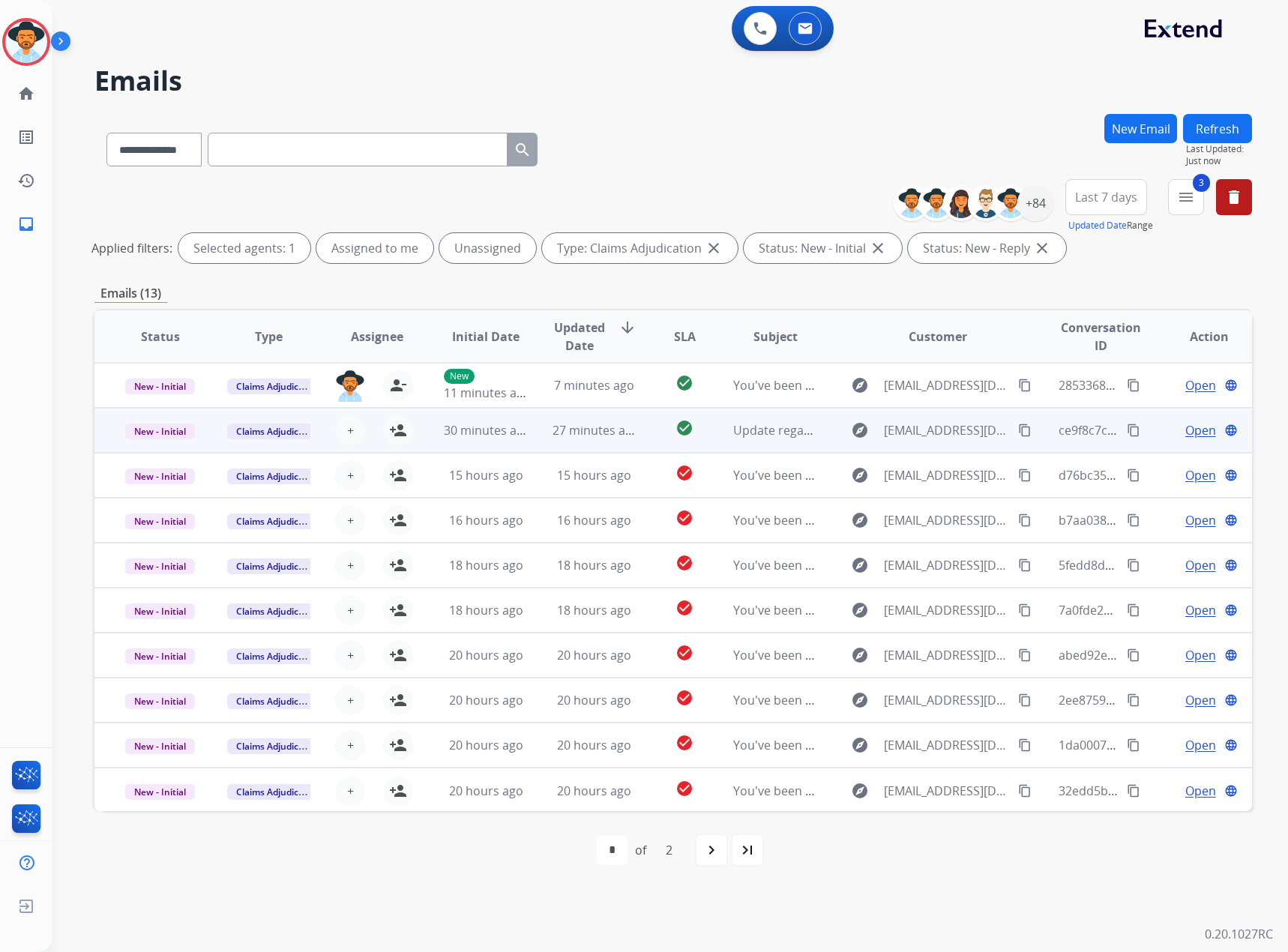
click at [1186, 429] on span "Open" at bounding box center [1201, 430] width 31 height 18
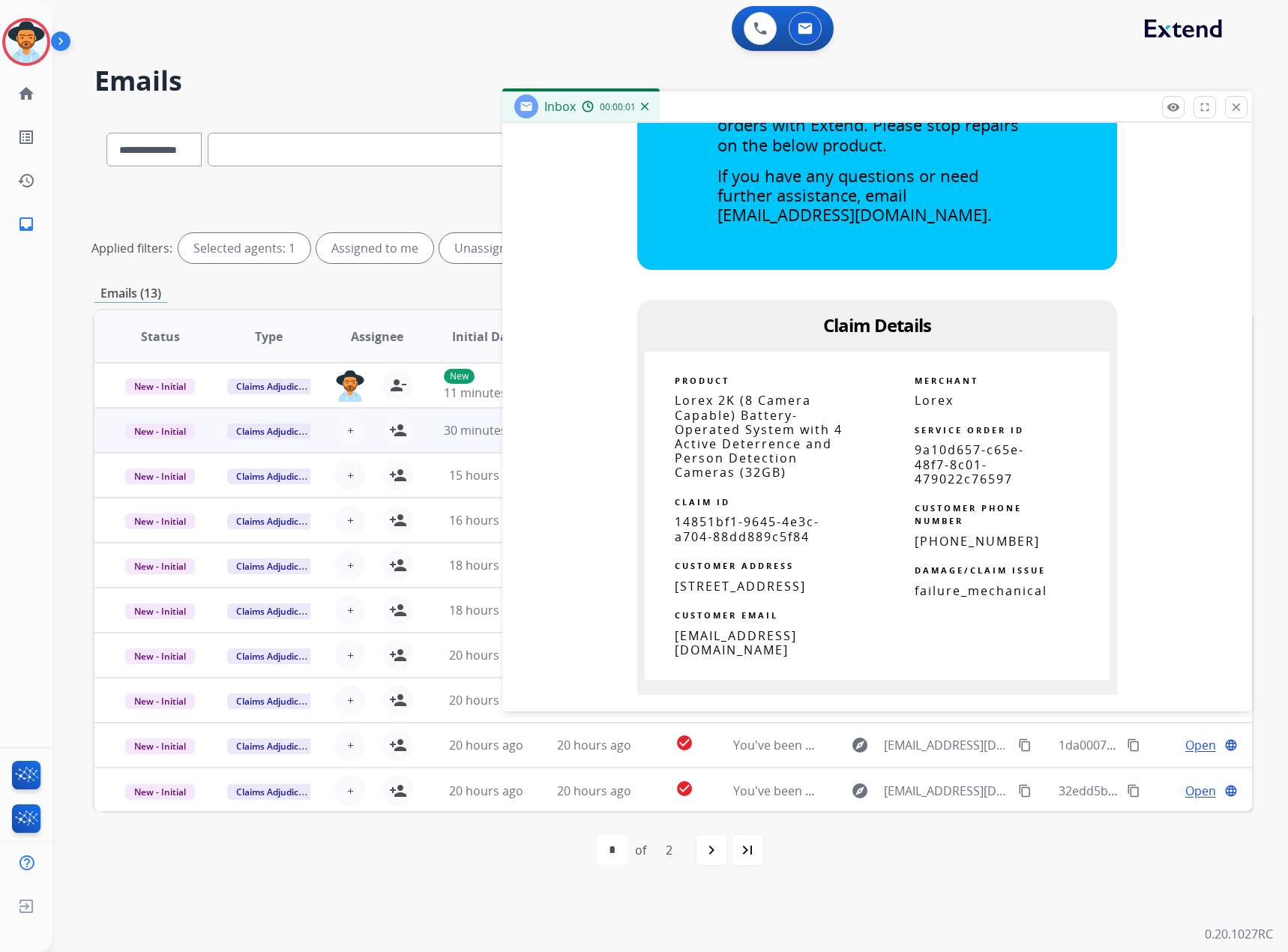
scroll to position [600, 0]
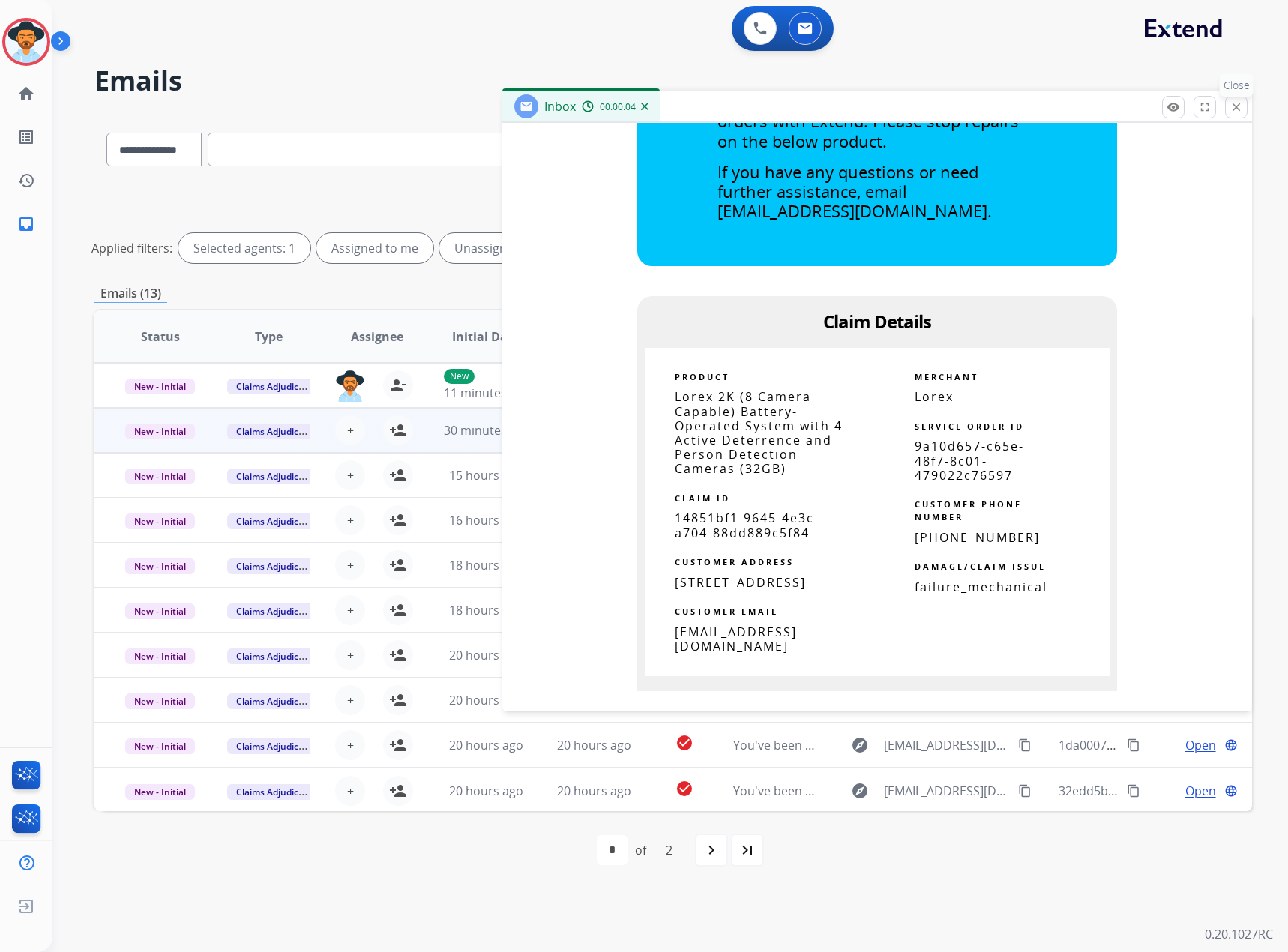
click at [1232, 105] on mat-icon "close" at bounding box center [1237, 107] width 14 height 14
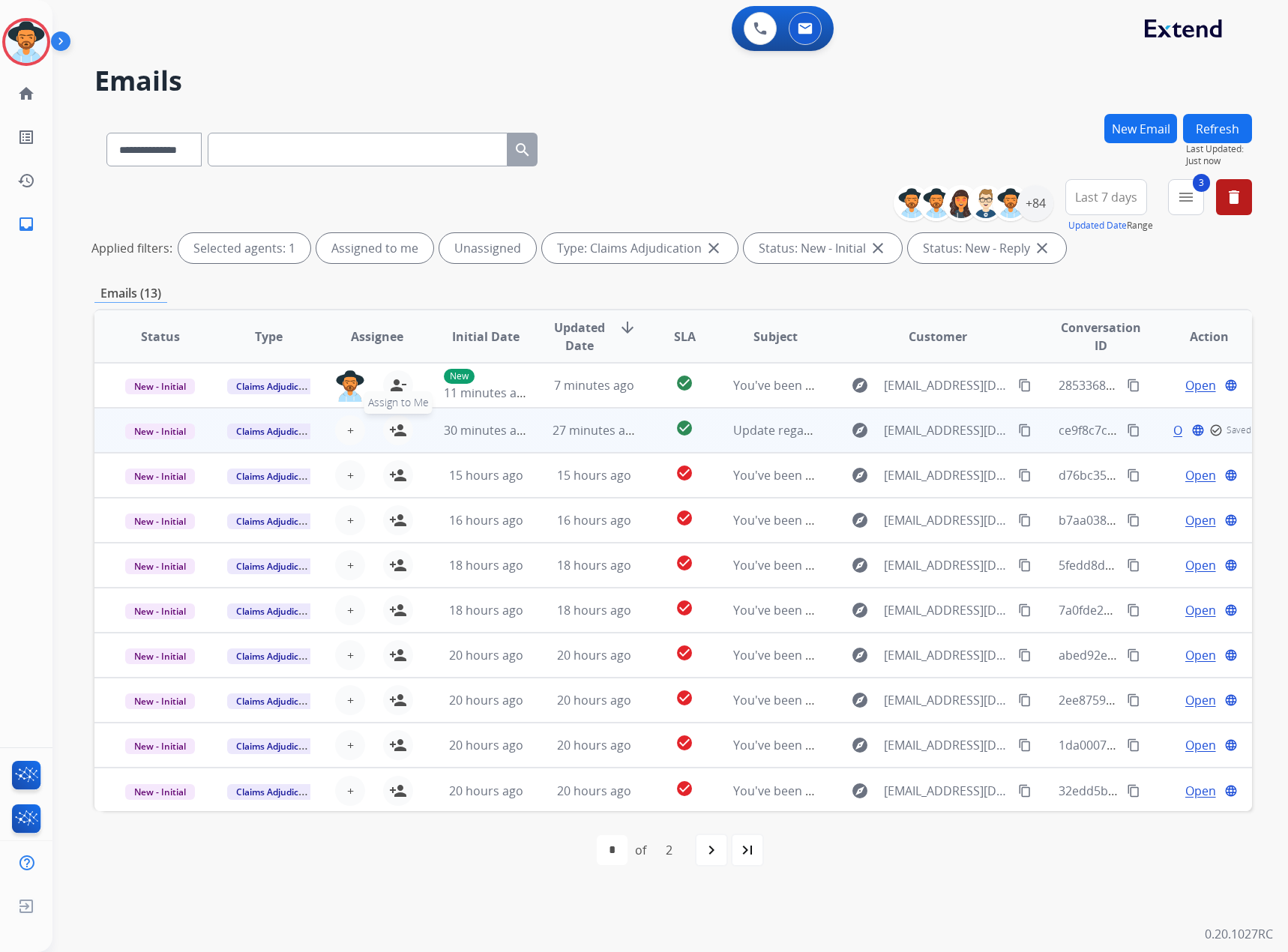
click at [391, 419] on button "person_add Assign to Me" at bounding box center [397, 429] width 30 height 30
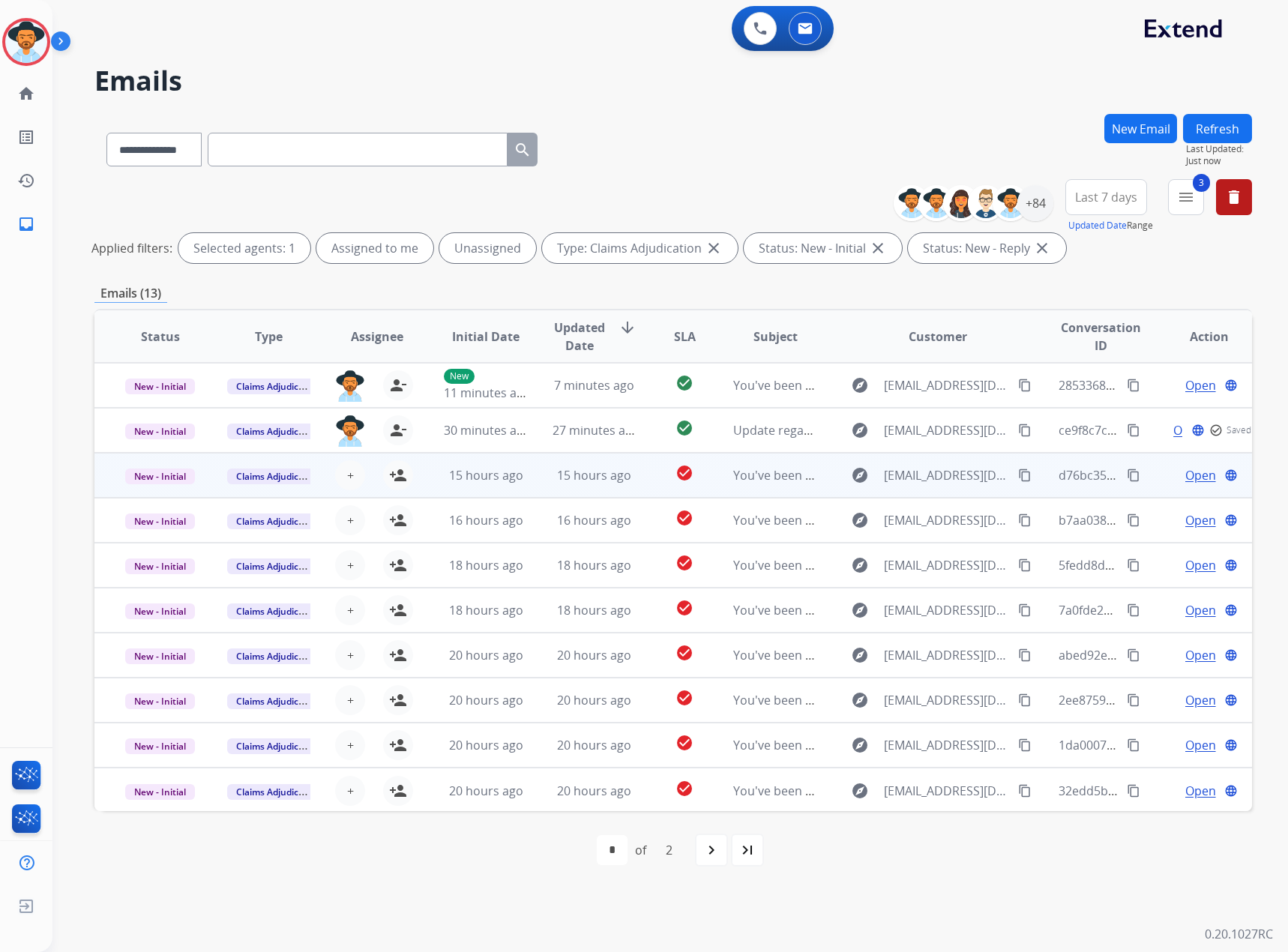
click at [1186, 477] on span "Open" at bounding box center [1201, 475] width 31 height 18
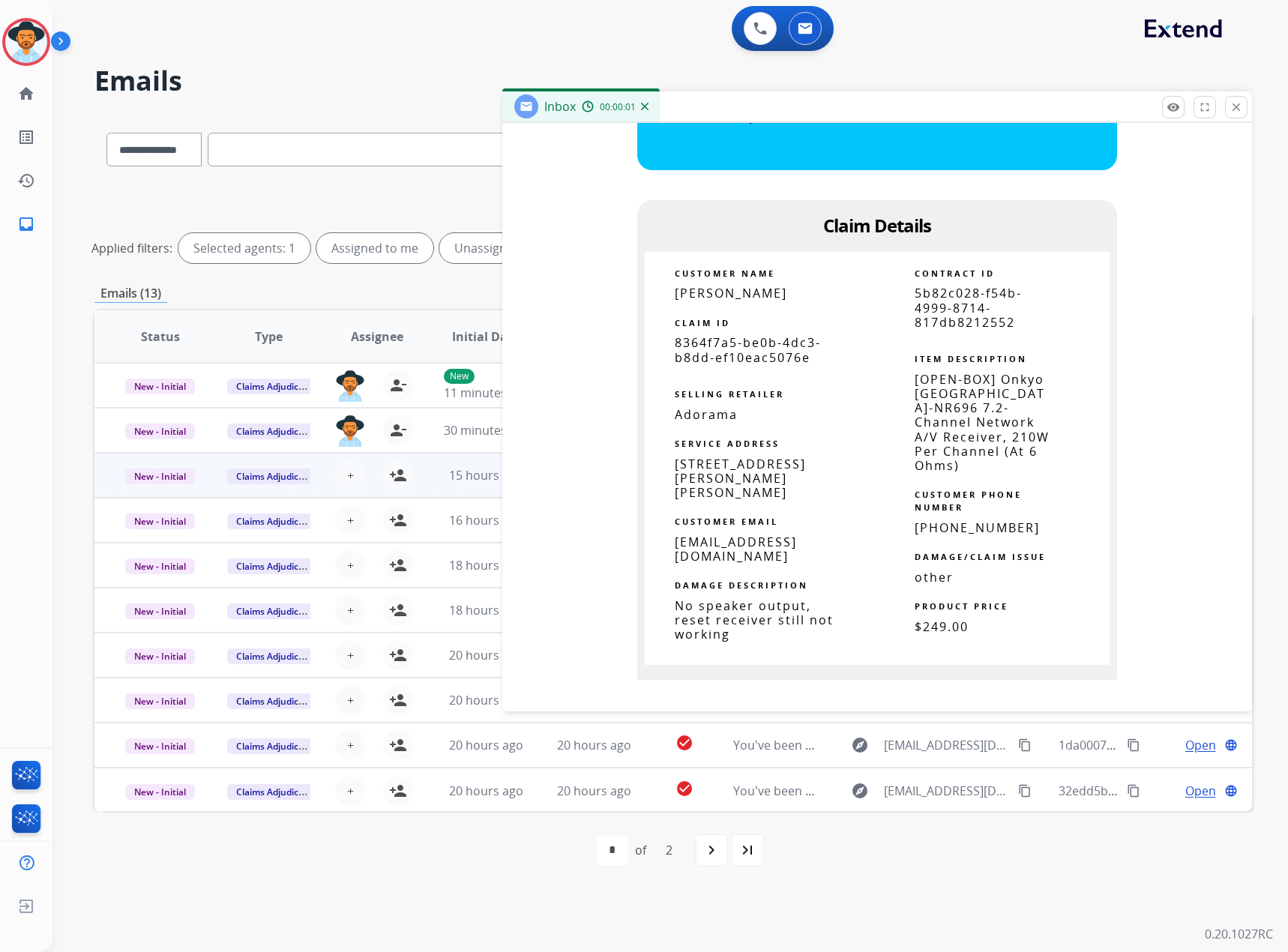
scroll to position [824, 0]
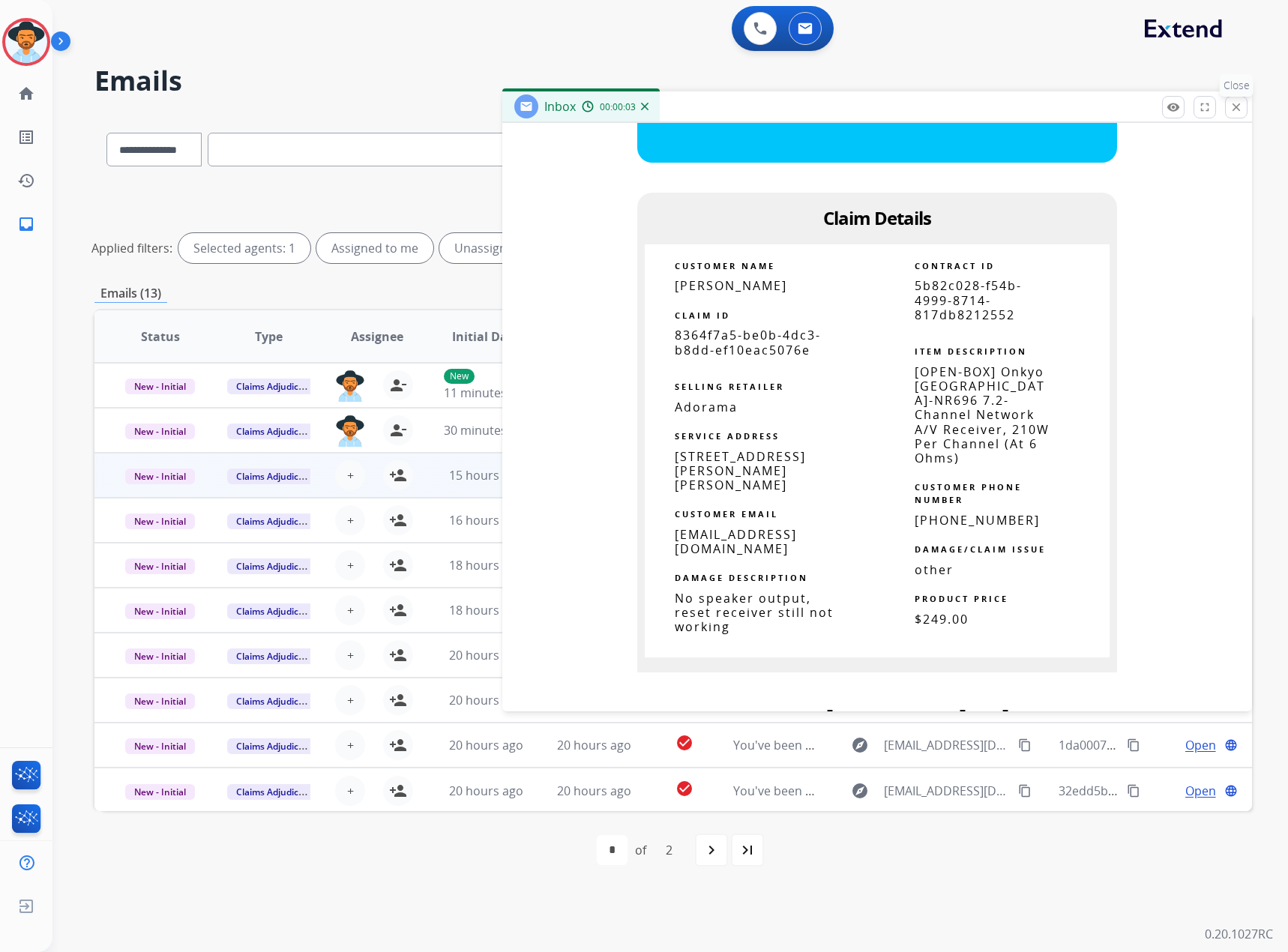
click at [1236, 113] on mat-icon "close" at bounding box center [1237, 107] width 14 height 14
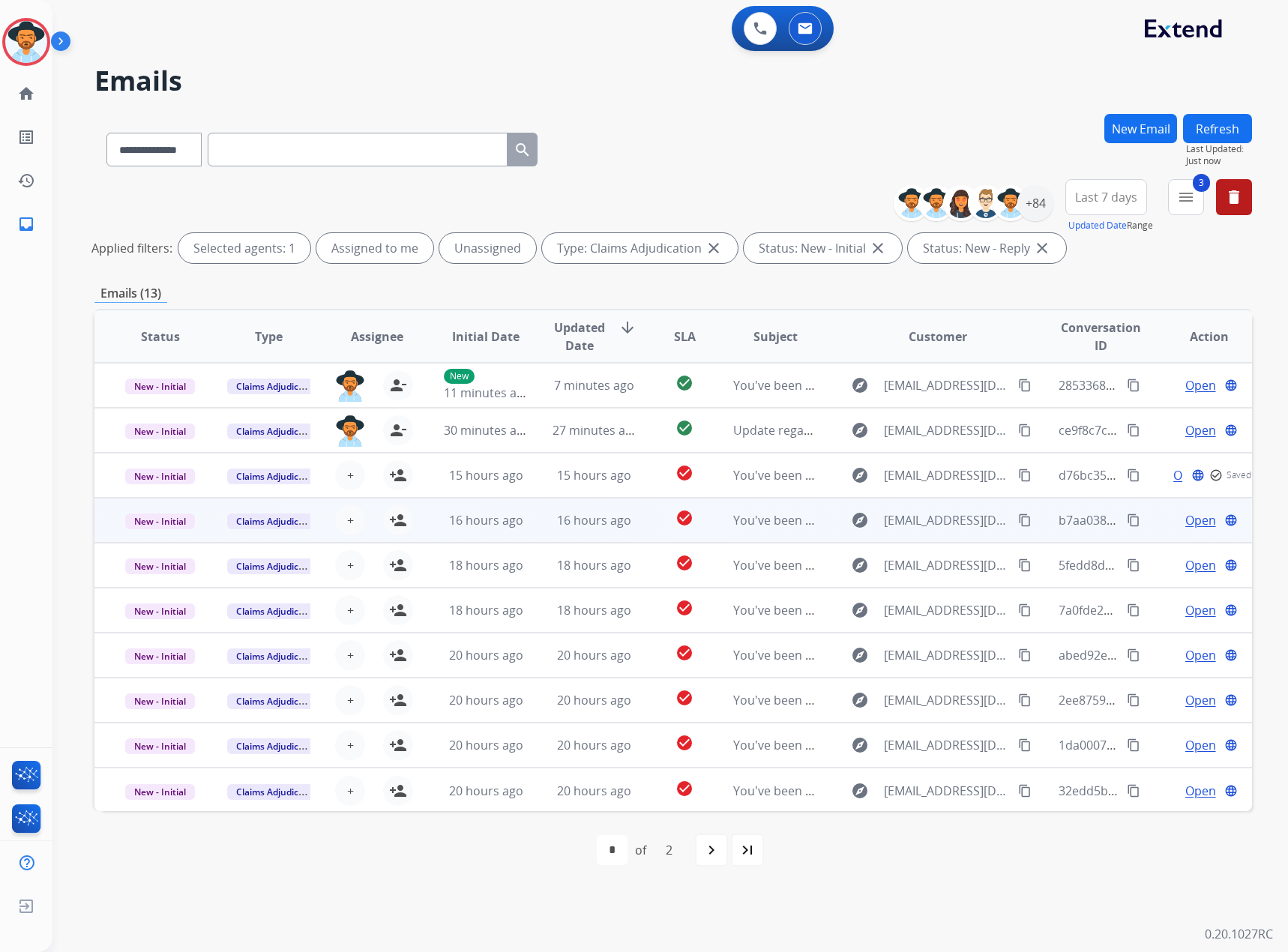
click at [1194, 523] on span "Open" at bounding box center [1201, 520] width 31 height 18
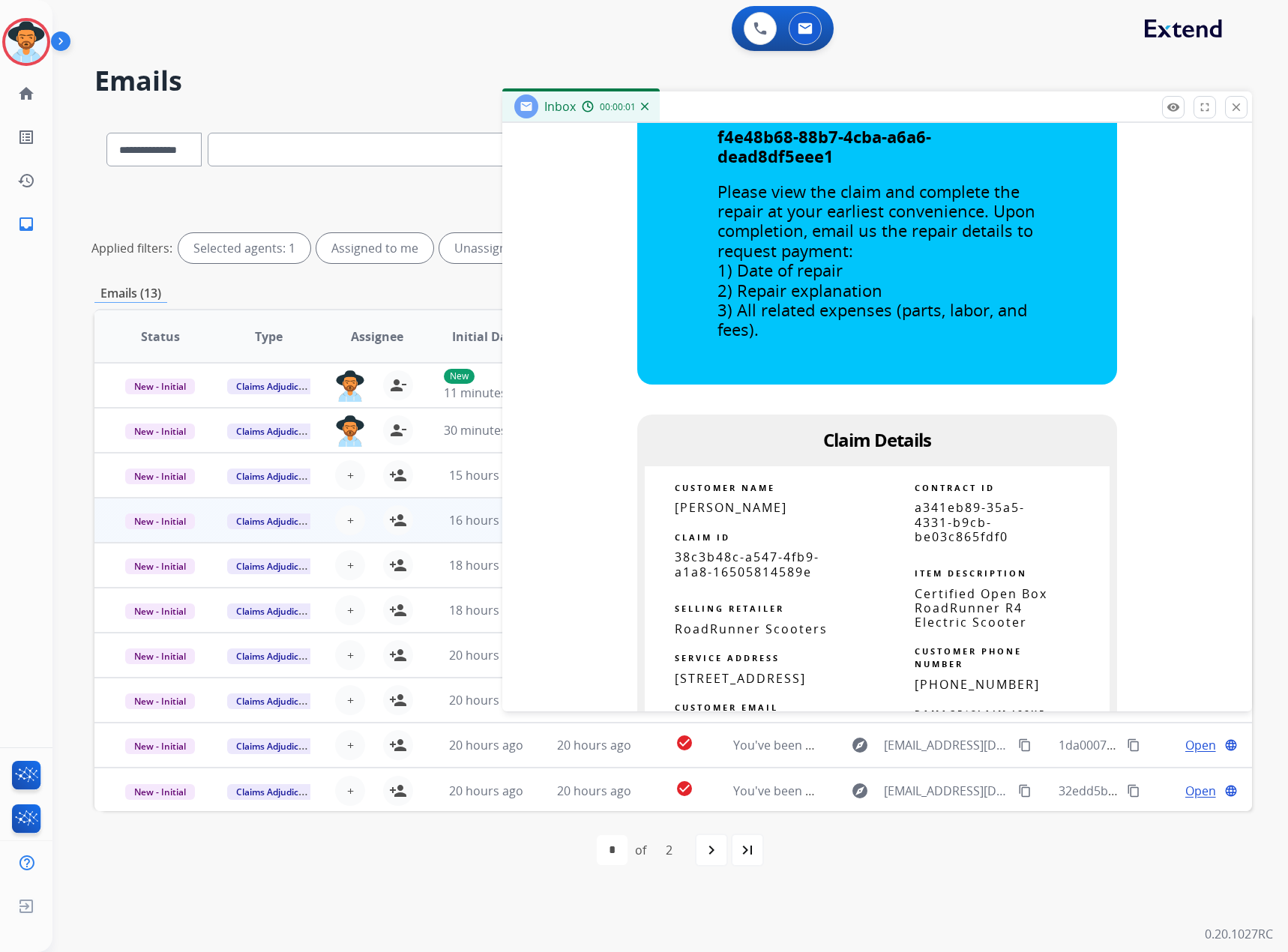
scroll to position [750, 0]
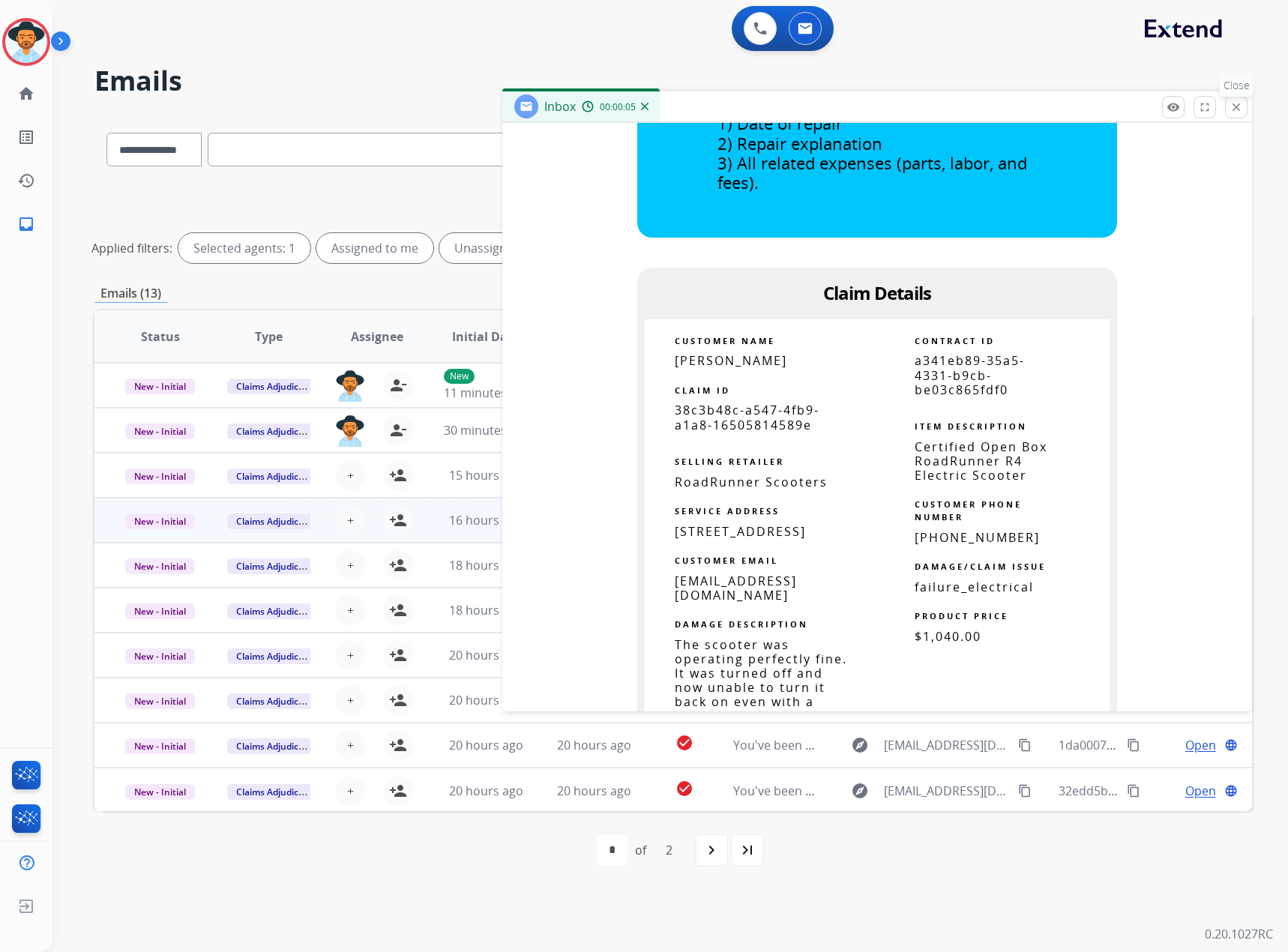
click at [1237, 102] on mat-icon "close" at bounding box center [1237, 107] width 14 height 14
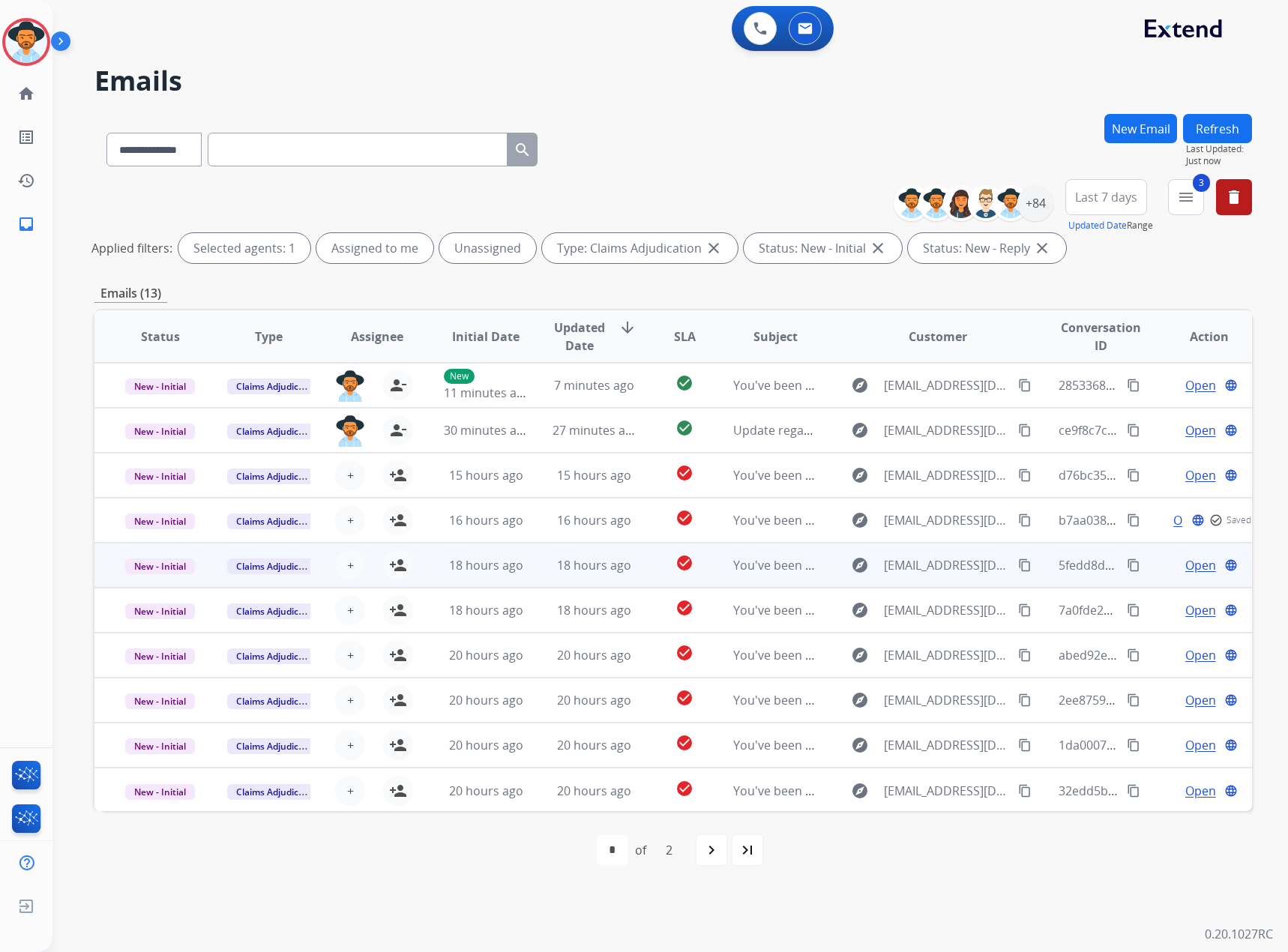
click at [1188, 566] on span "Open" at bounding box center [1201, 565] width 31 height 18
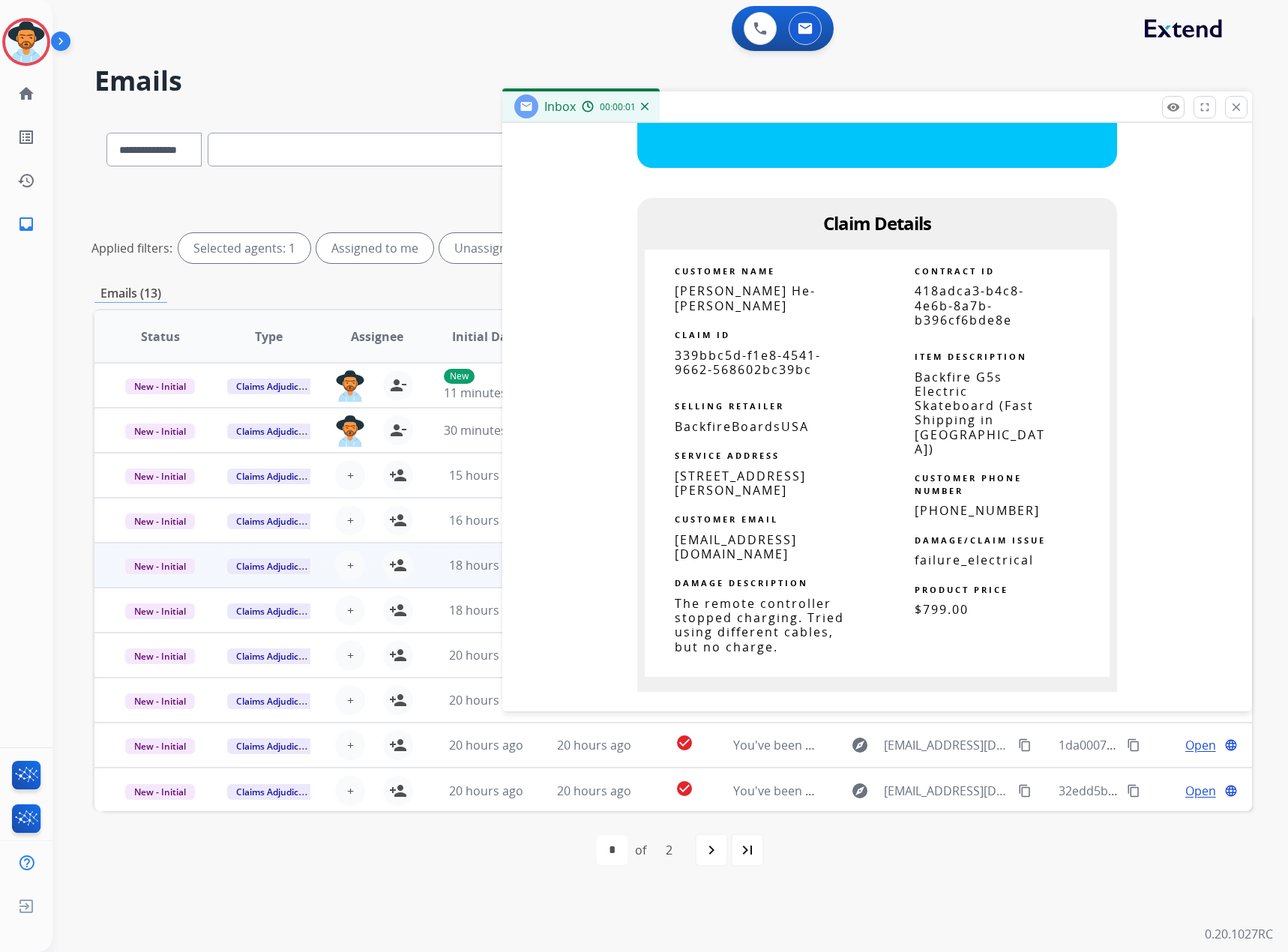
scroll to position [824, 0]
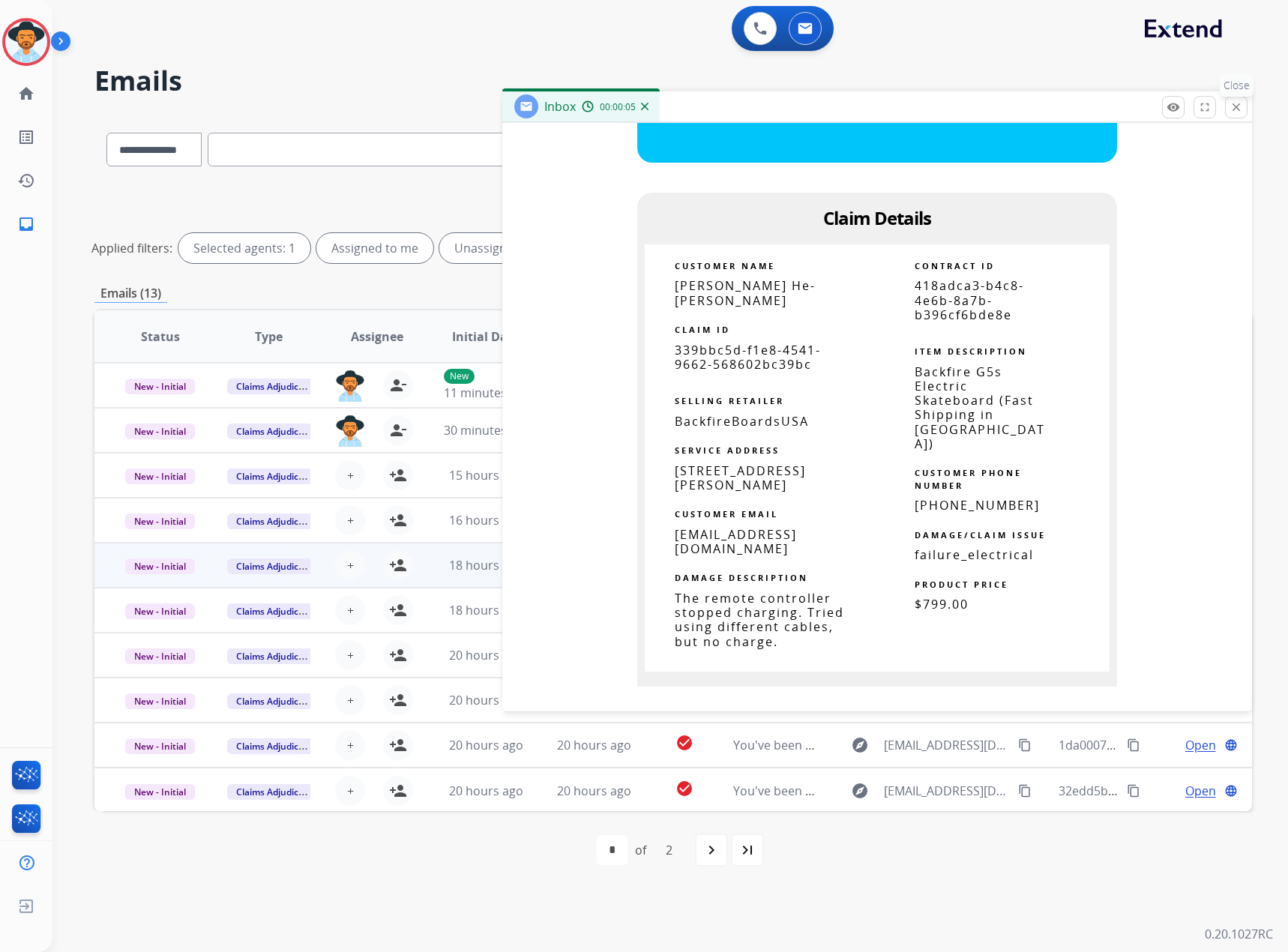
click at [1243, 101] on button "close Close" at bounding box center [1236, 107] width 22 height 22
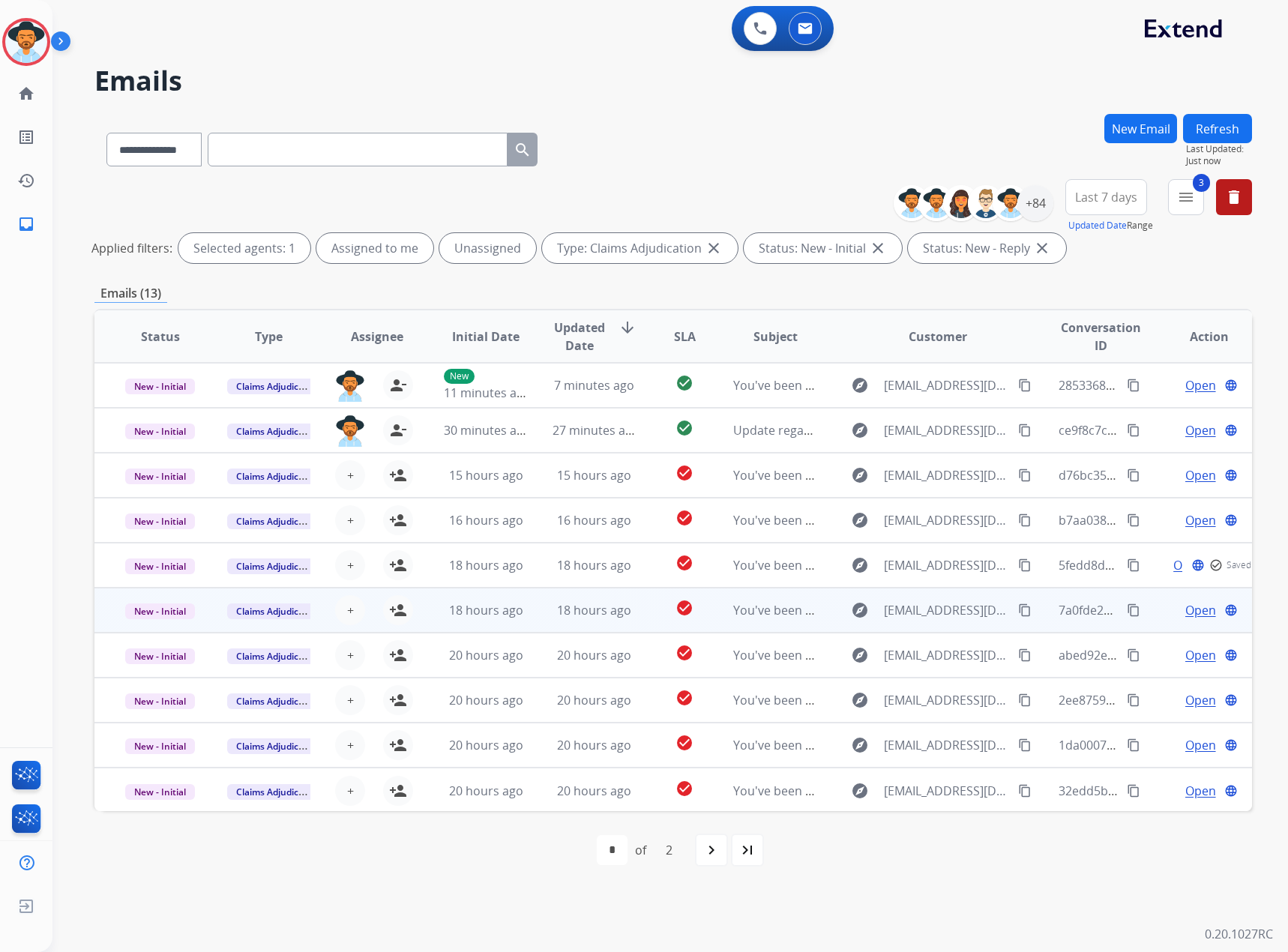
click at [1189, 614] on span "Open" at bounding box center [1201, 610] width 31 height 18
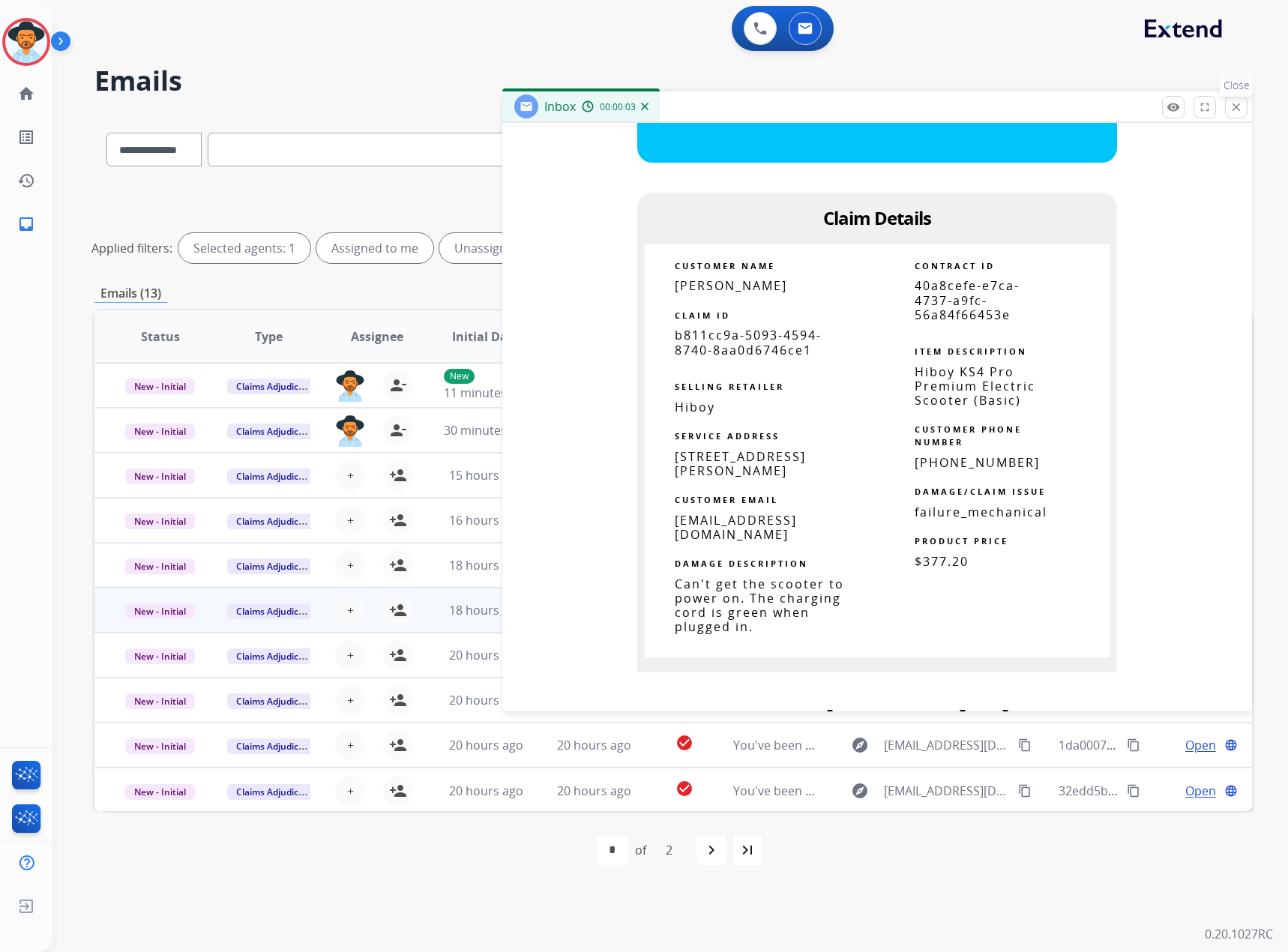
click at [1239, 111] on mat-icon "close" at bounding box center [1237, 107] width 14 height 14
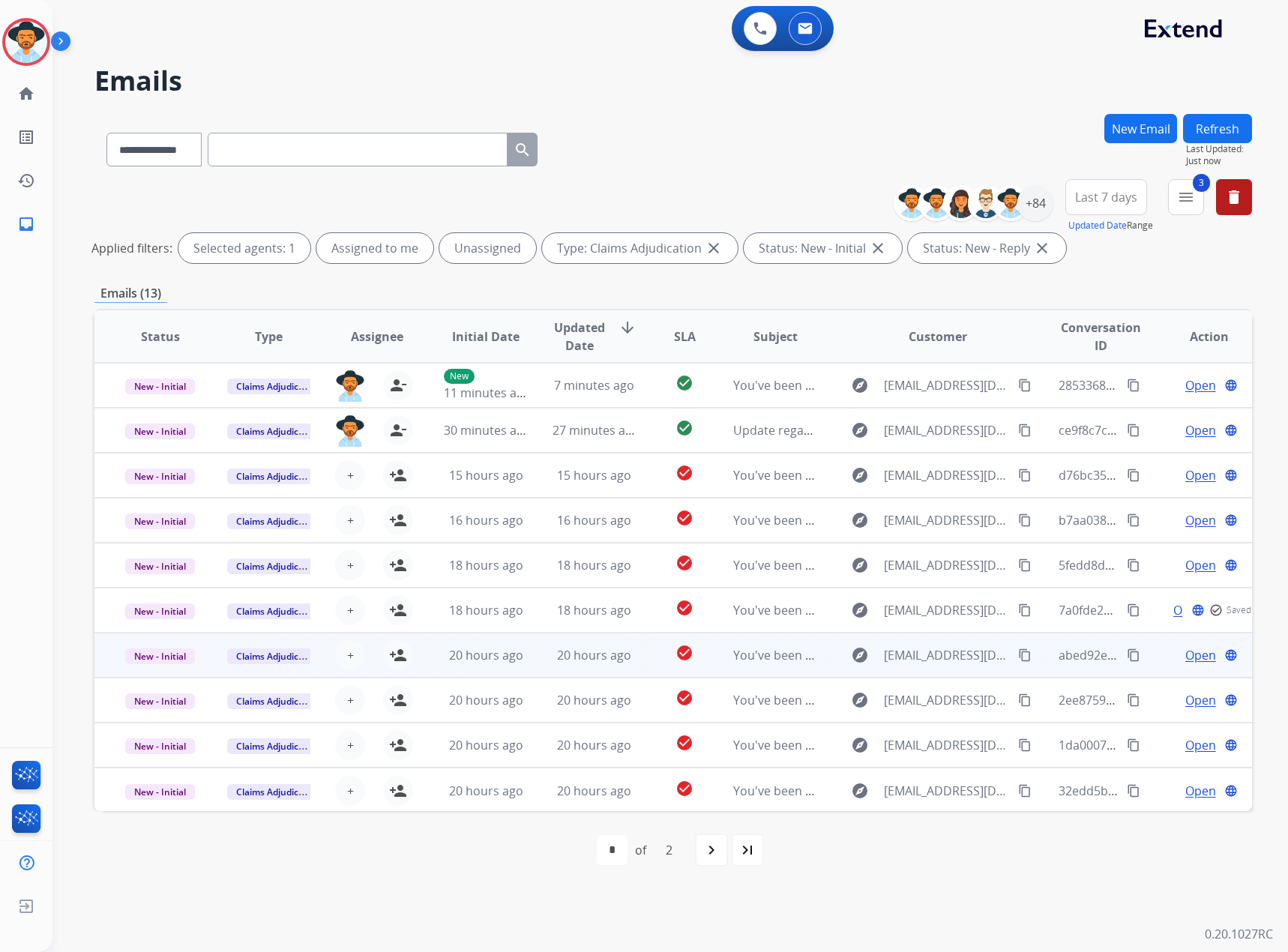
click at [1186, 649] on span "Open" at bounding box center [1201, 656] width 31 height 18
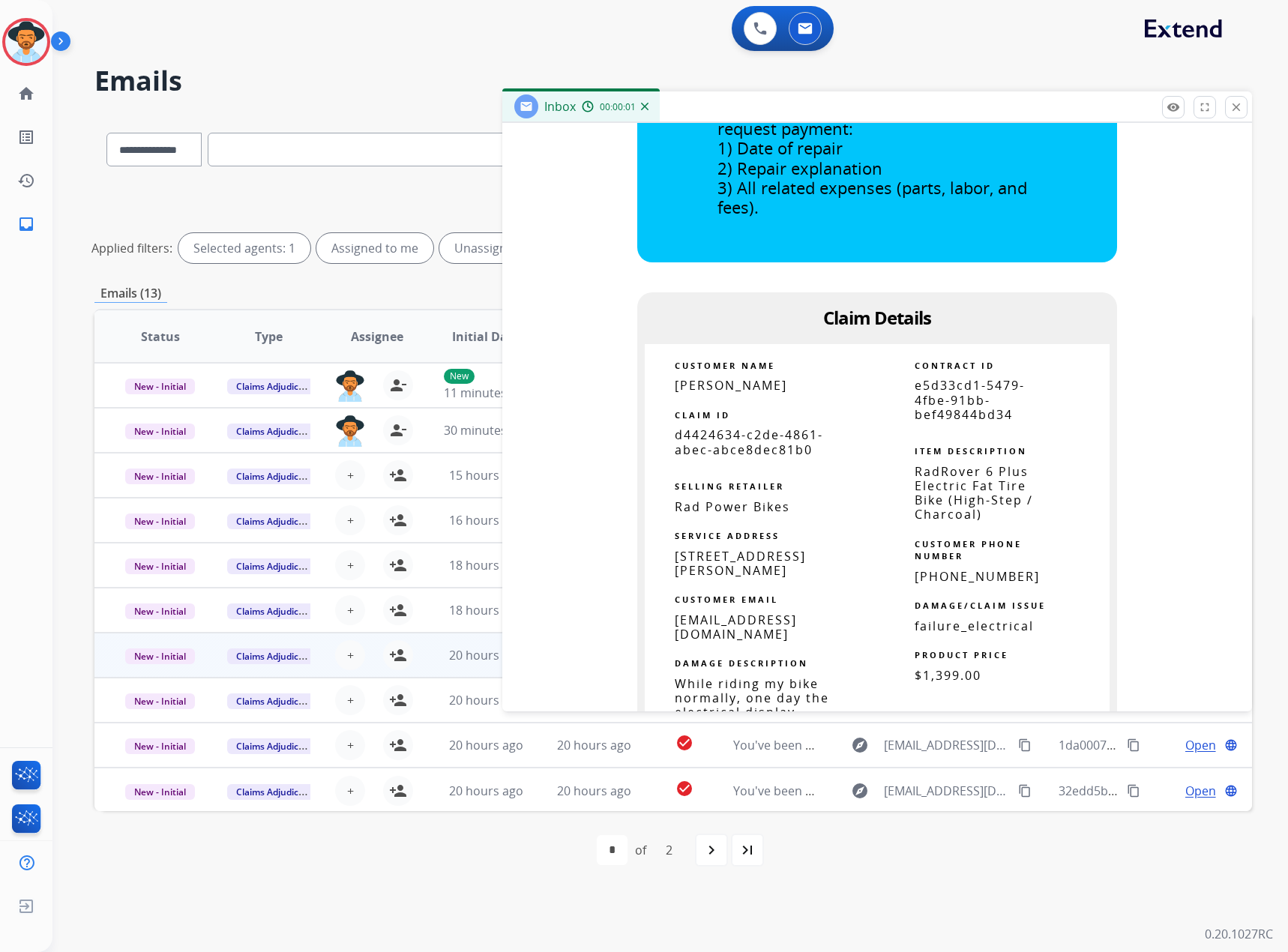
scroll to position [899, 0]
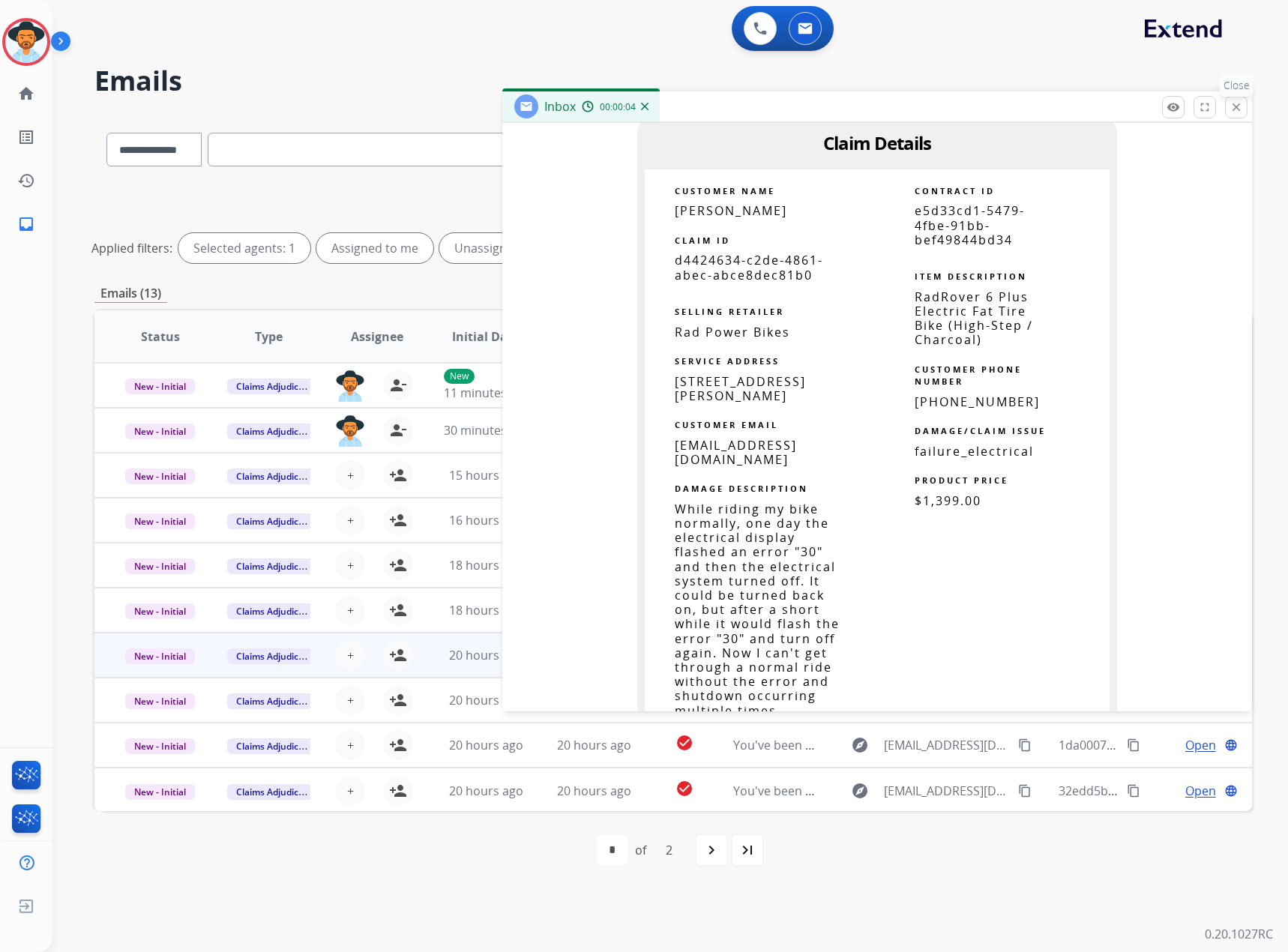
click at [1234, 102] on mat-icon "close" at bounding box center [1237, 107] width 14 height 14
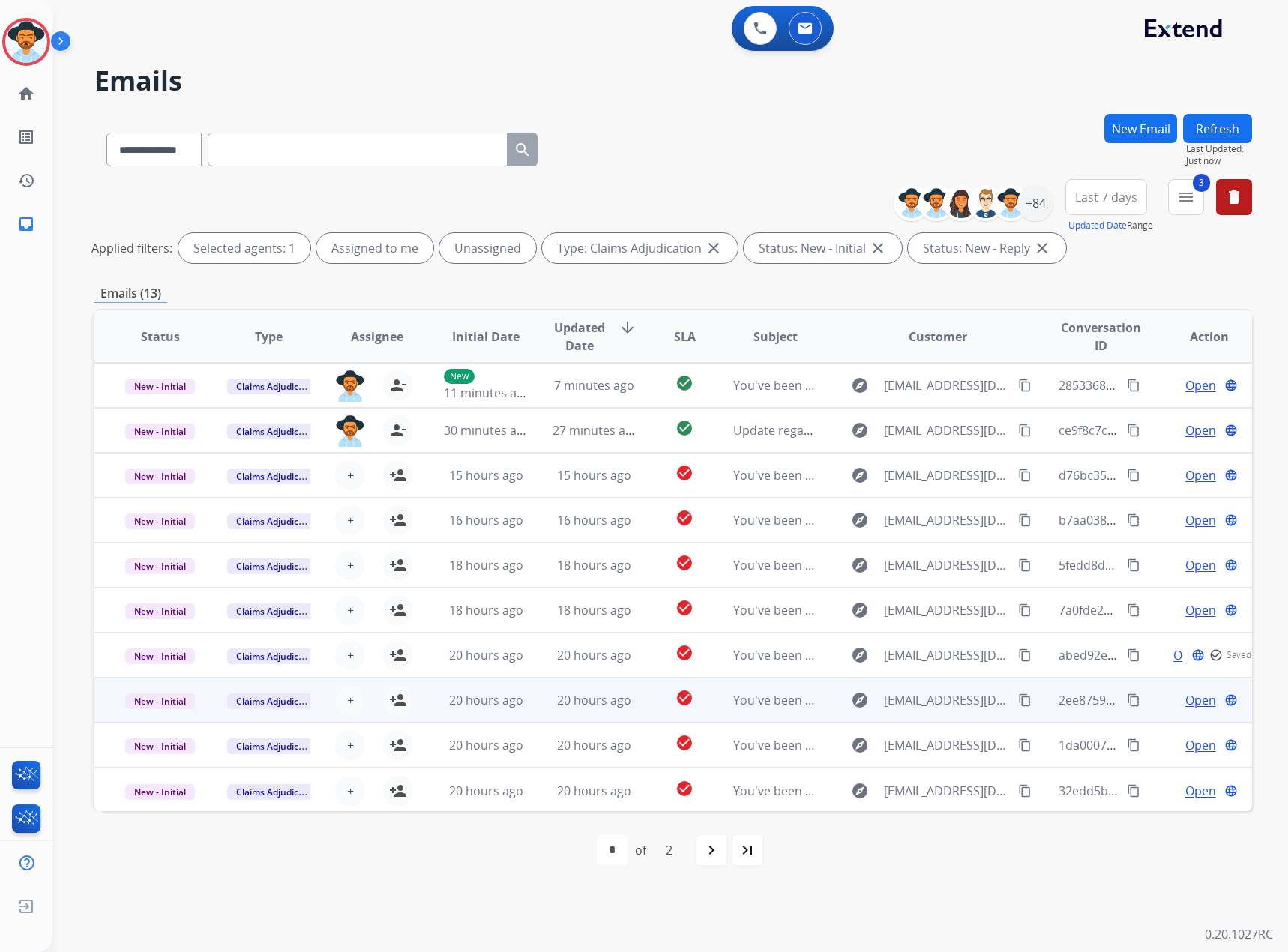
click at [1191, 703] on span "Open" at bounding box center [1201, 700] width 31 height 18
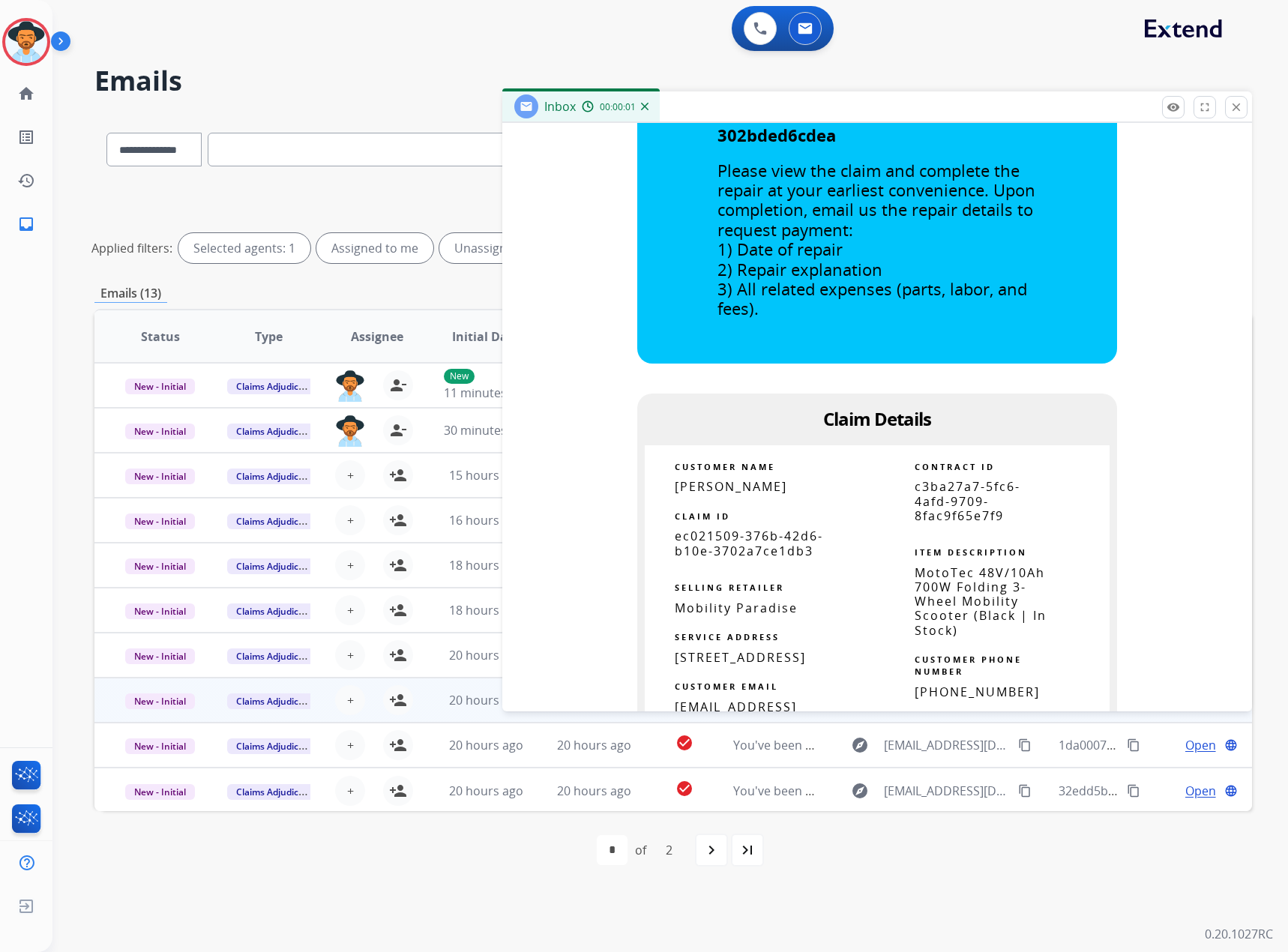
scroll to position [824, 0]
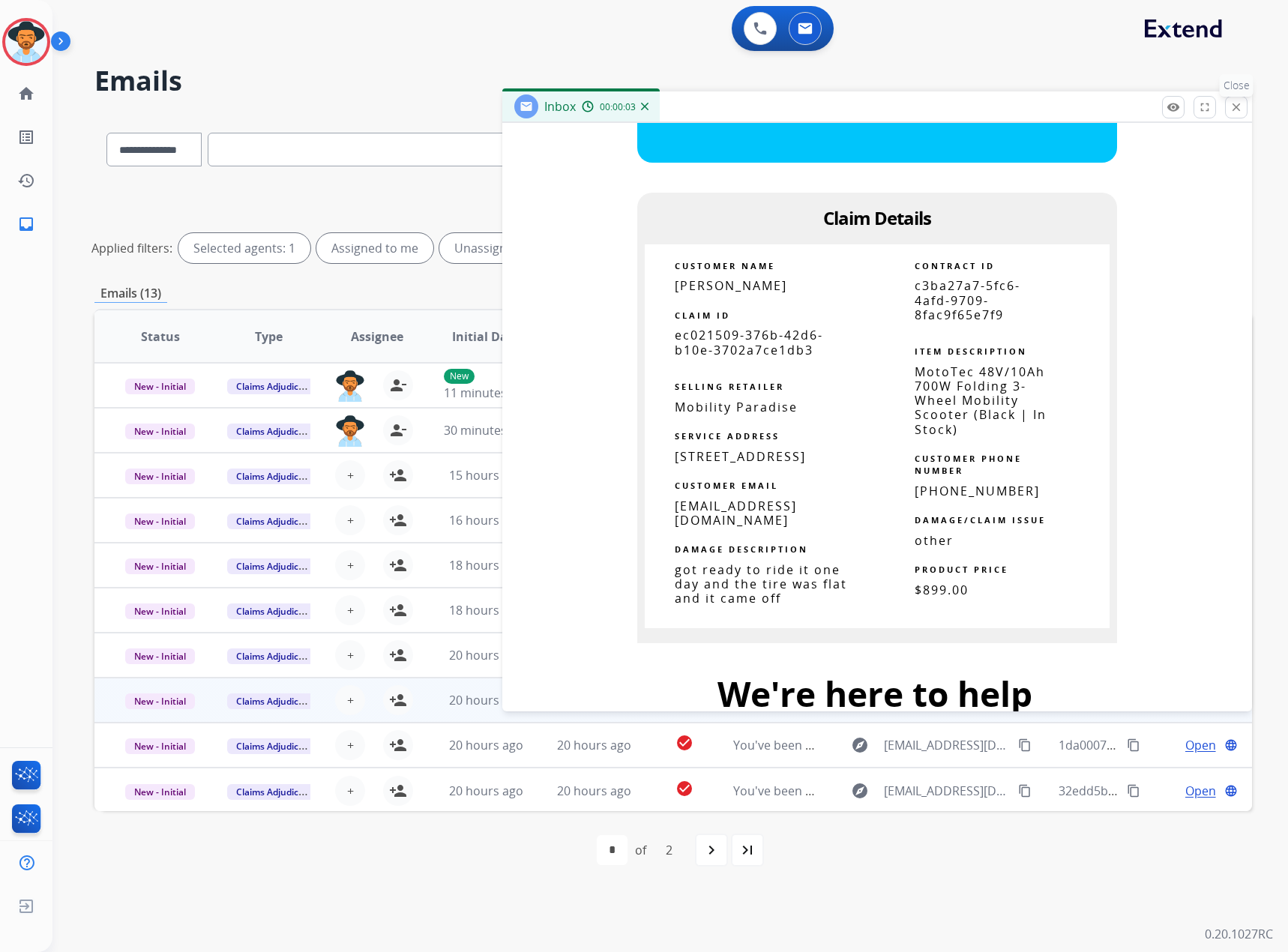
click at [1240, 112] on mat-icon "close" at bounding box center [1237, 107] width 14 height 14
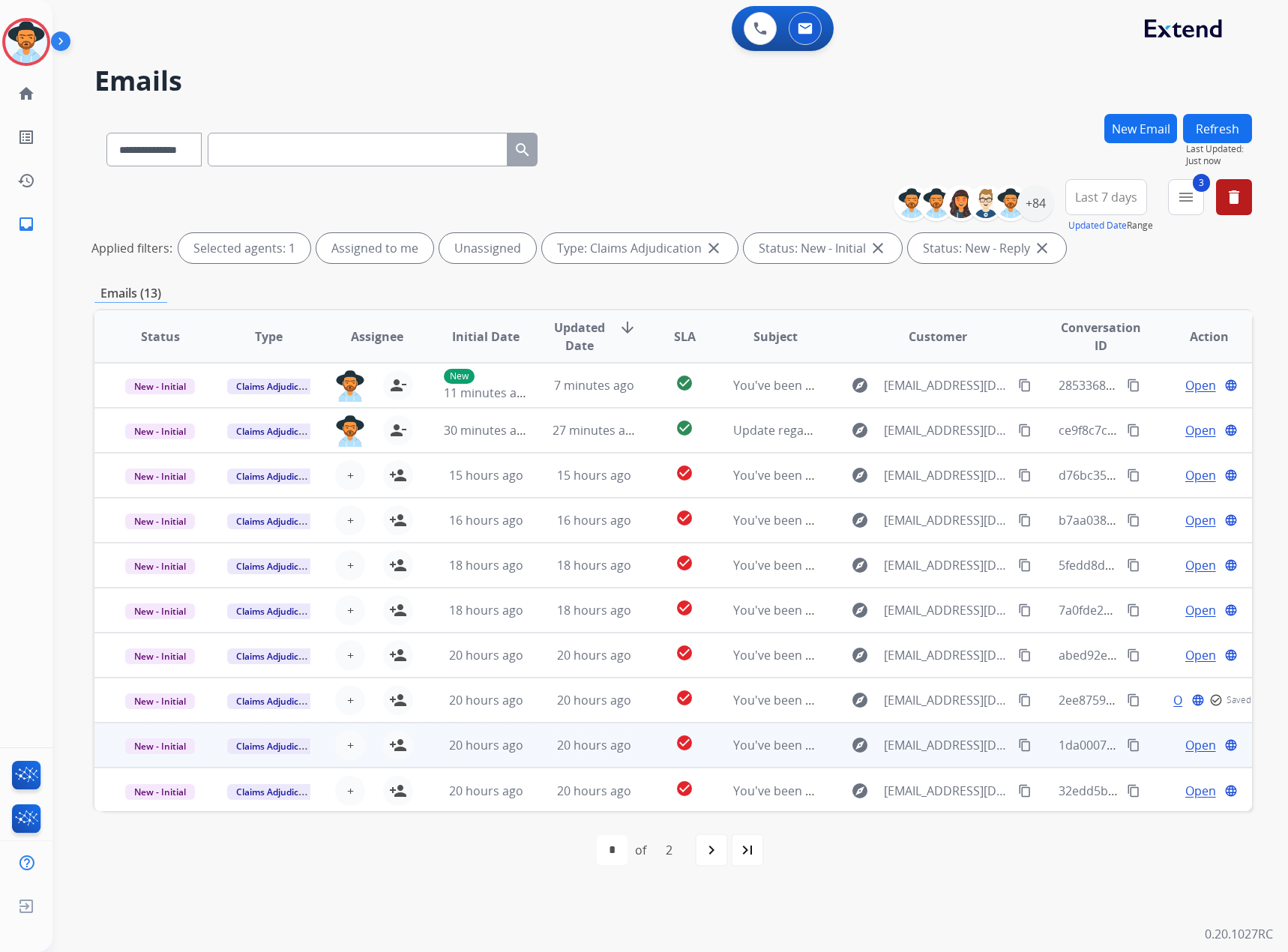
click at [1190, 749] on span "Open" at bounding box center [1201, 745] width 31 height 18
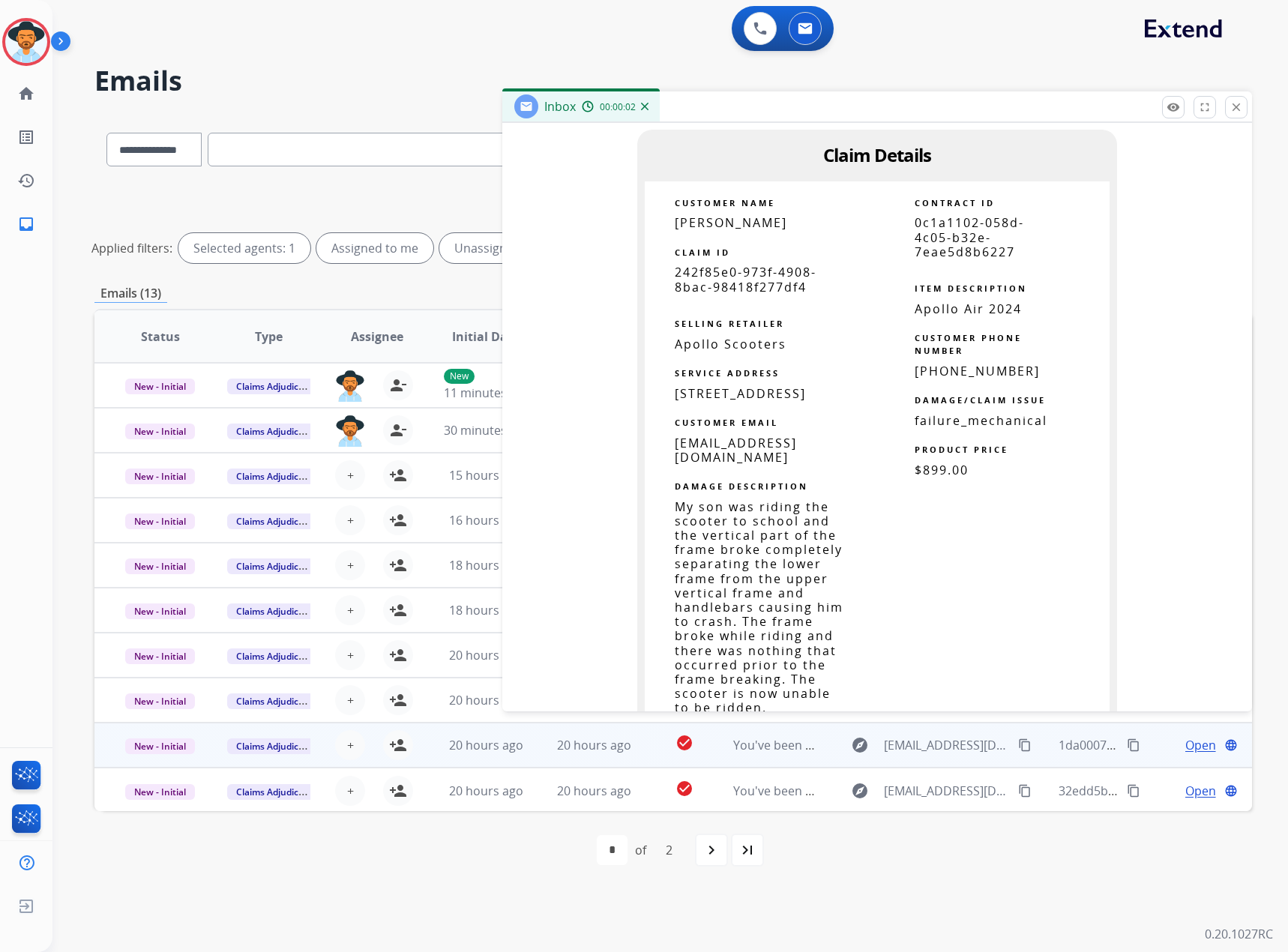
scroll to position [899, 0]
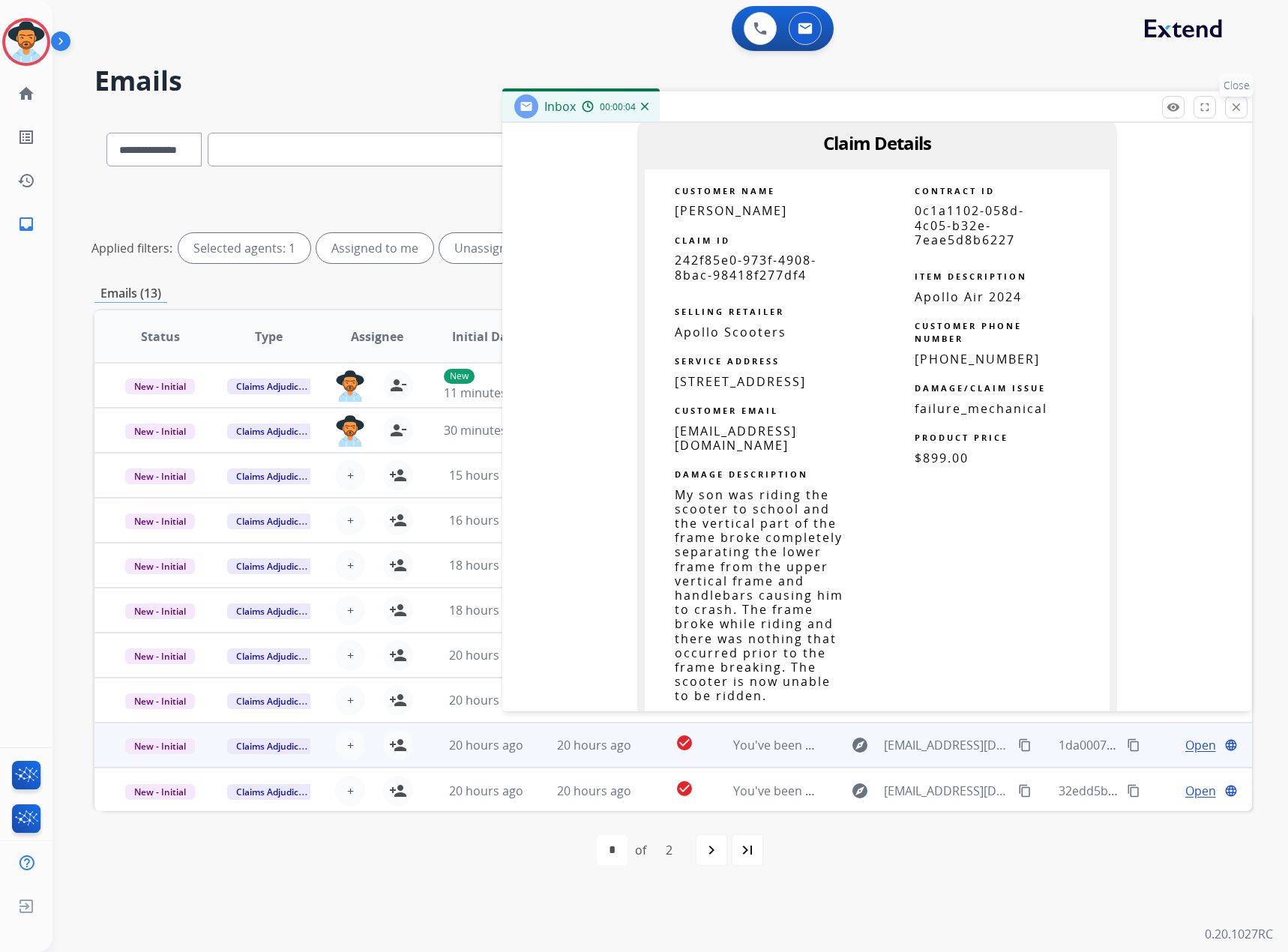
click at [1229, 110] on button "close Close" at bounding box center [1236, 107] width 22 height 22
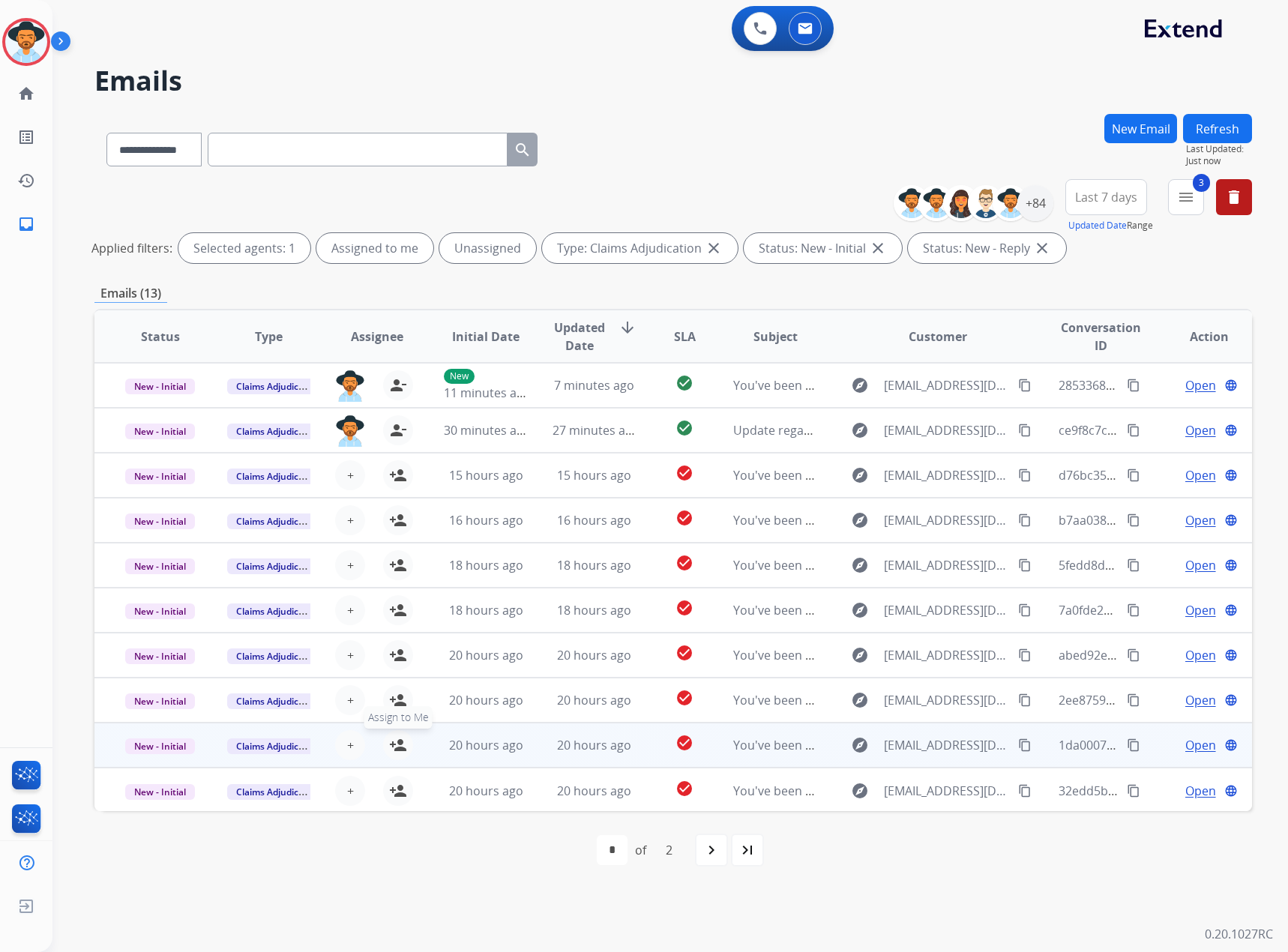
click at [391, 740] on mat-icon "person_add" at bounding box center [398, 745] width 18 height 18
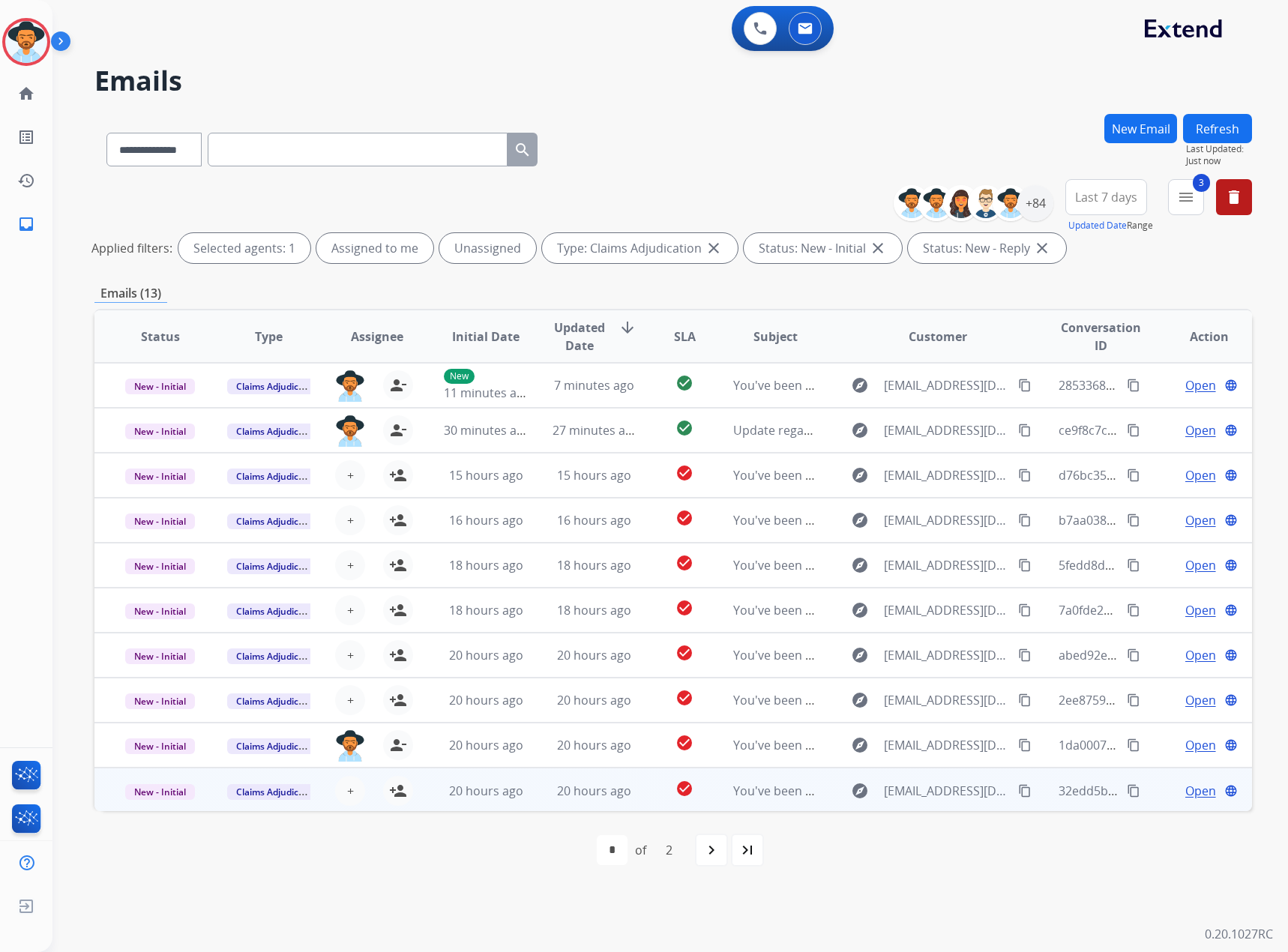
click at [1186, 797] on span "Open" at bounding box center [1201, 791] width 31 height 18
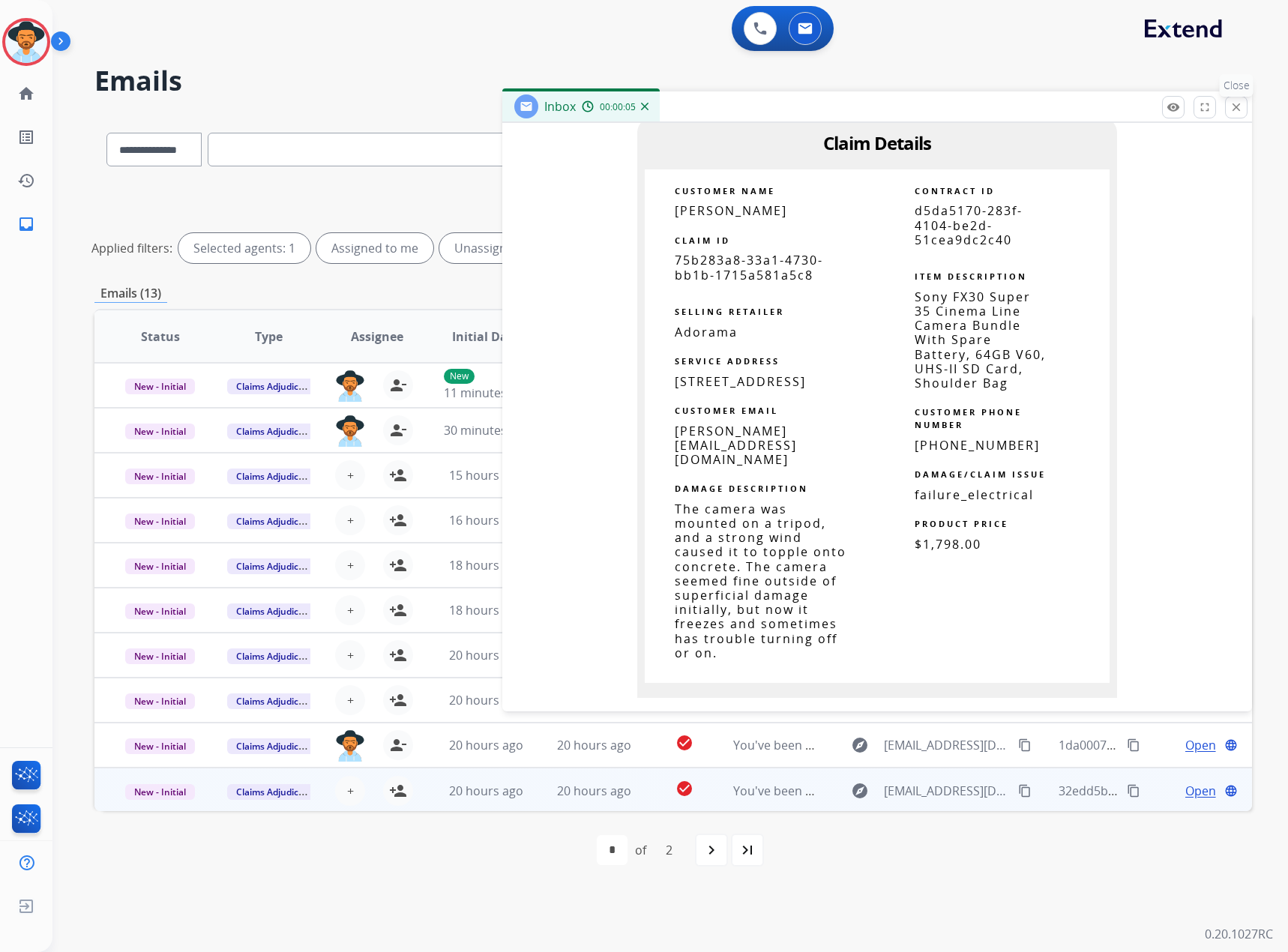
click at [1231, 105] on mat-icon "close" at bounding box center [1237, 107] width 14 height 14
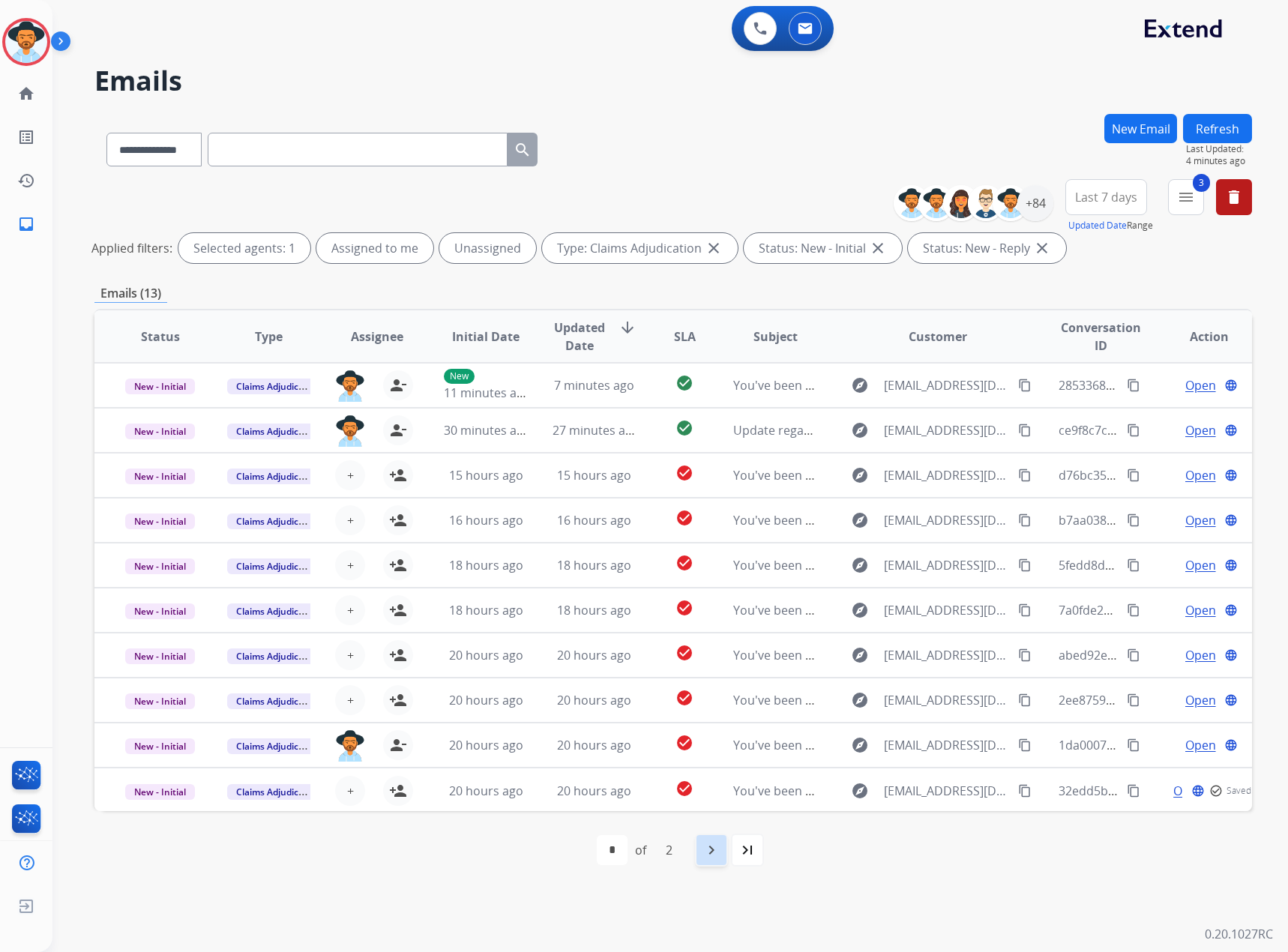
click at [711, 859] on div "navigate_next" at bounding box center [711, 850] width 33 height 33
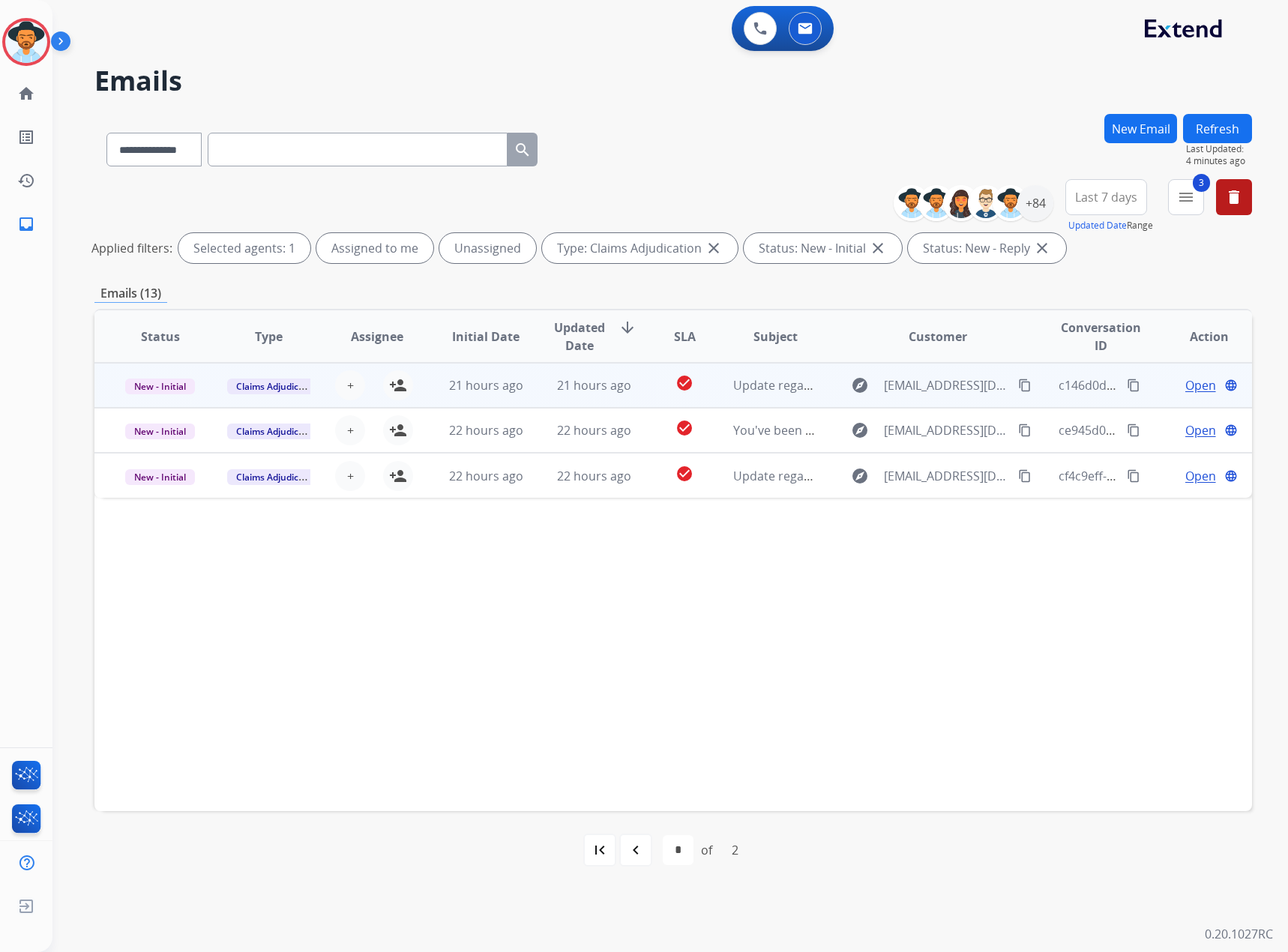
click at [1189, 384] on span "Open" at bounding box center [1201, 385] width 31 height 18
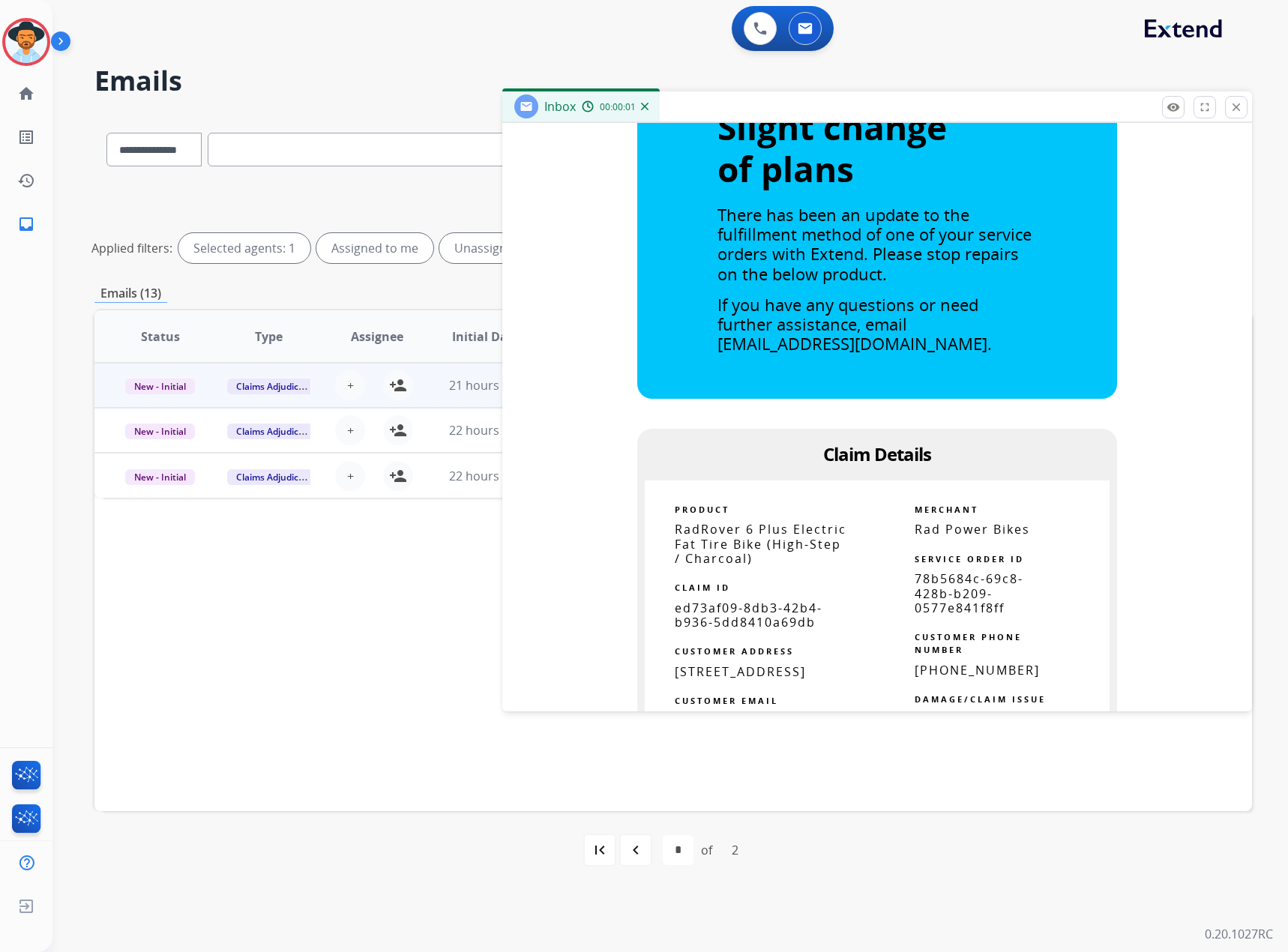
scroll to position [675, 0]
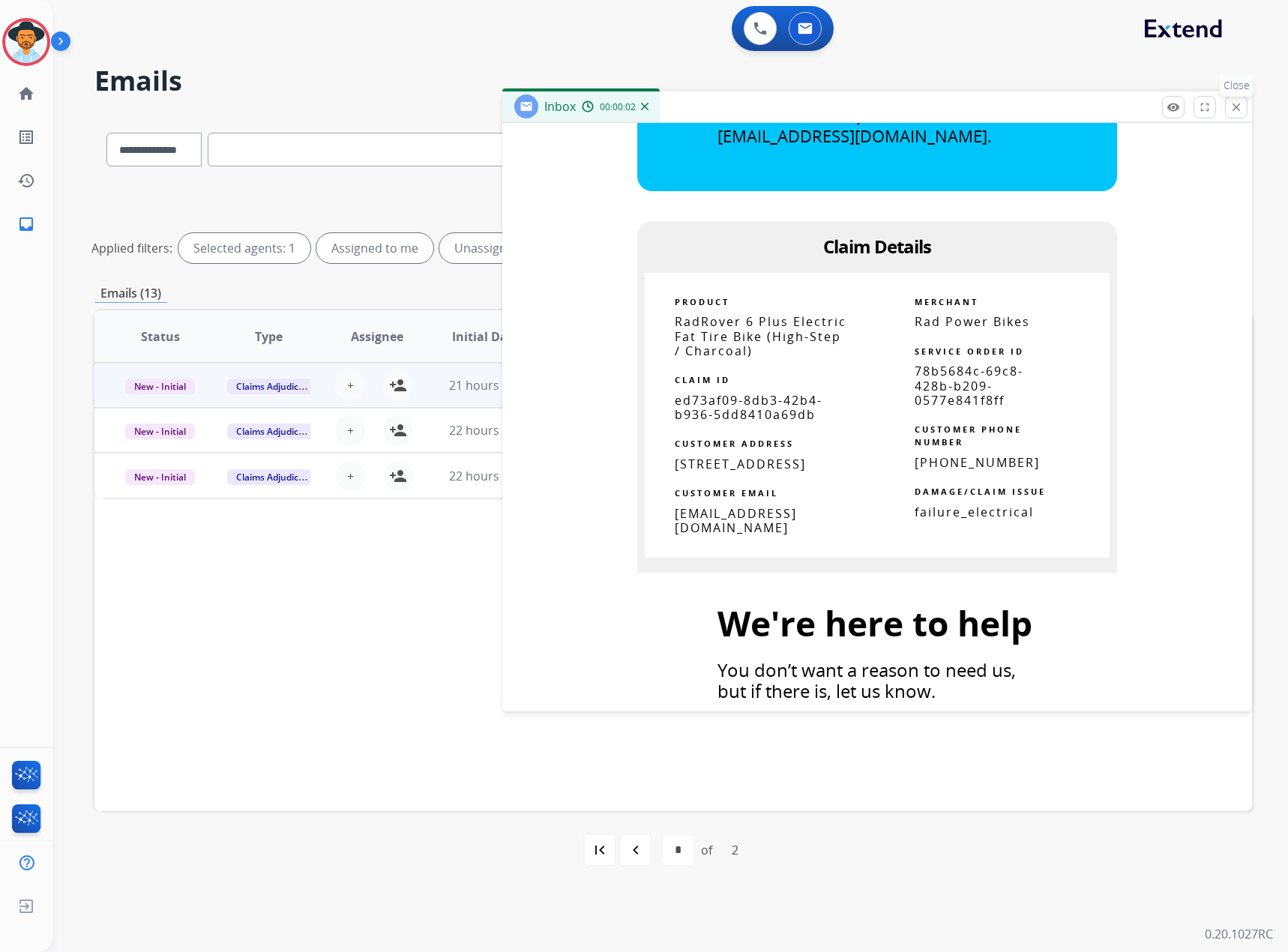
click at [1239, 105] on mat-icon "close" at bounding box center [1237, 107] width 14 height 14
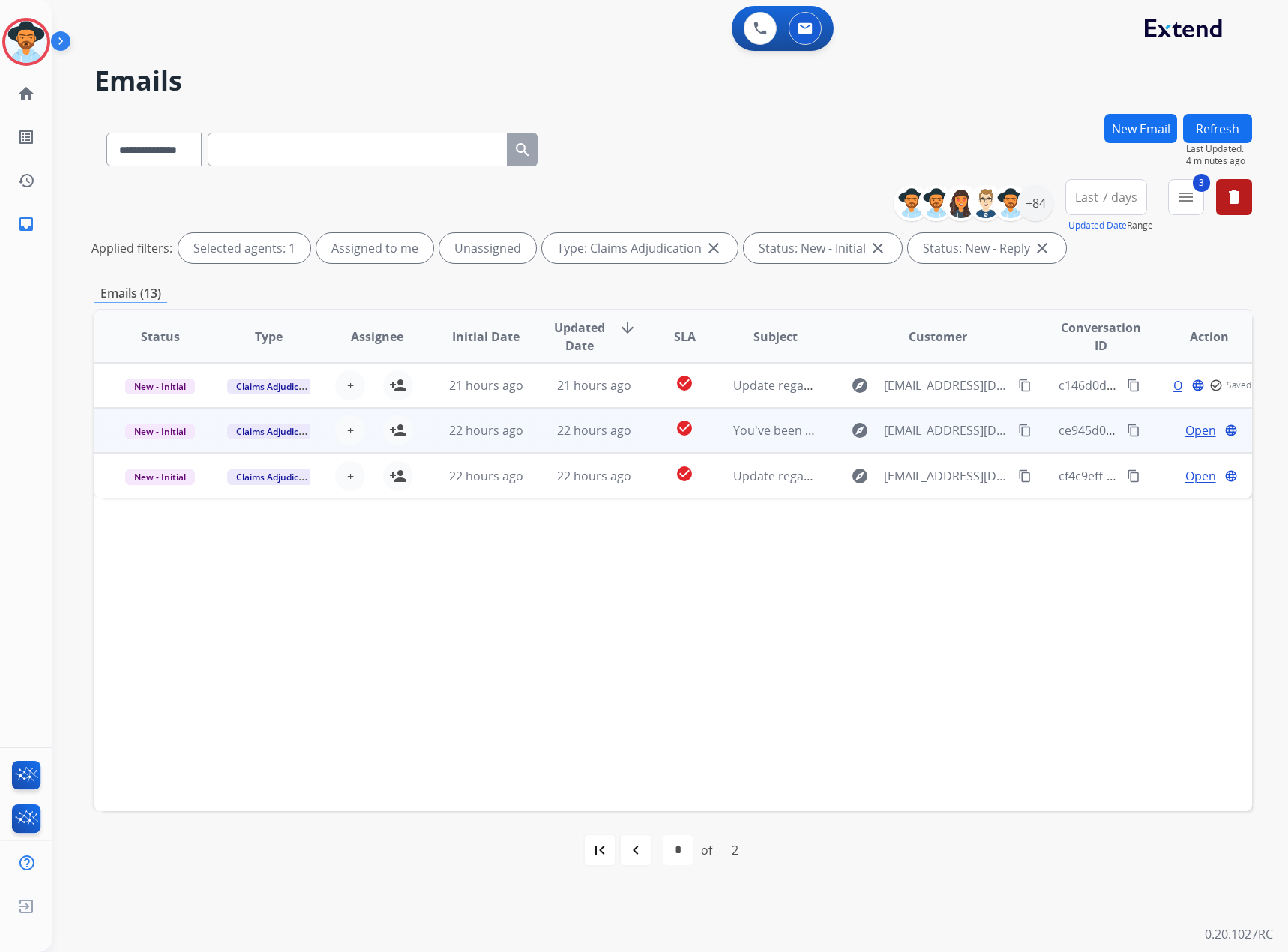
click at [1186, 429] on span "Open" at bounding box center [1201, 430] width 31 height 18
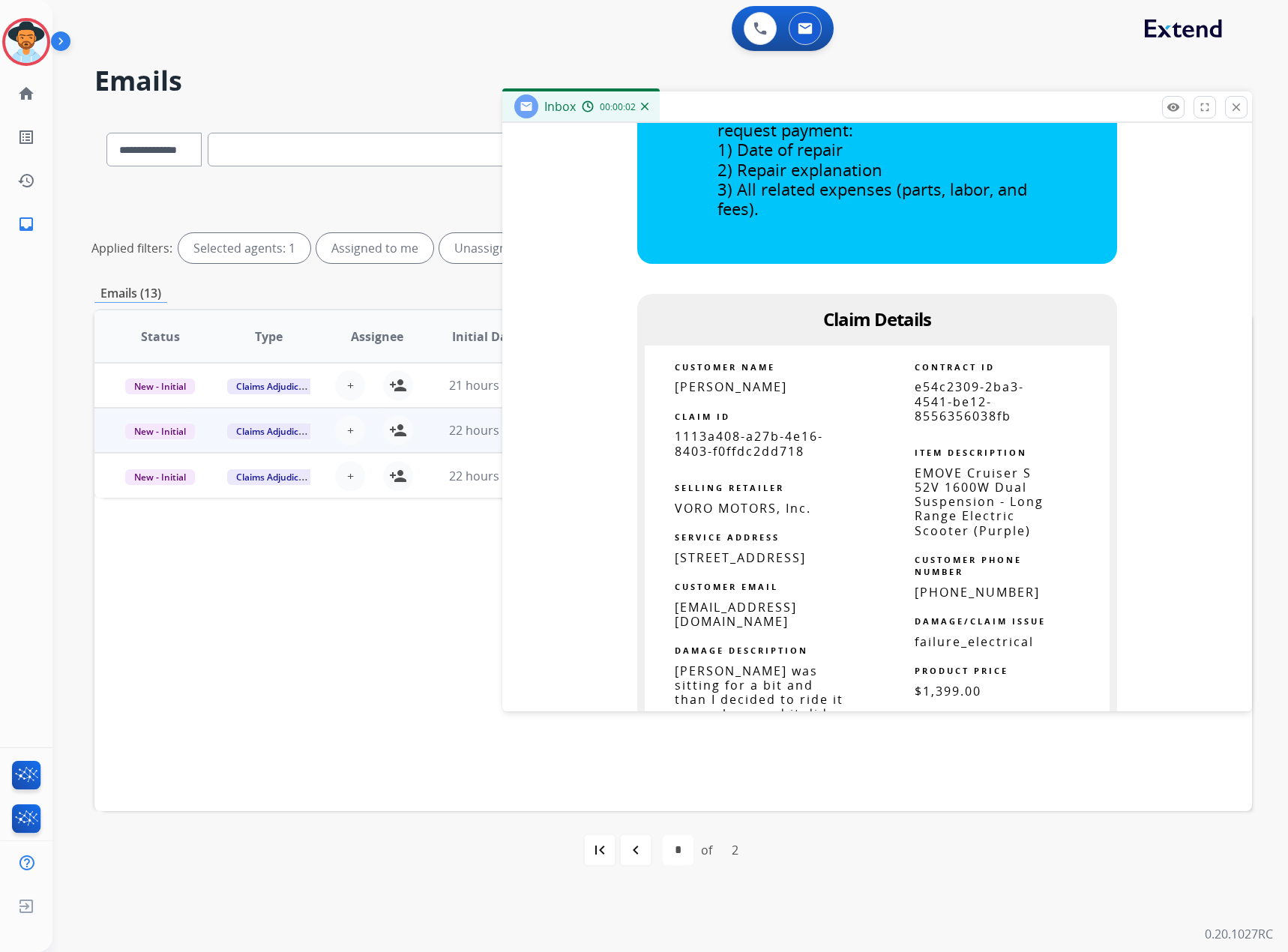
scroll to position [750, 0]
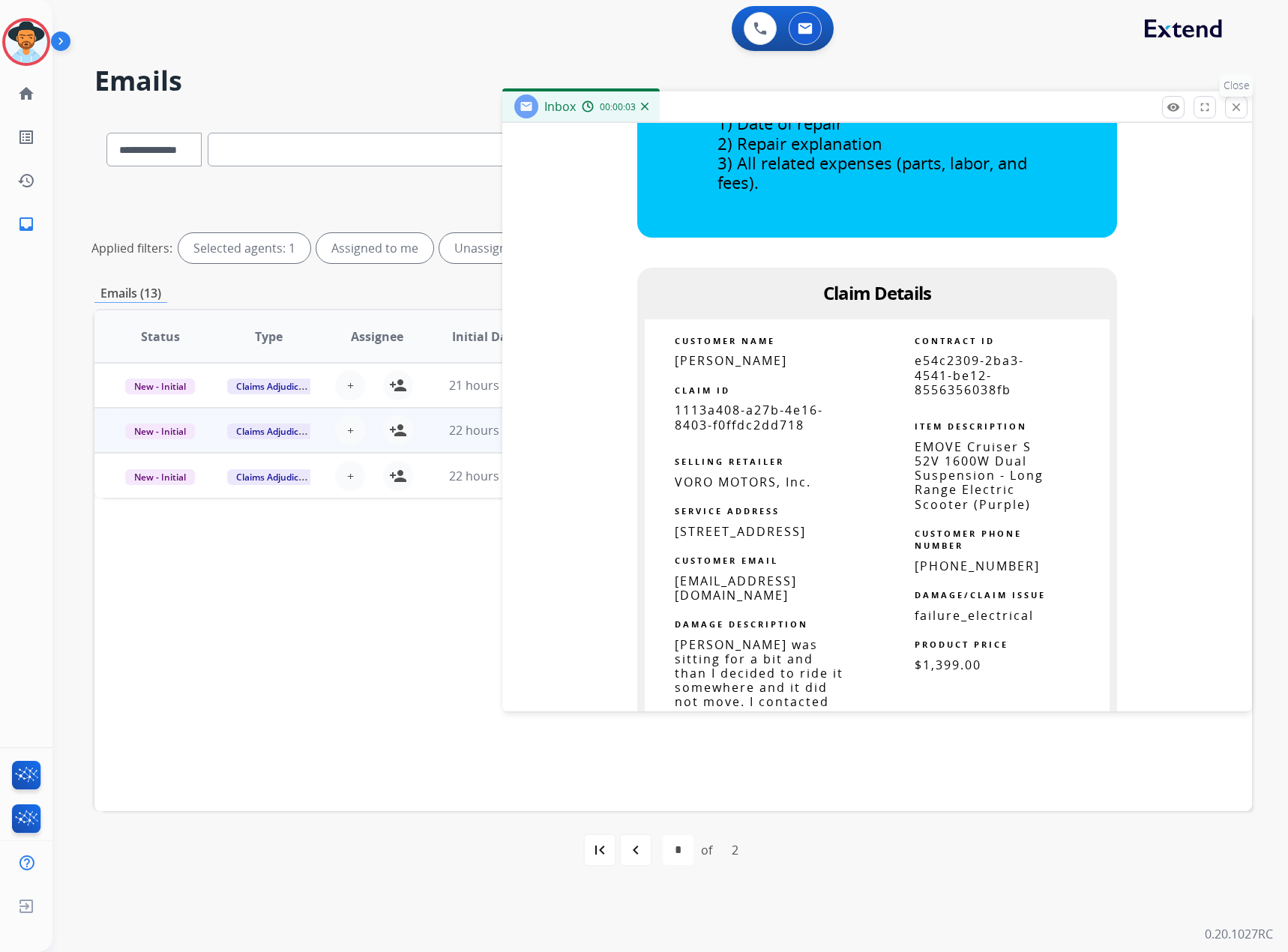
click at [1236, 110] on mat-icon "close" at bounding box center [1237, 107] width 14 height 14
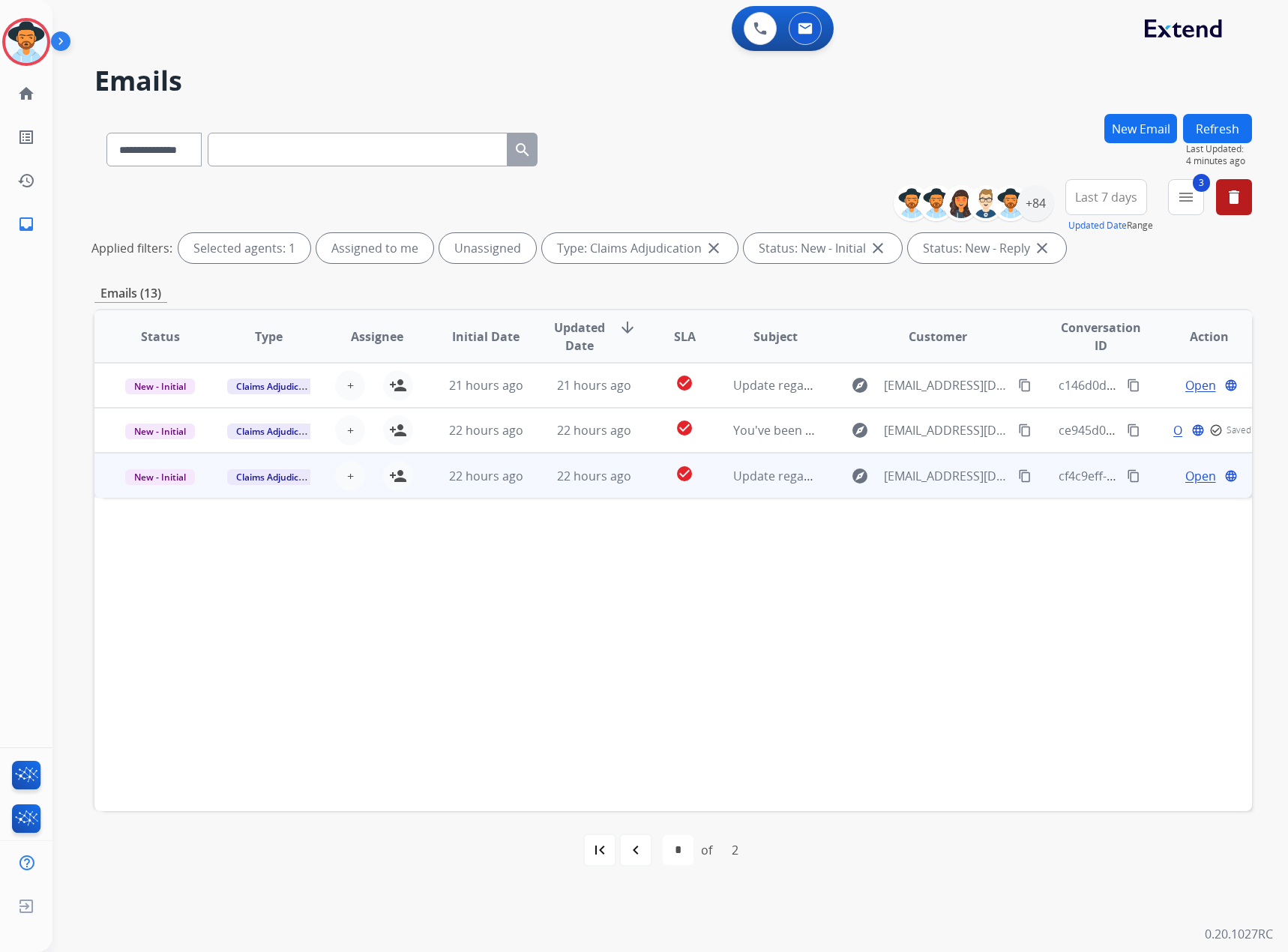
click at [1186, 474] on span "Open" at bounding box center [1201, 476] width 31 height 18
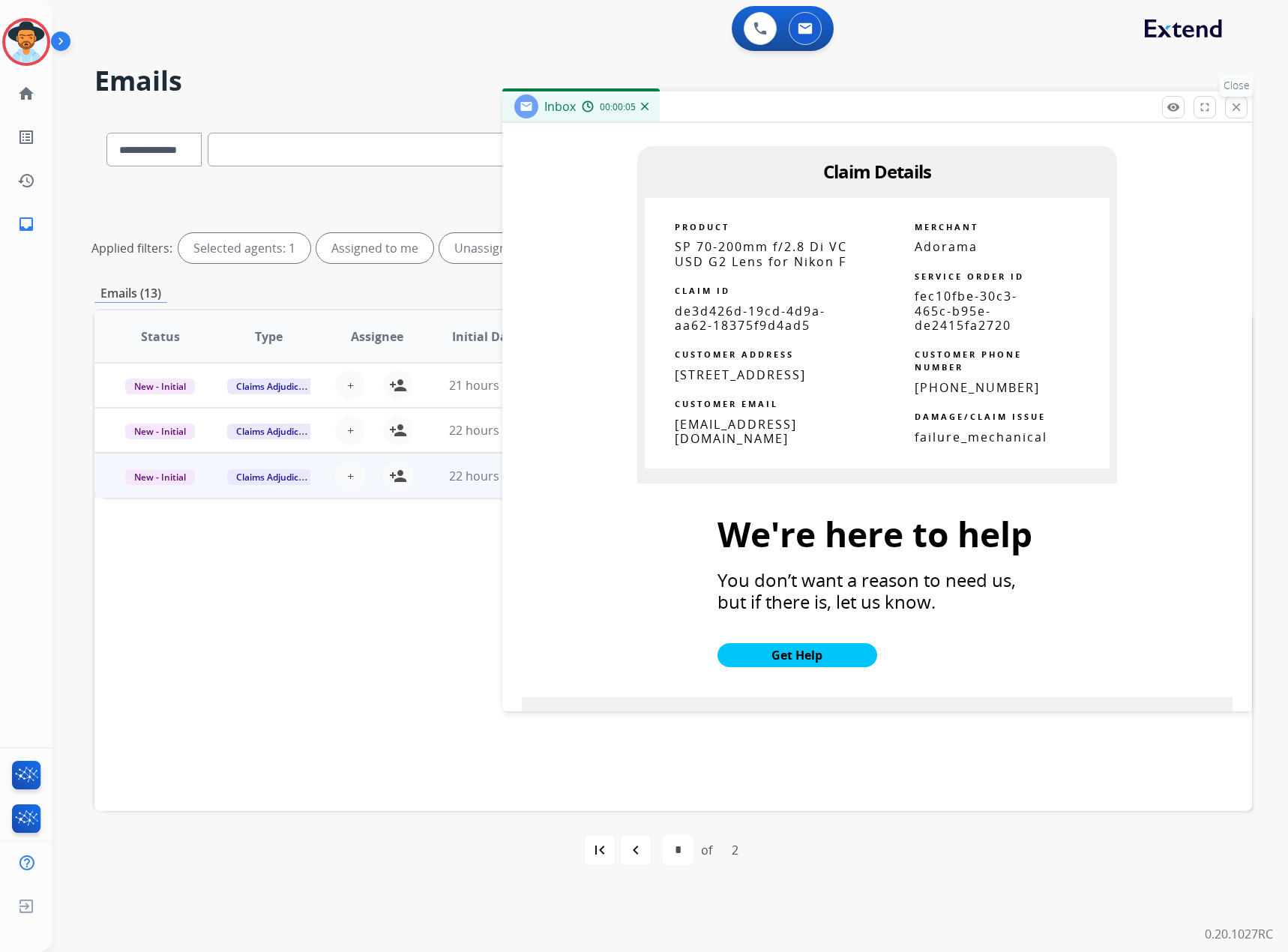
click at [1239, 99] on button "close Close" at bounding box center [1236, 107] width 22 height 22
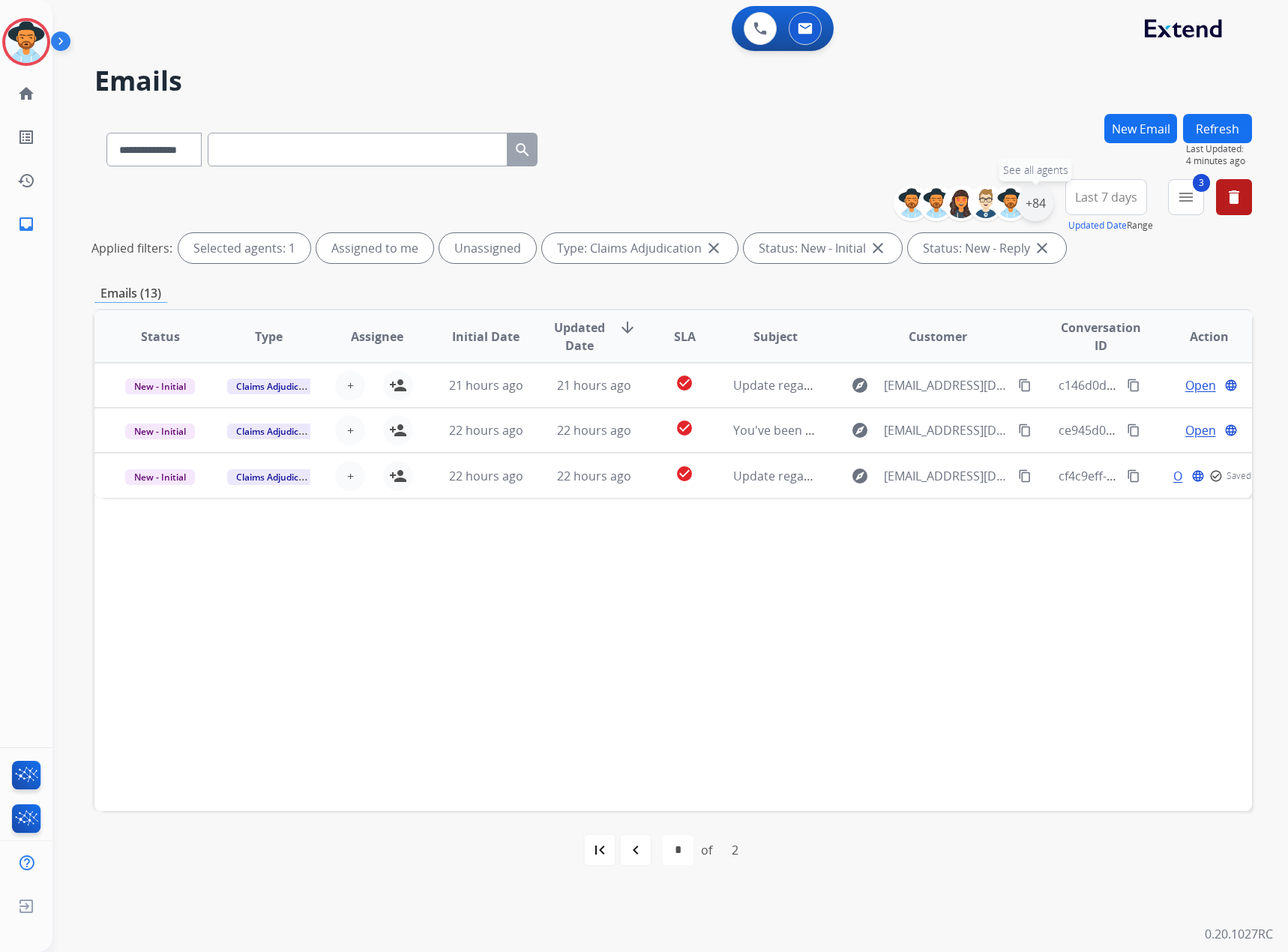
click at [1030, 204] on div "+84" at bounding box center [1035, 202] width 36 height 36
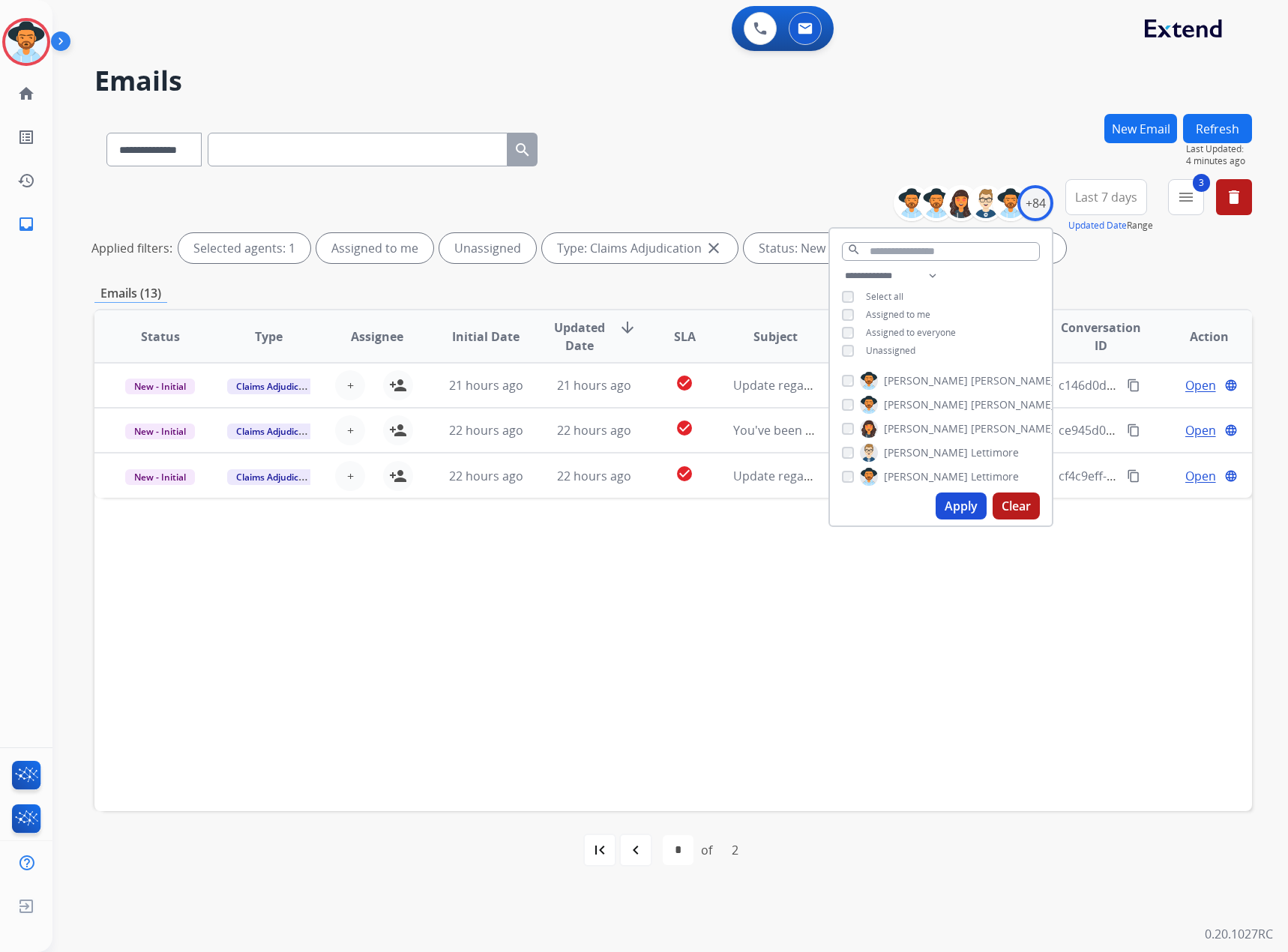
click at [875, 349] on span "Unassigned" at bounding box center [891, 350] width 50 height 13
click at [949, 504] on button "Apply" at bounding box center [961, 505] width 51 height 27
click at [1179, 195] on mat-icon "menu" at bounding box center [1186, 197] width 18 height 18
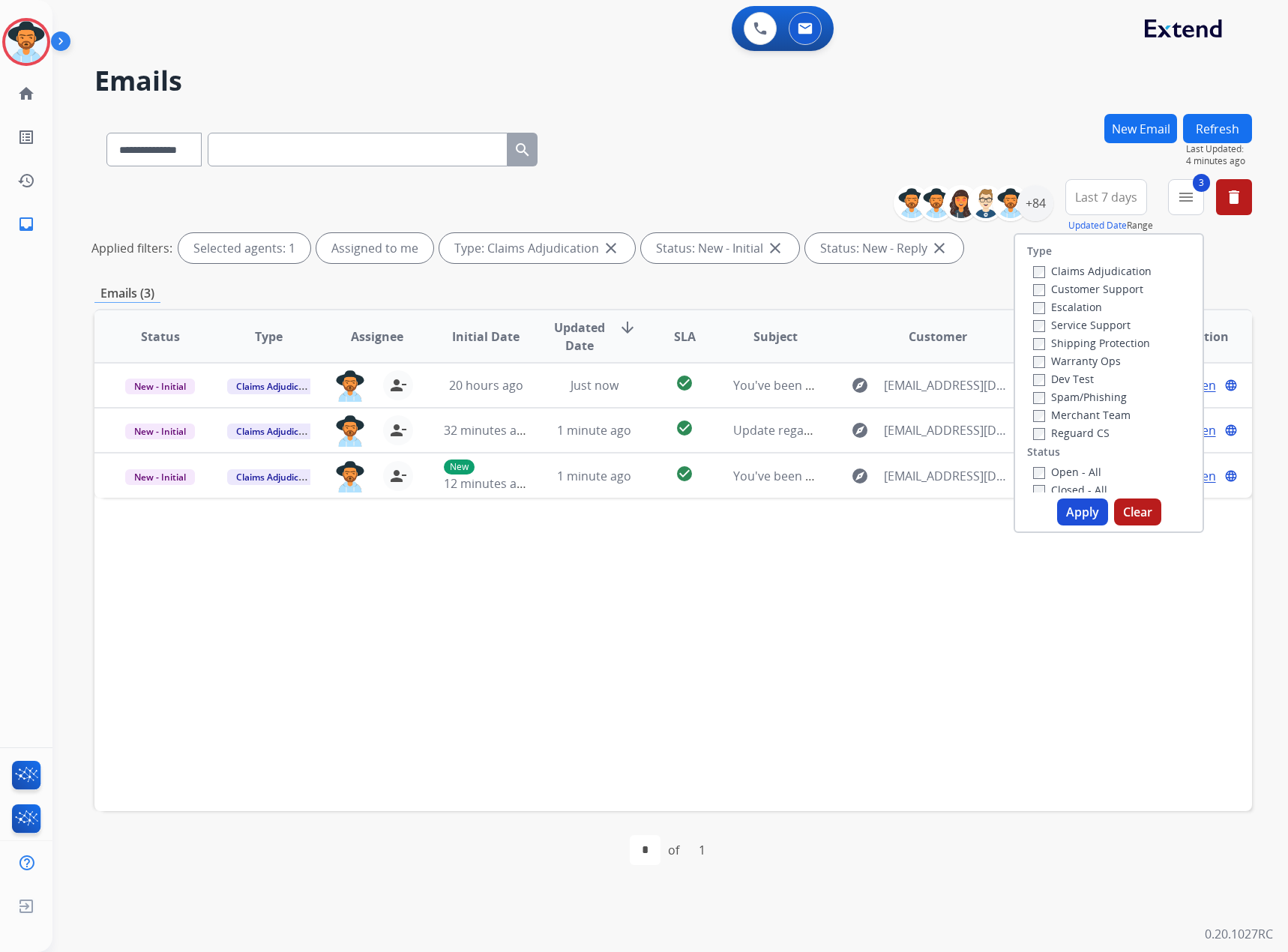
click at [1081, 267] on label "Claims Adjudication" at bounding box center [1092, 270] width 118 height 15
click at [1076, 510] on button "Apply" at bounding box center [1082, 511] width 51 height 27
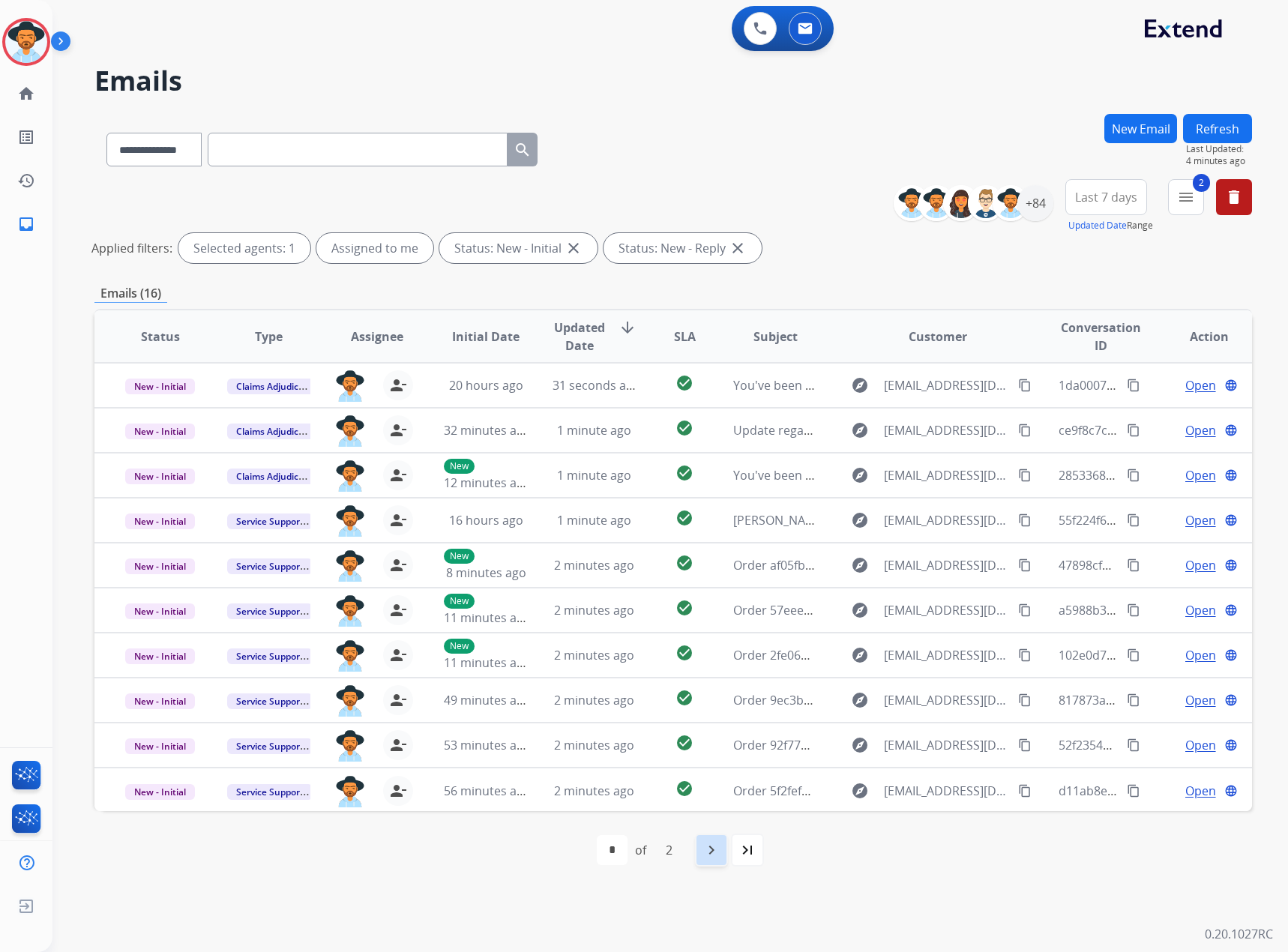
click at [711, 847] on mat-icon "navigate_next" at bounding box center [712, 850] width 18 height 18
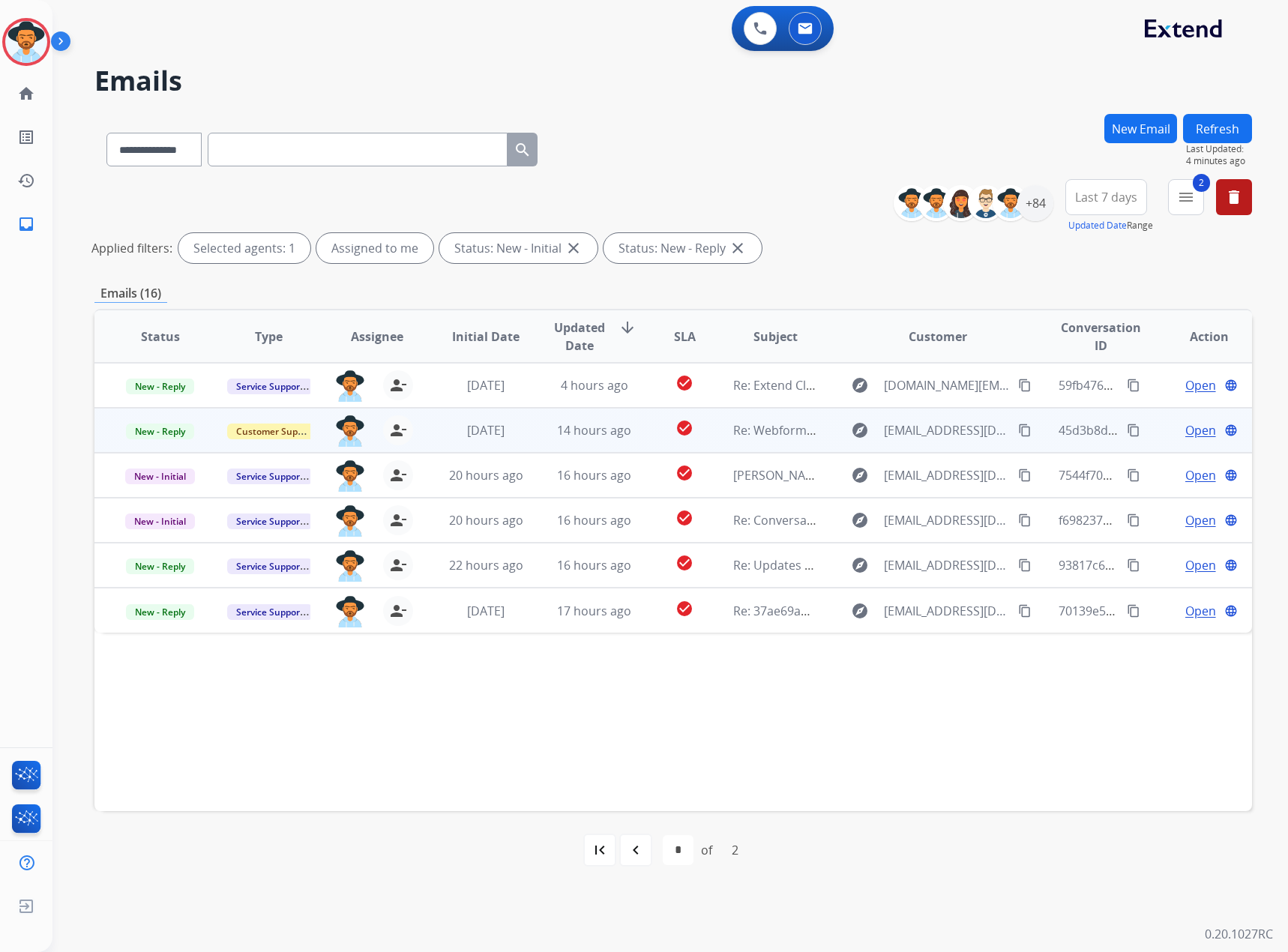
click at [1192, 429] on span "Open" at bounding box center [1201, 430] width 31 height 18
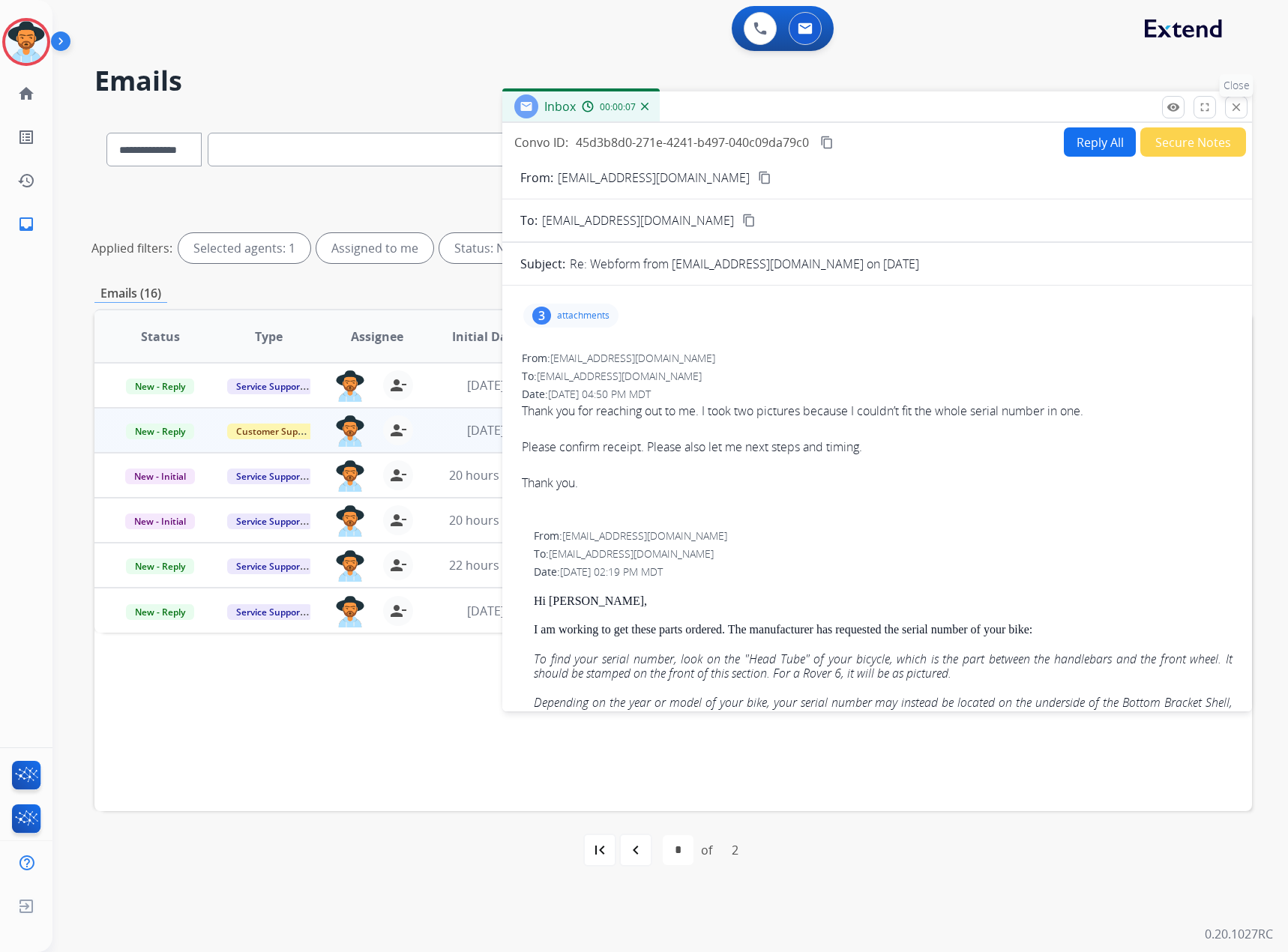
click at [1229, 108] on button "close Close" at bounding box center [1236, 107] width 22 height 22
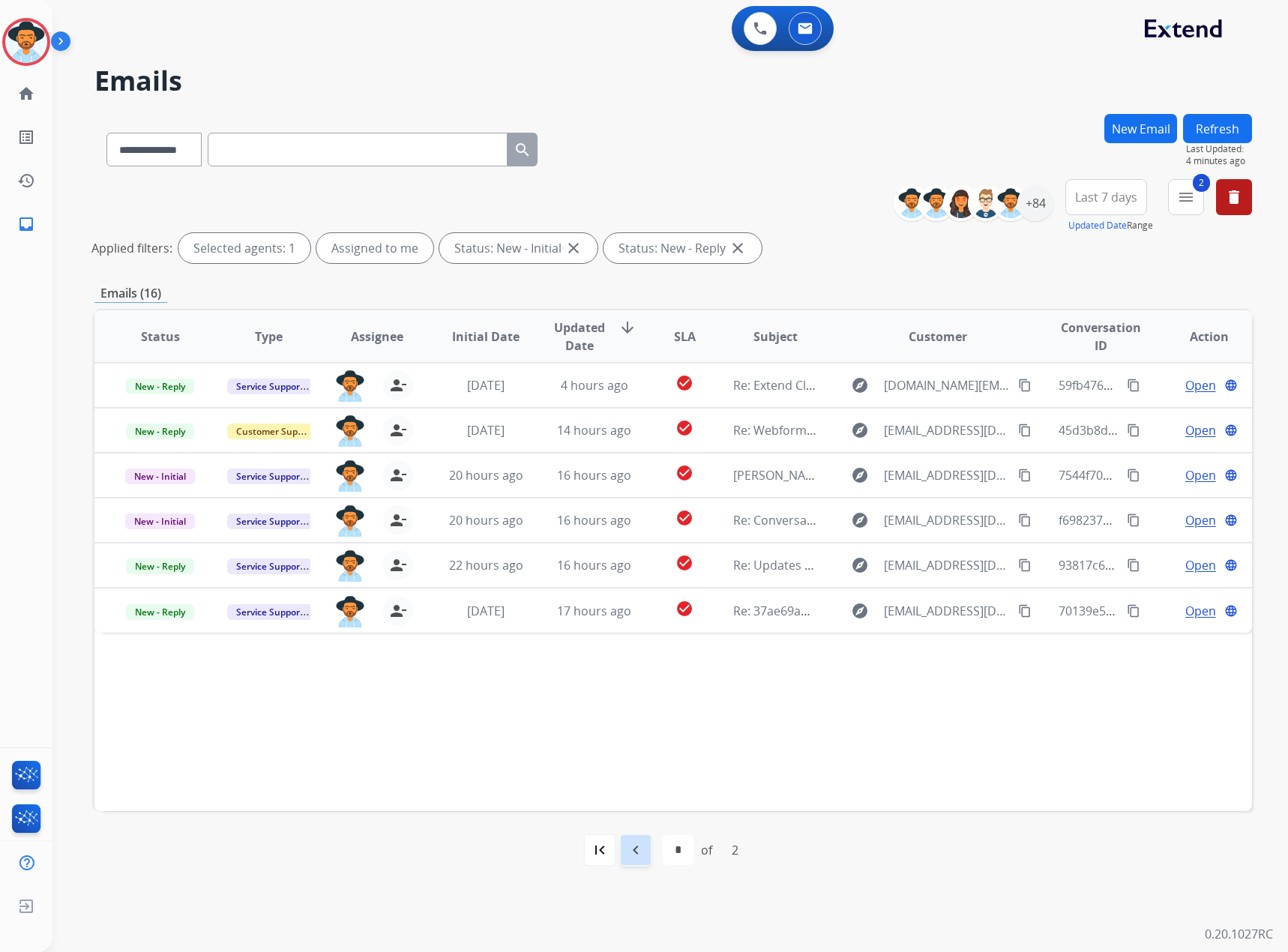
click at [643, 849] on mat-icon "navigate_before" at bounding box center [636, 850] width 18 height 18
select select "*"
